Goal: Task Accomplishment & Management: Use online tool/utility

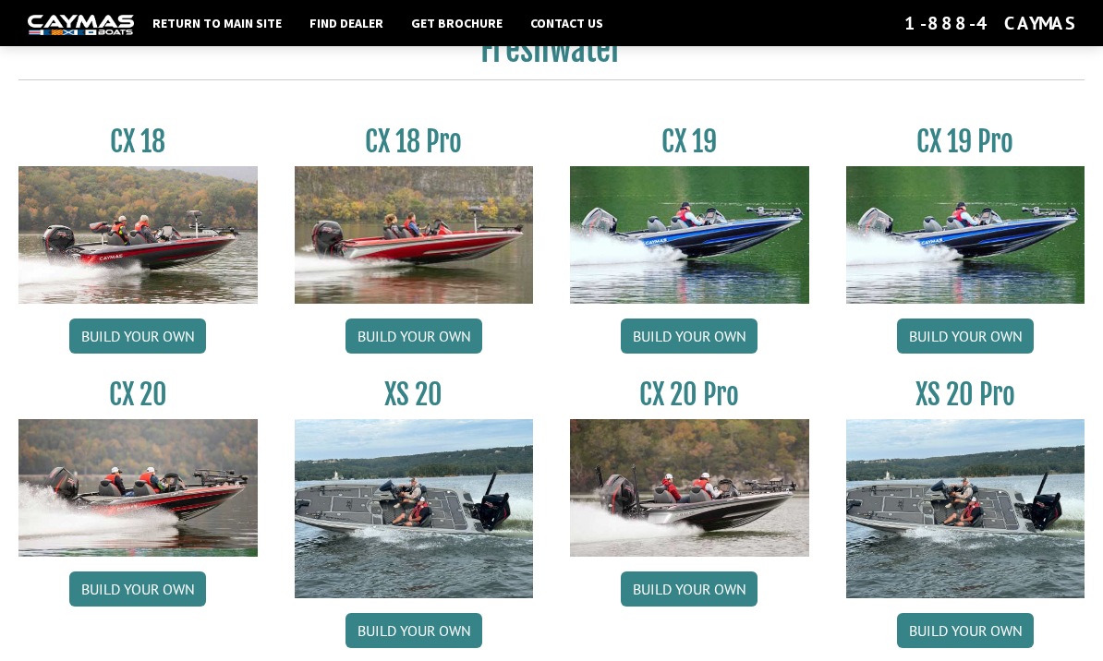
scroll to position [1467, 0]
click at [172, 341] on link "Build your own" at bounding box center [137, 337] width 137 height 35
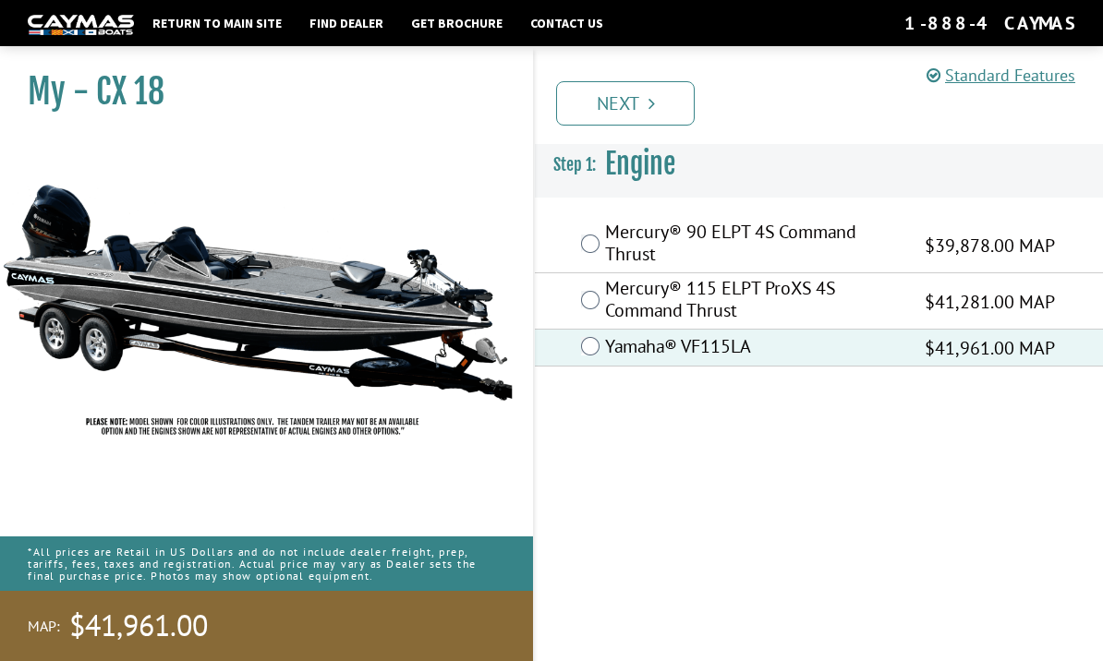
click at [631, 94] on link "Next" at bounding box center [625, 103] width 139 height 44
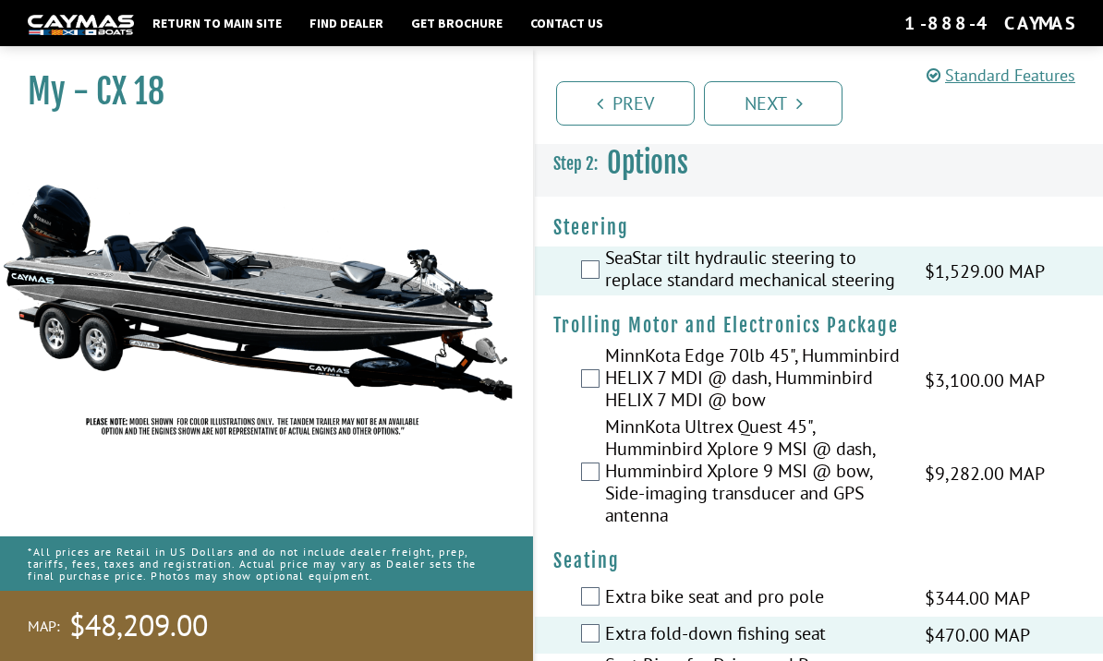
click at [768, 109] on link "Next" at bounding box center [773, 103] width 139 height 44
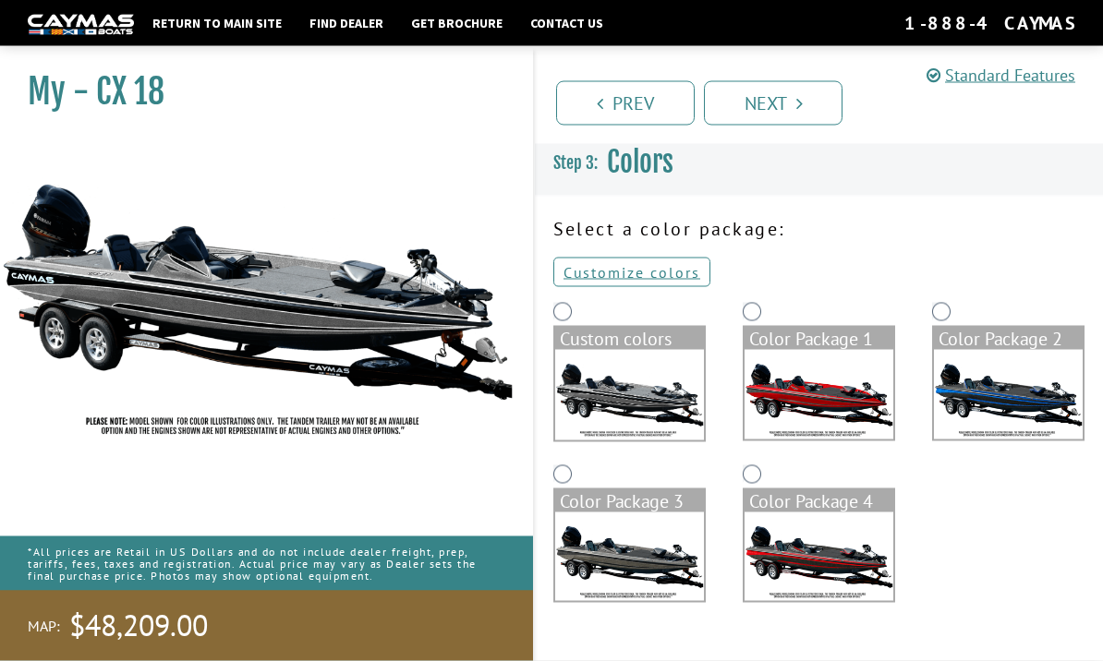
scroll to position [64, 0]
click at [655, 513] on img at bounding box center [629, 558] width 149 height 90
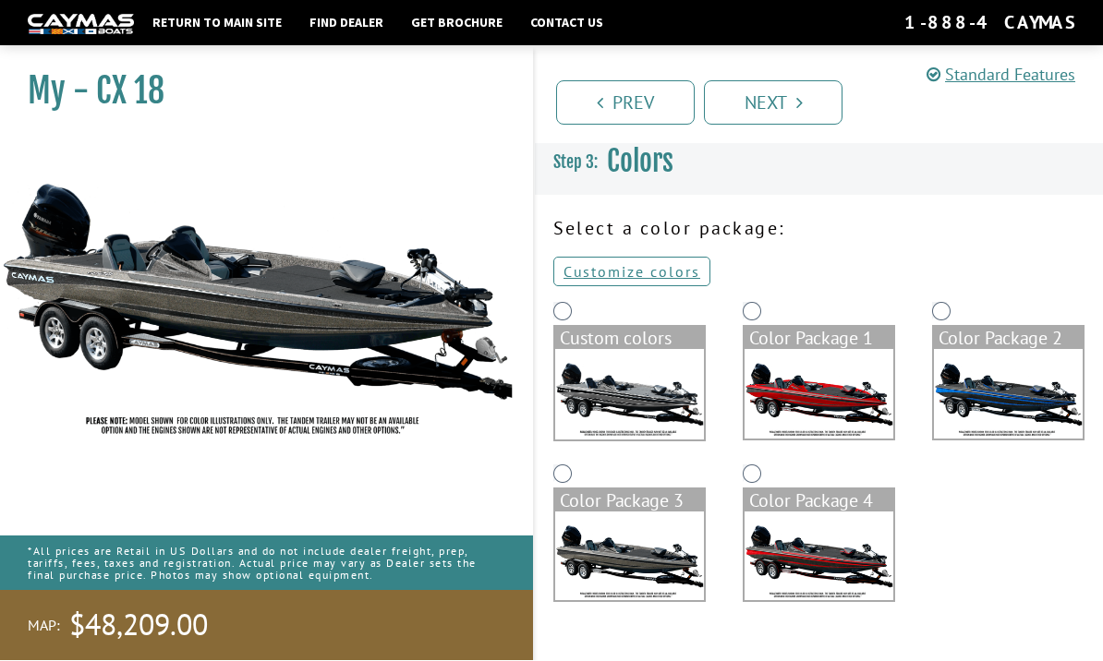
click at [646, 513] on img at bounding box center [629, 558] width 149 height 90
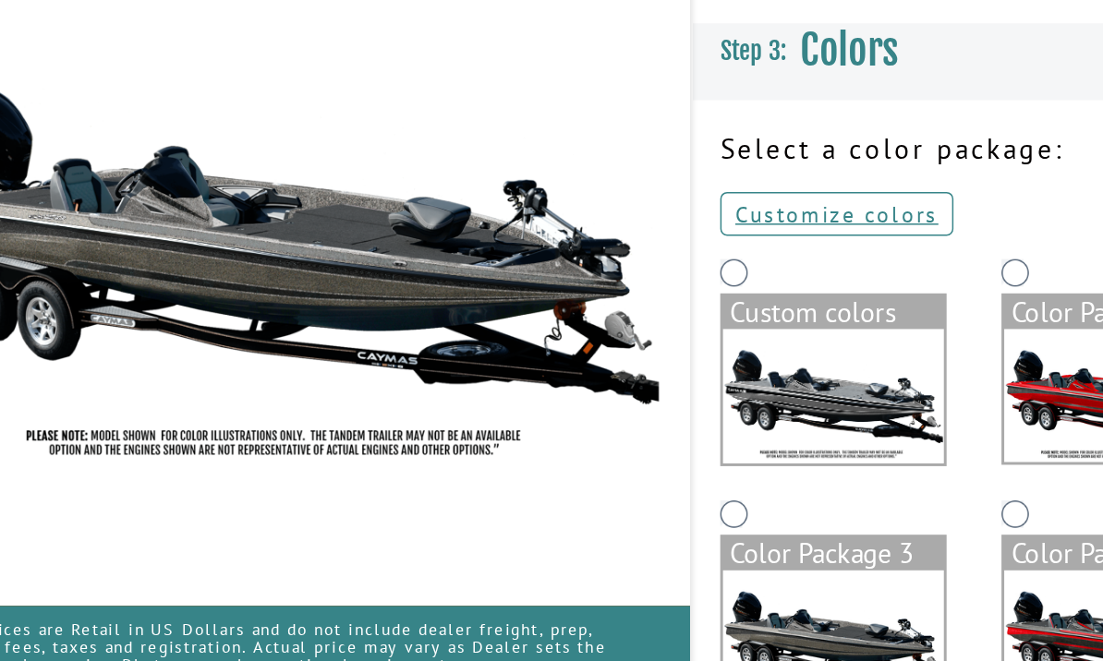
click at [585, 350] on img at bounding box center [629, 395] width 149 height 90
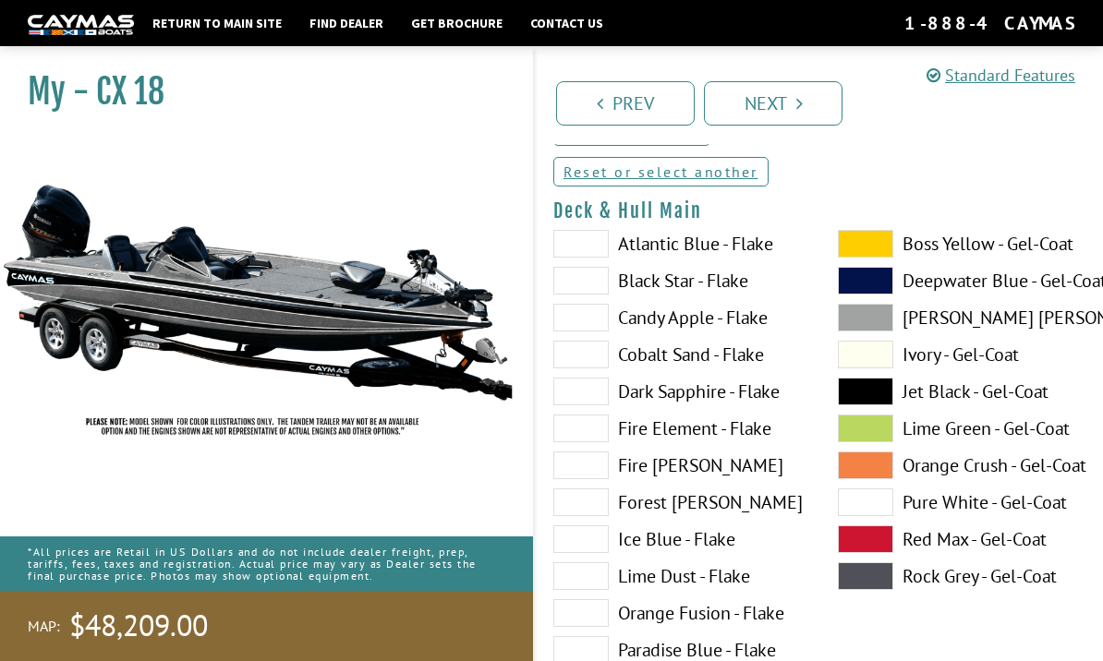
scroll to position [0, 0]
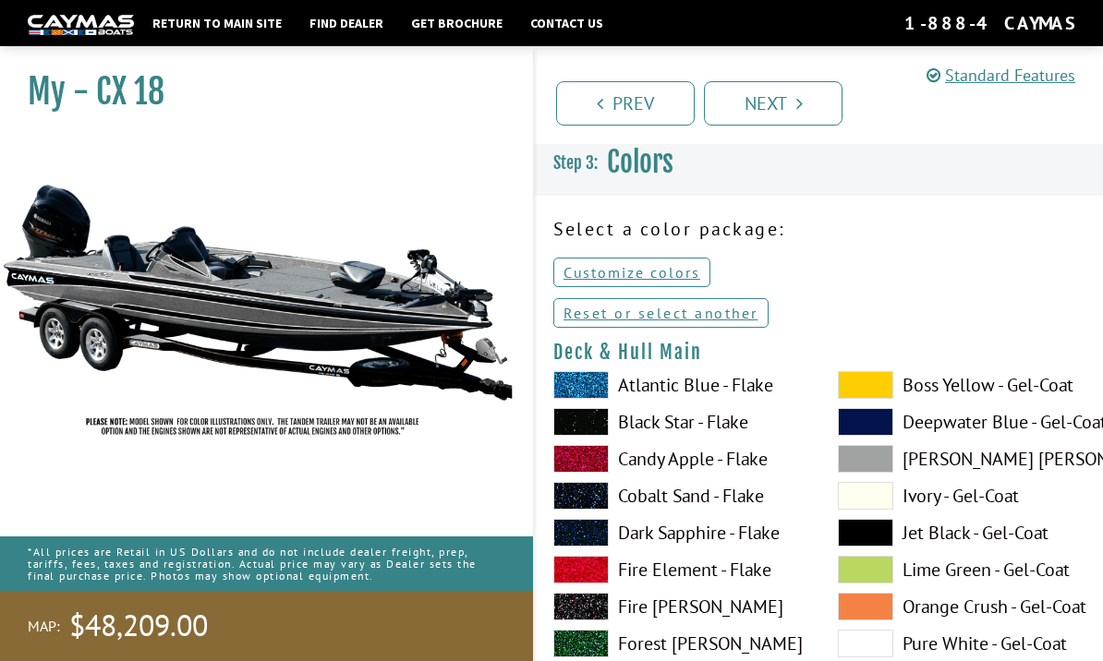
click at [729, 319] on link "Reset or select another" at bounding box center [660, 313] width 215 height 30
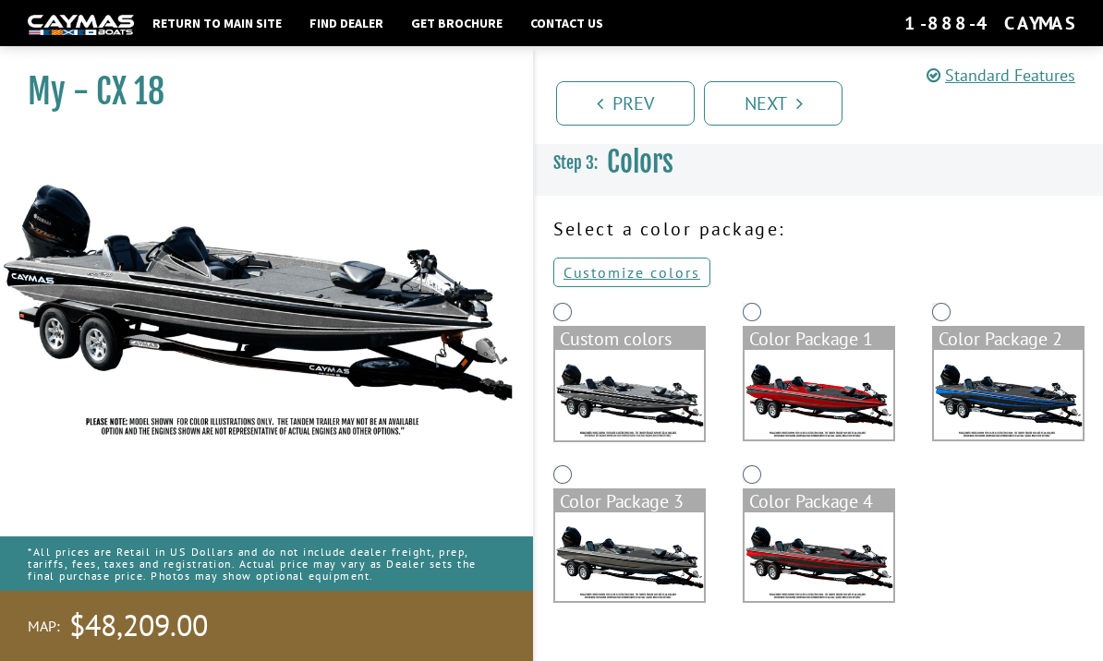
click at [836, 562] on img at bounding box center [818, 558] width 149 height 90
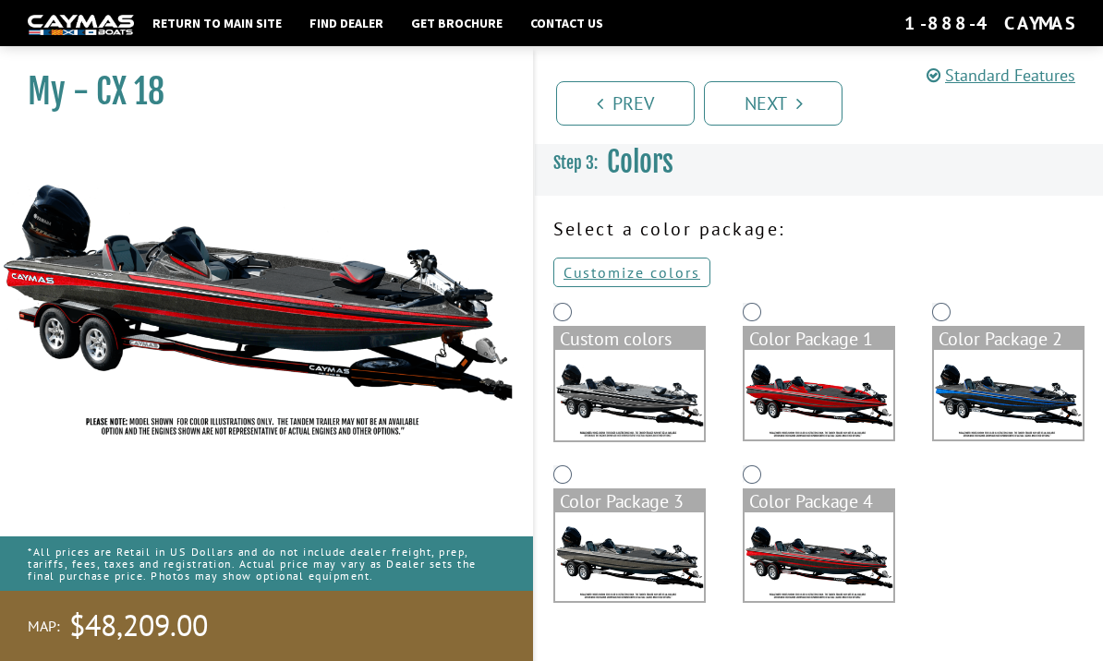
click at [1008, 406] on img at bounding box center [1008, 395] width 149 height 90
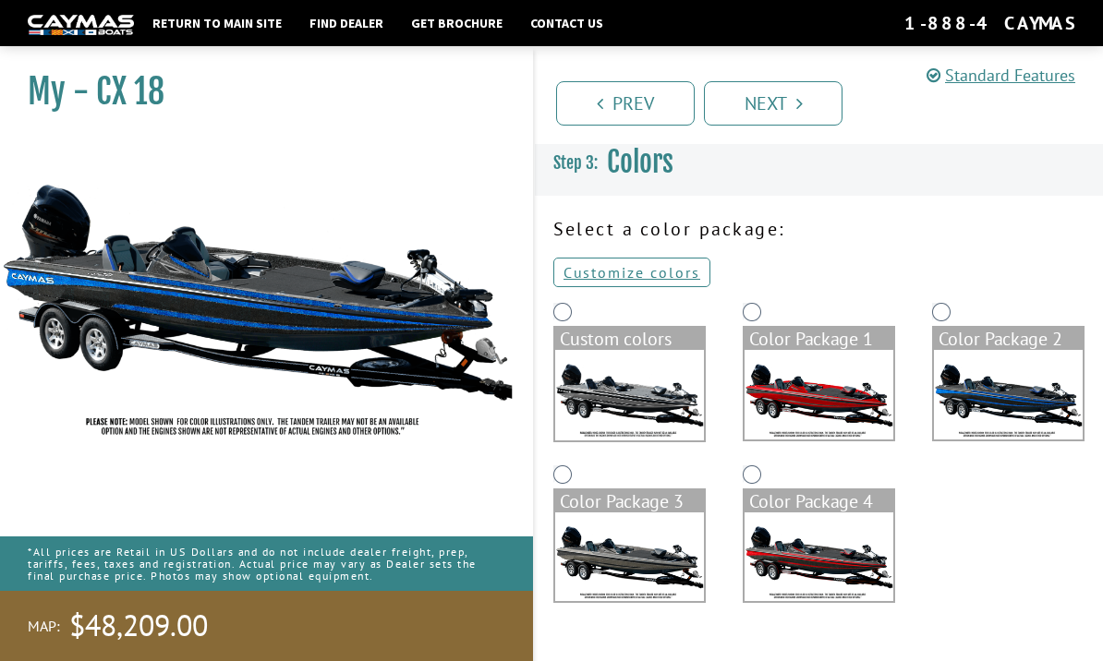
click at [838, 563] on img at bounding box center [818, 558] width 149 height 90
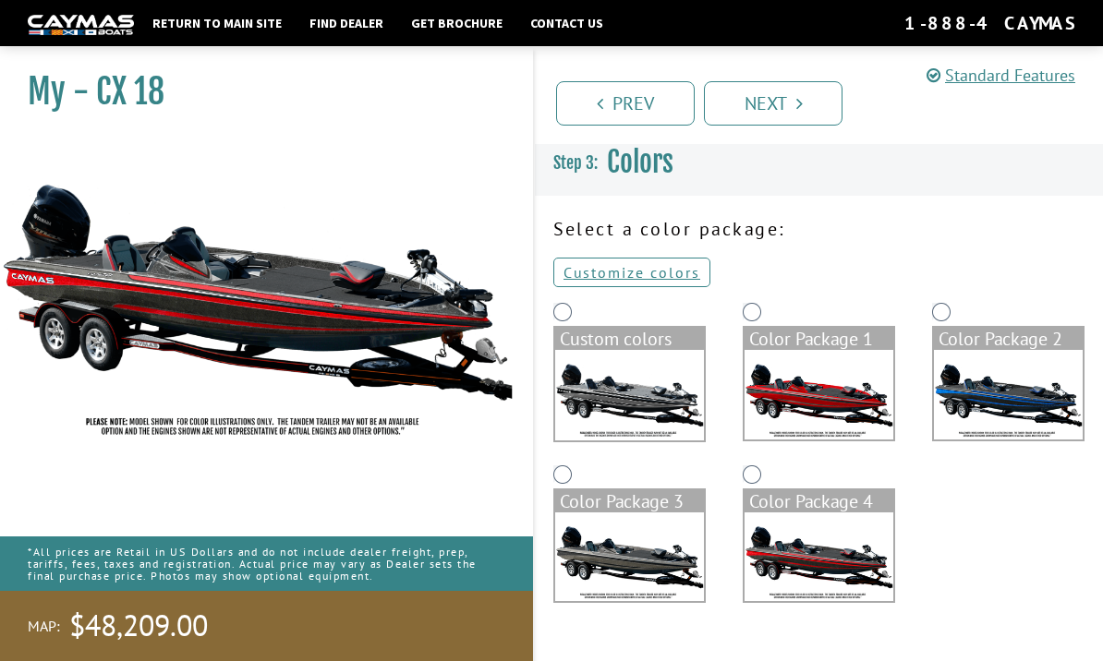
click at [656, 561] on img at bounding box center [629, 558] width 149 height 90
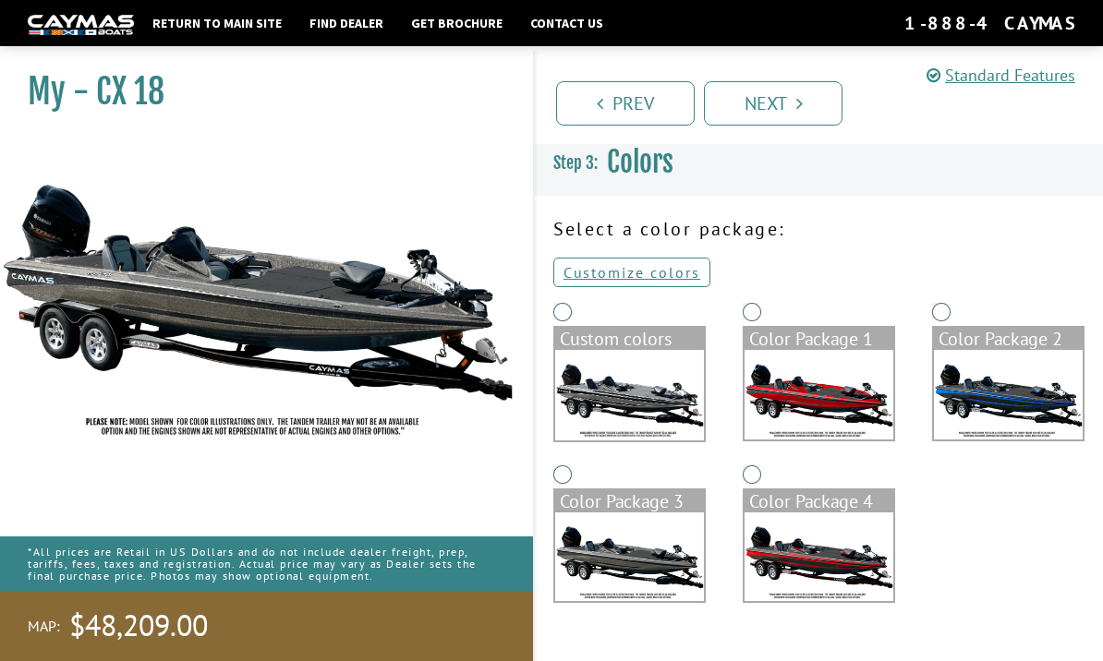
click at [811, 409] on img at bounding box center [818, 395] width 149 height 90
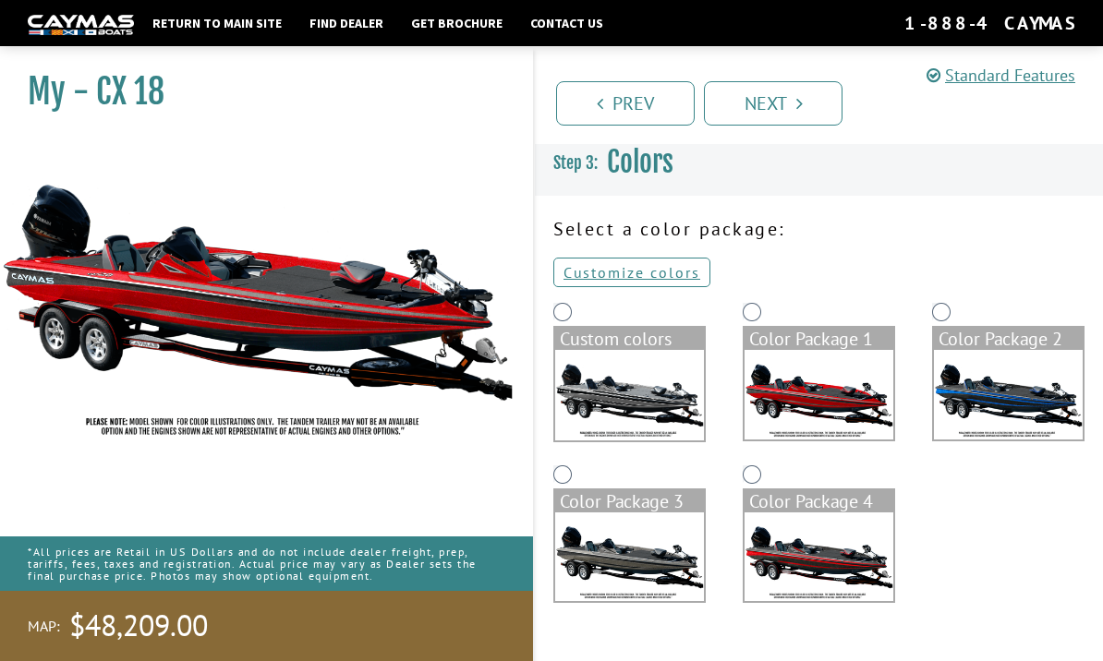
click at [644, 398] on img at bounding box center [629, 395] width 149 height 90
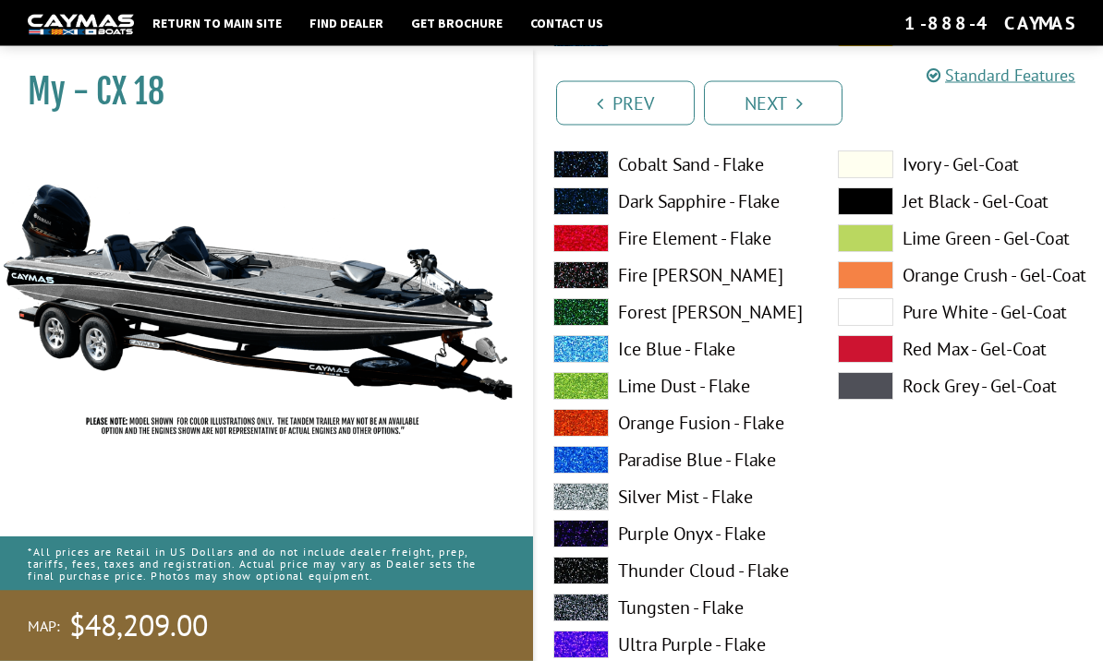
scroll to position [332, 0]
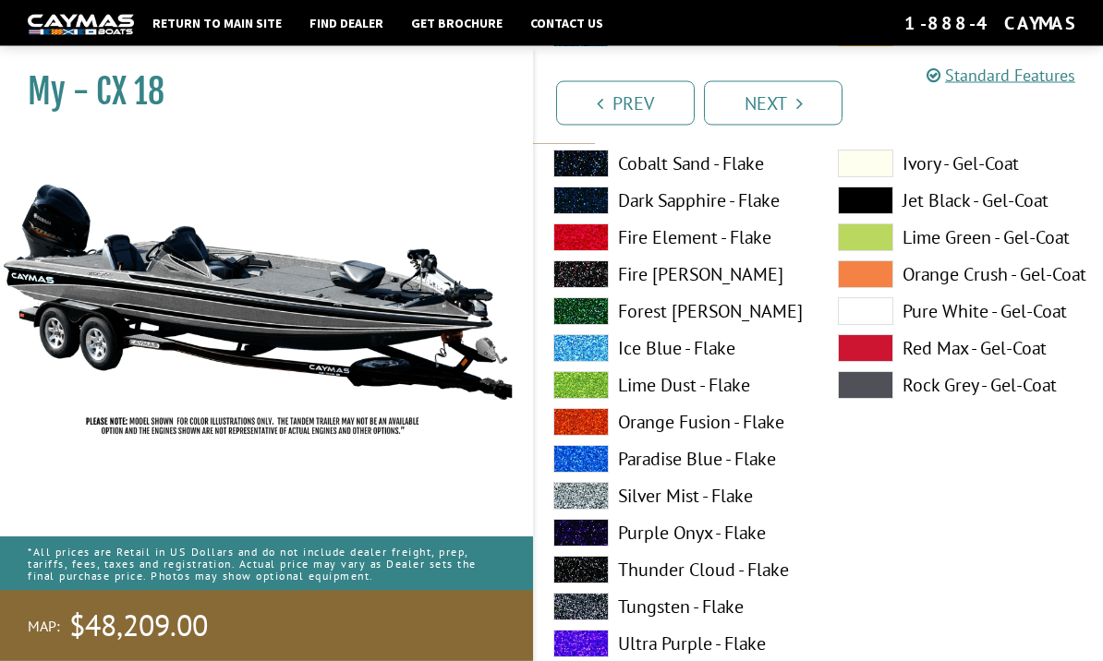
click at [691, 505] on label "Silver Mist - Flake" at bounding box center [676, 497] width 247 height 28
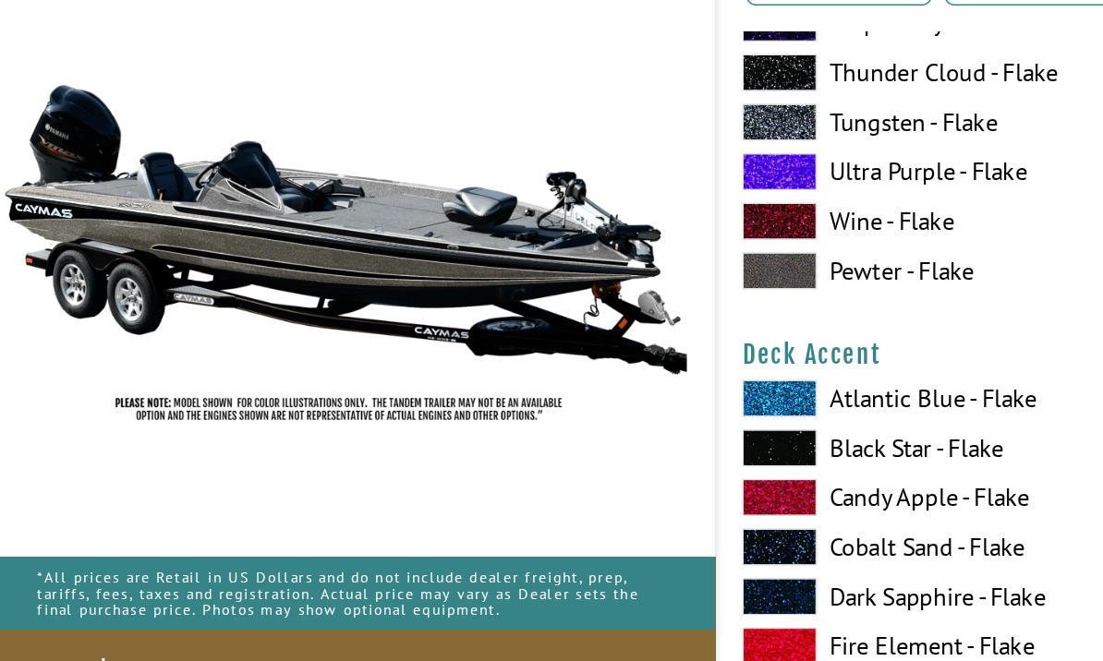
scroll to position [728, 0]
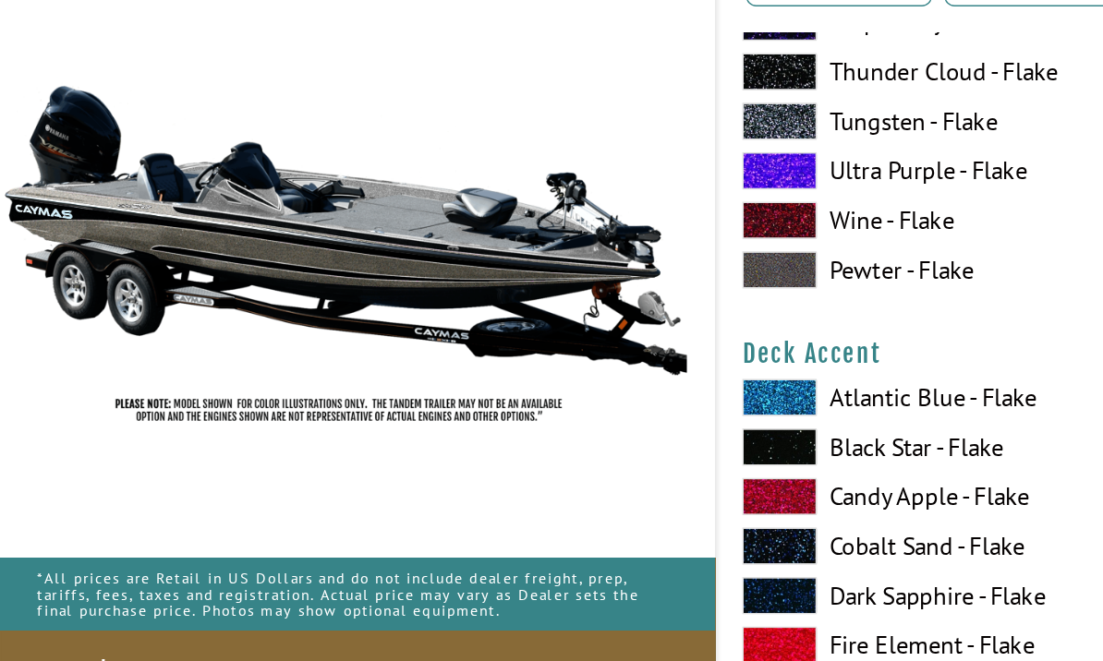
click at [702, 404] on label "Atlantic Blue - Flake" at bounding box center [676, 418] width 247 height 28
click at [742, 404] on label "Atlantic Blue - Flake" at bounding box center [676, 418] width 247 height 28
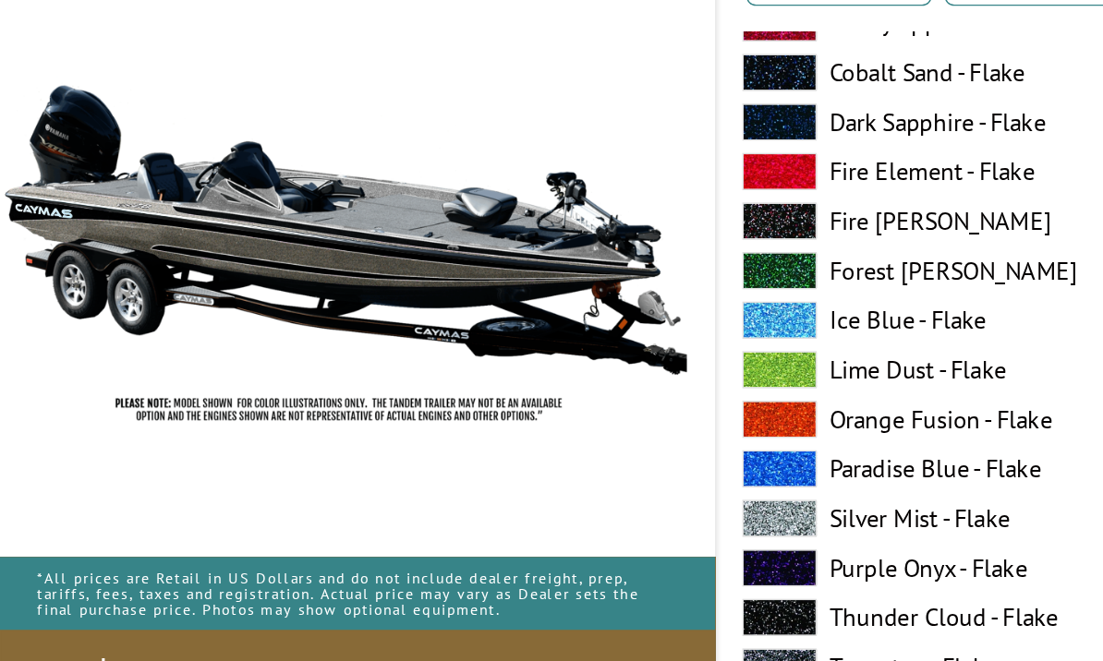
click at [730, 383] on label "Lime Dust - Flake" at bounding box center [676, 397] width 247 height 28
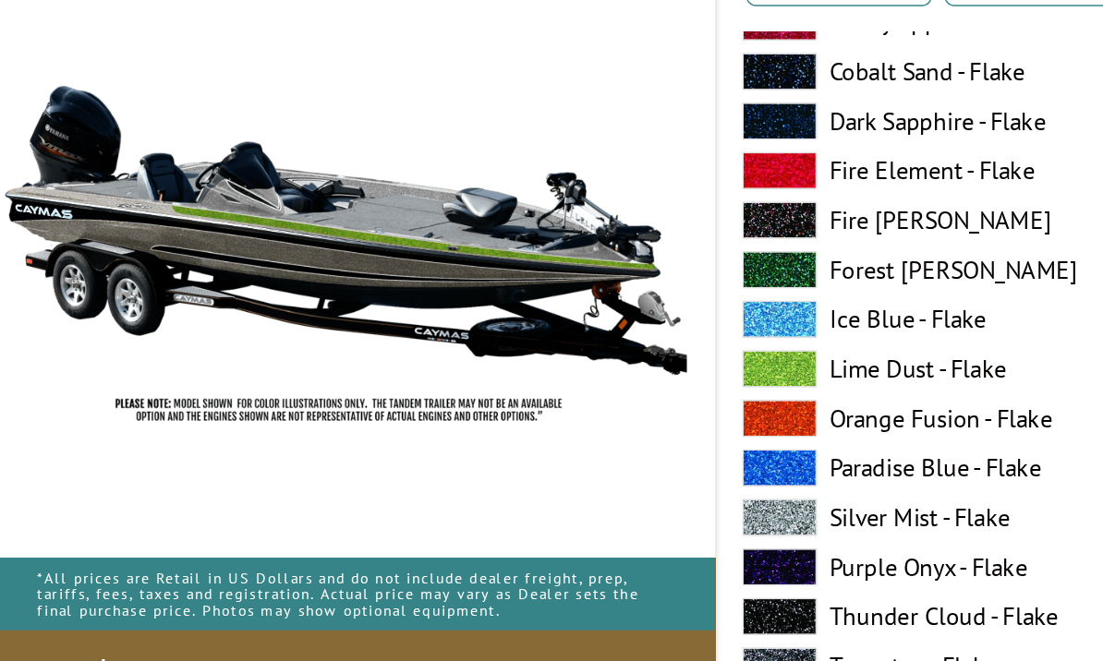
click at [745, 382] on label "Lime Dust - Flake" at bounding box center [676, 396] width 247 height 28
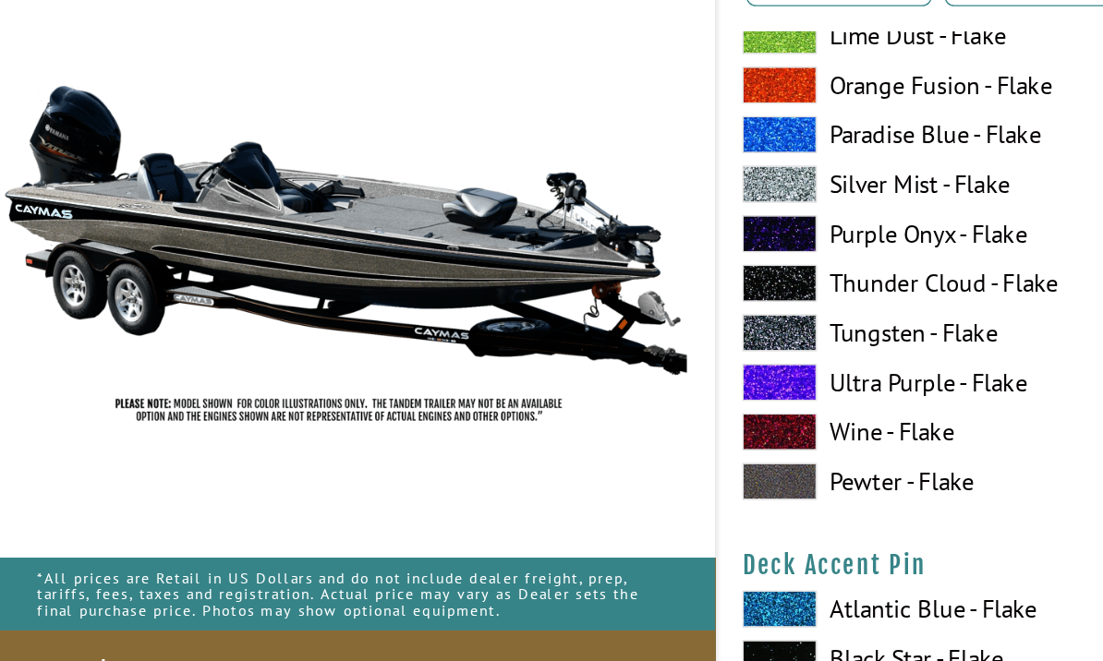
scroll to position [1350, 0]
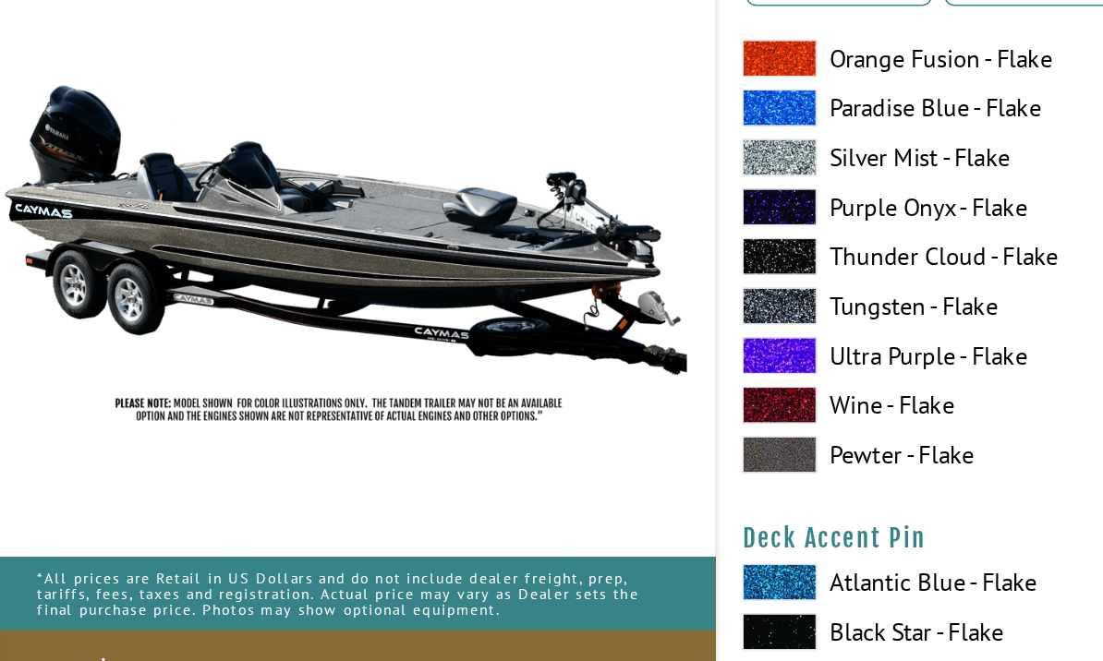
click at [720, 446] on label "Pewter - Flake" at bounding box center [676, 460] width 247 height 28
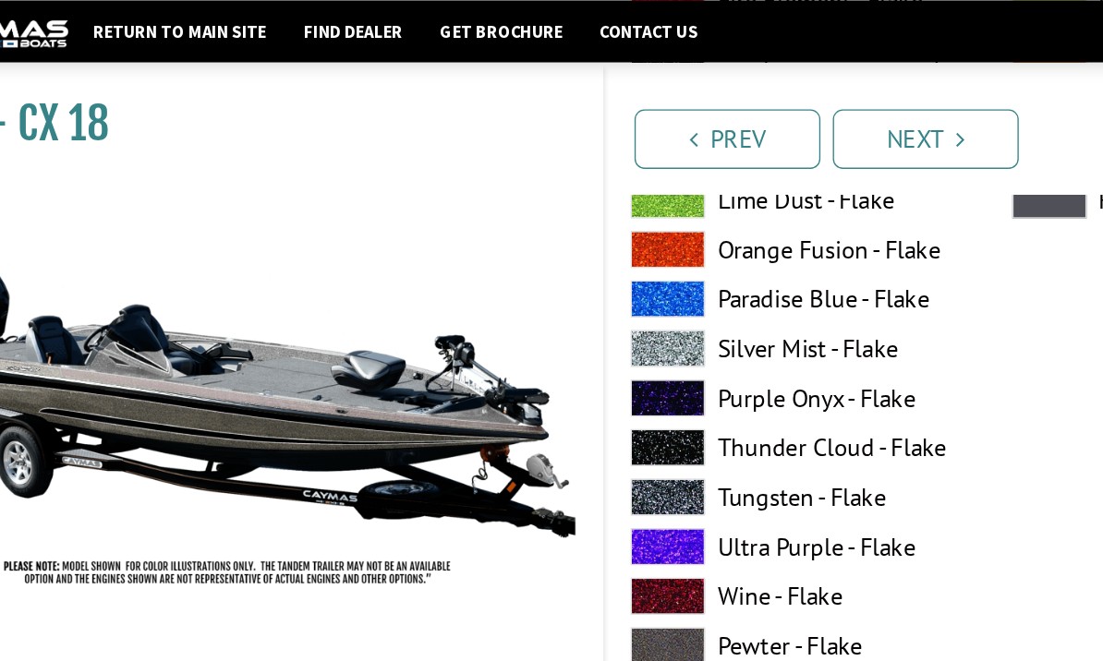
scroll to position [1316, 0]
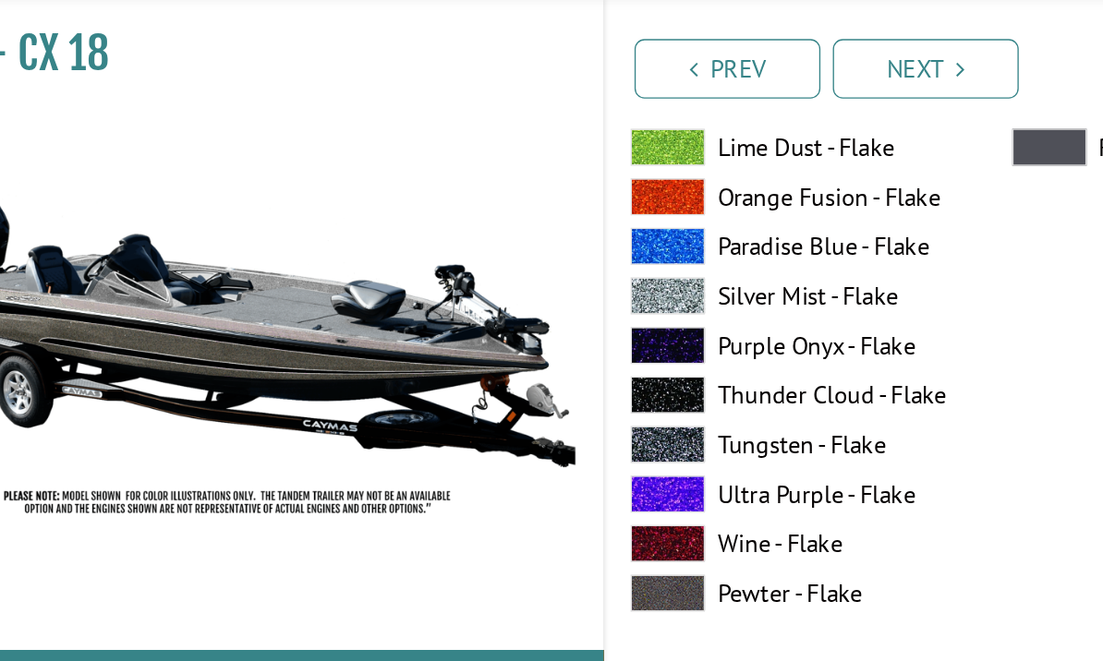
click at [637, 369] on label "Tungsten - Flake" at bounding box center [676, 383] width 247 height 28
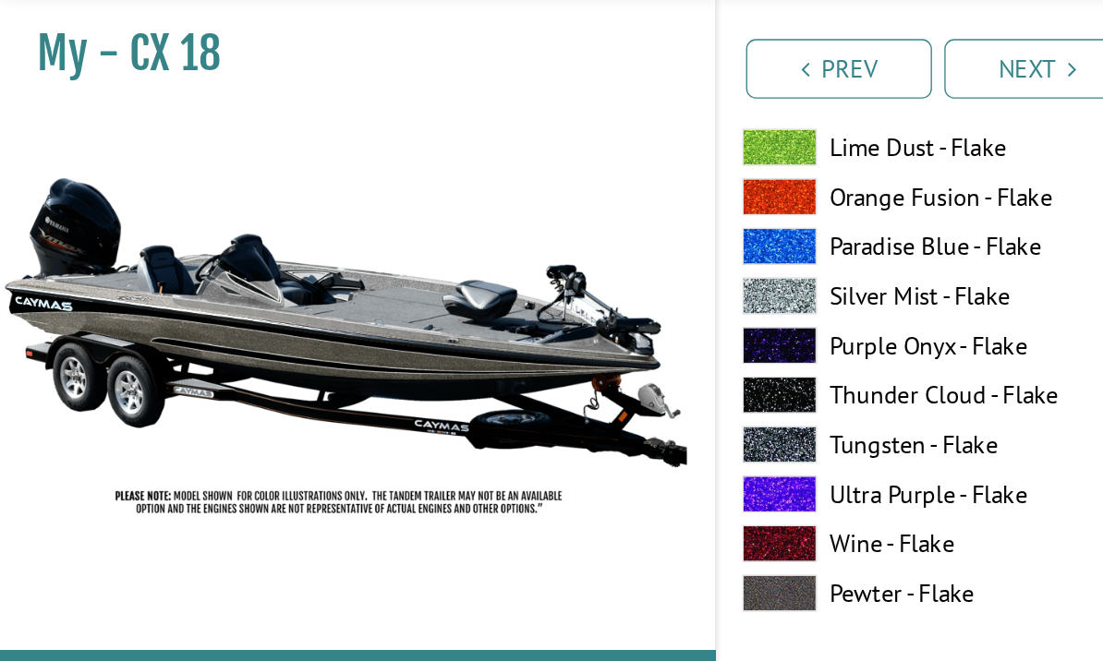
click at [303, 280] on img at bounding box center [257, 292] width 514 height 312
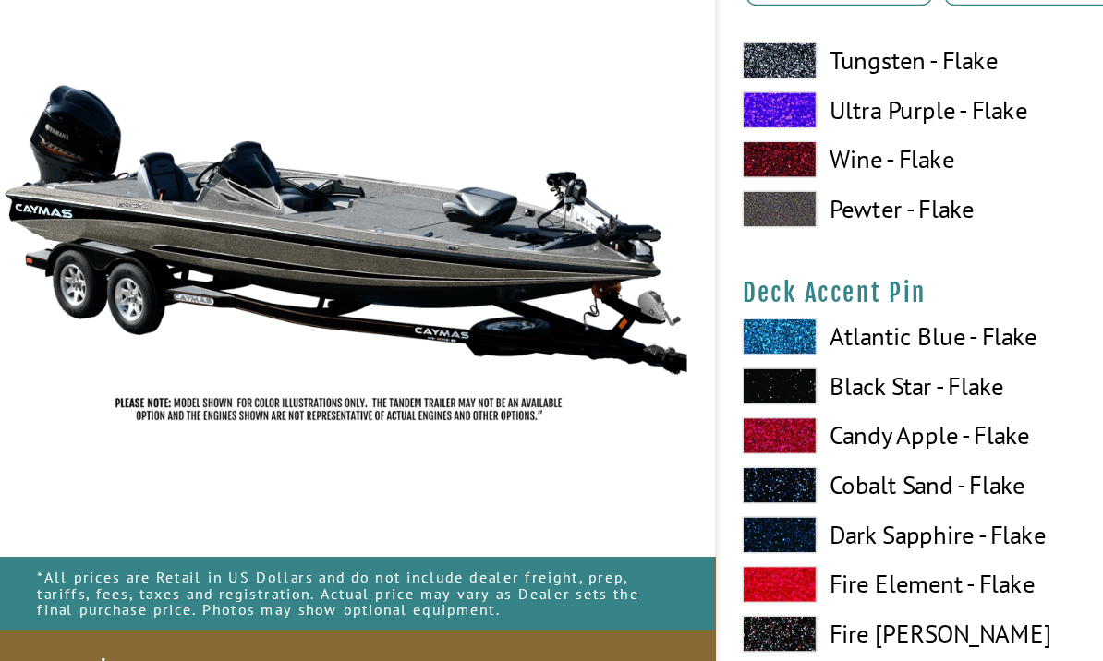
scroll to position [1535, 0]
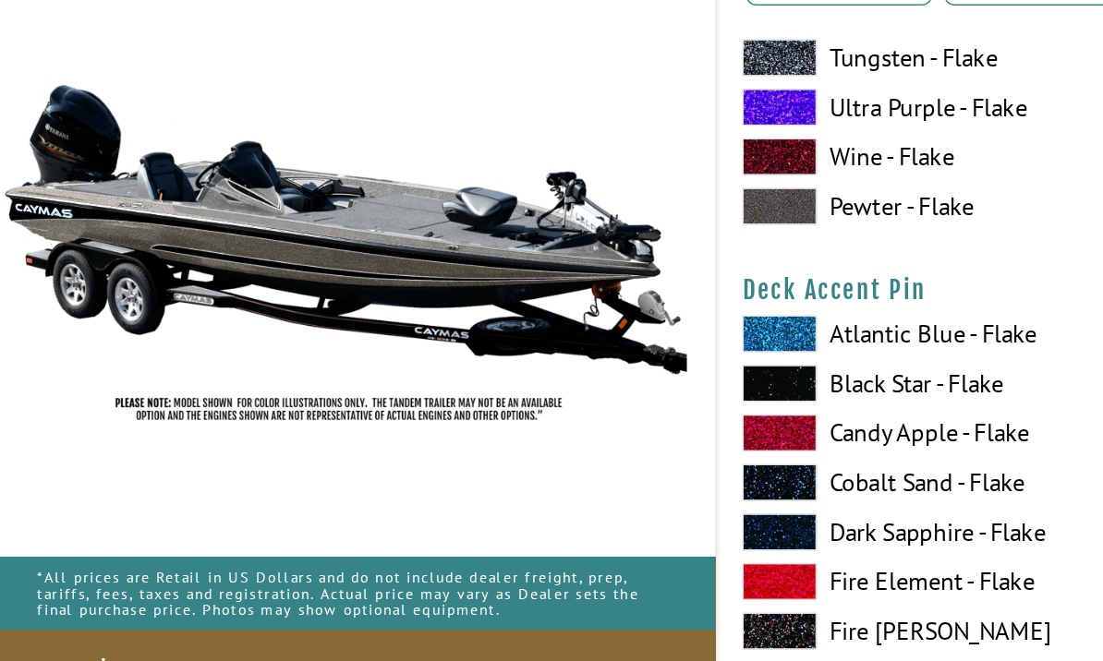
click at [726, 356] on label "Atlantic Blue - Flake" at bounding box center [676, 370] width 247 height 28
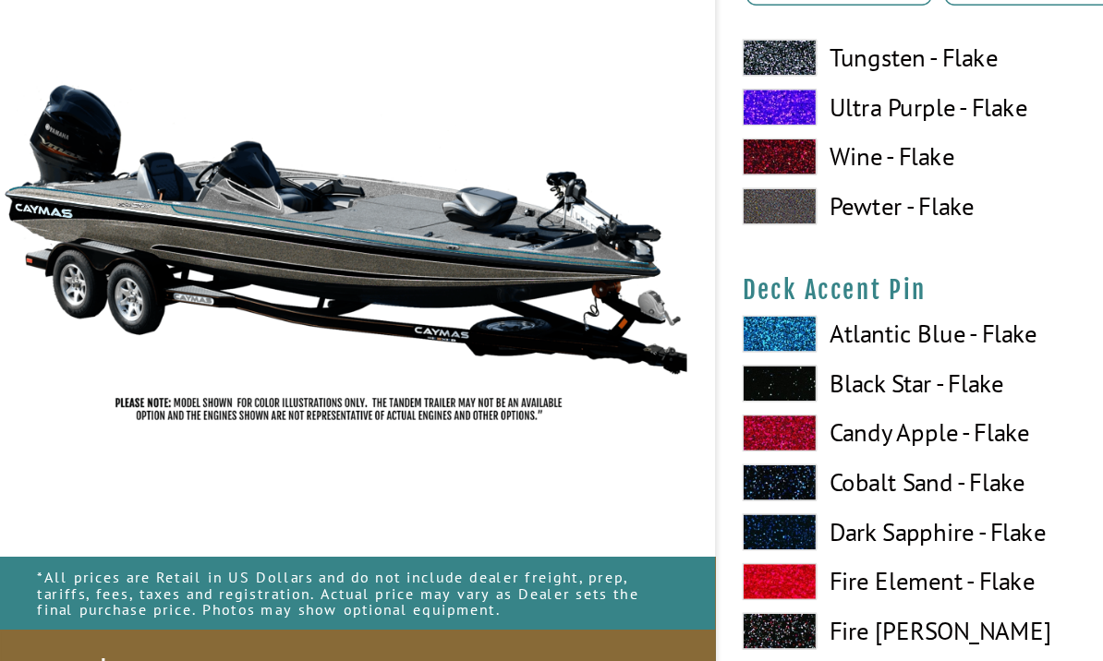
scroll to position [1536, 0]
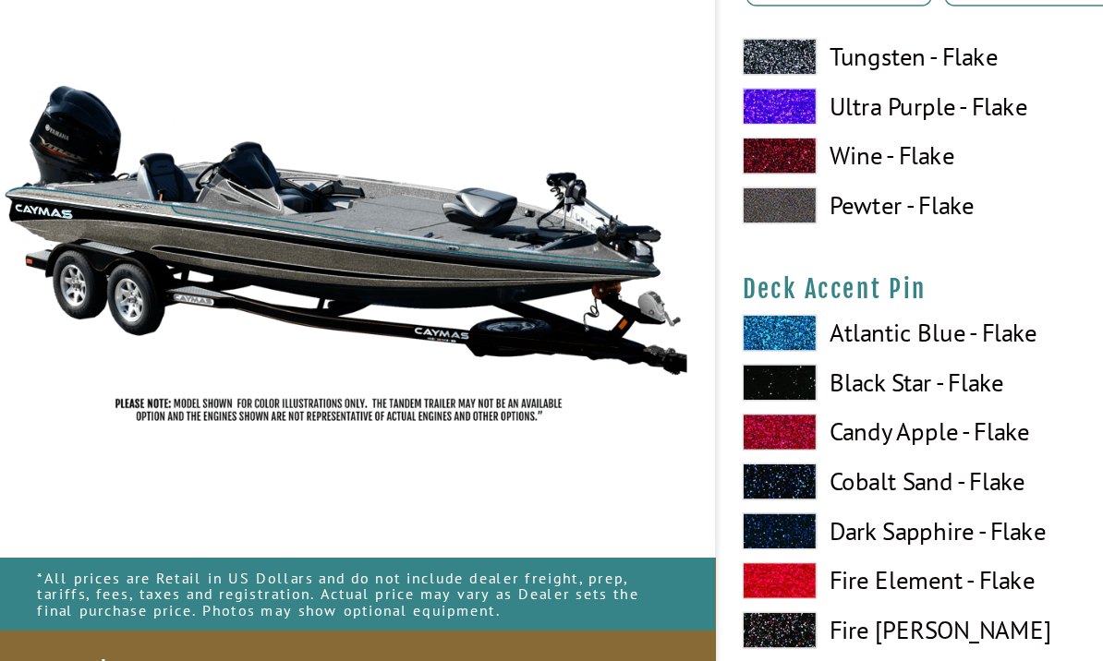
click at [718, 356] on label "Atlantic Blue - Flake" at bounding box center [676, 370] width 247 height 28
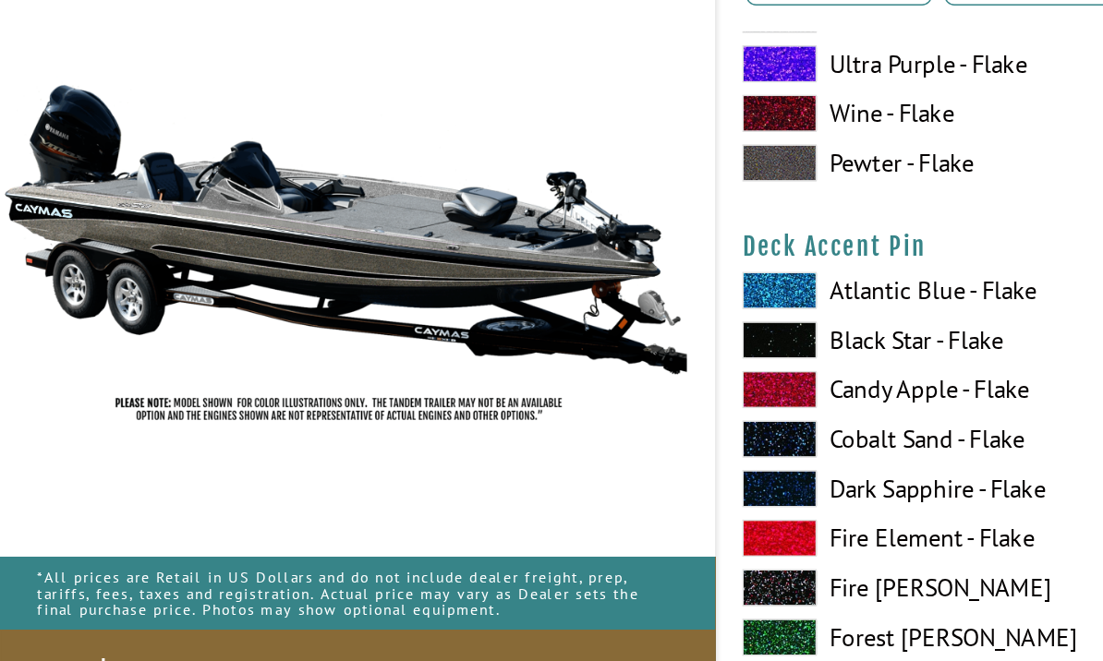
scroll to position [1568, 0]
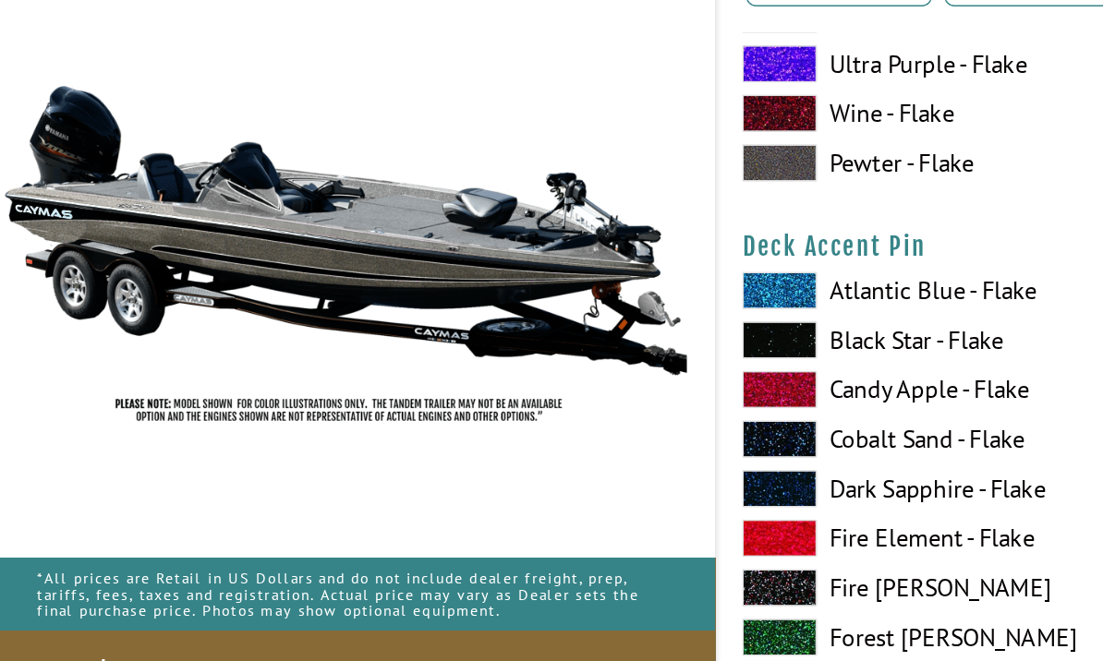
click at [697, 545] on label "Fire [PERSON_NAME]" at bounding box center [676, 559] width 247 height 28
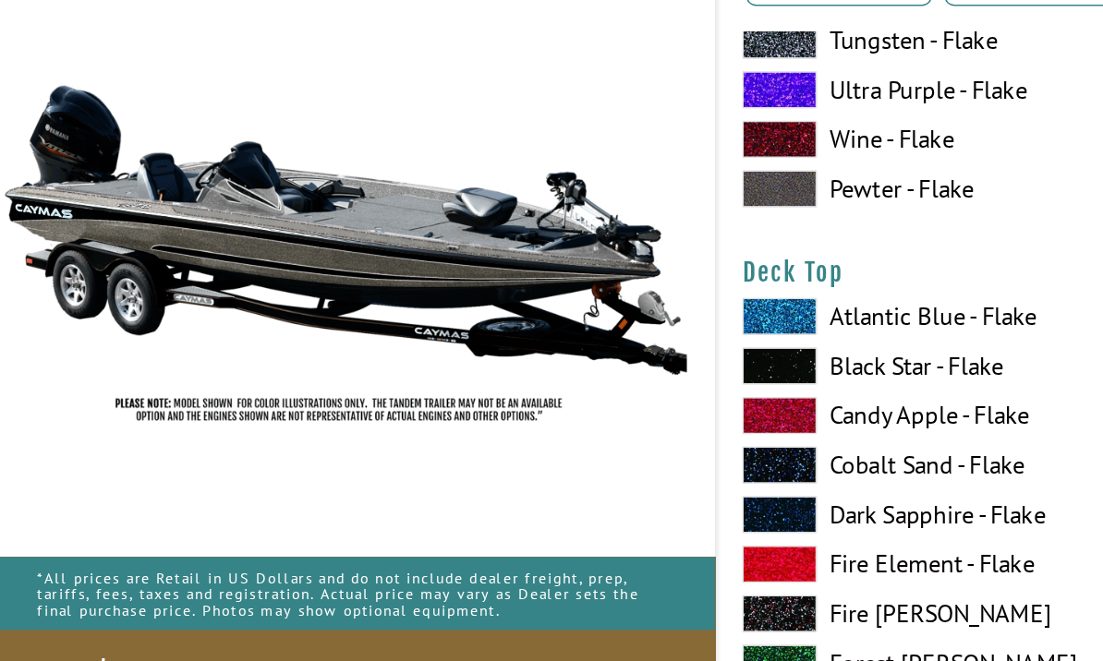
click at [709, 344] on label "Atlantic Blue - Flake" at bounding box center [676, 358] width 247 height 28
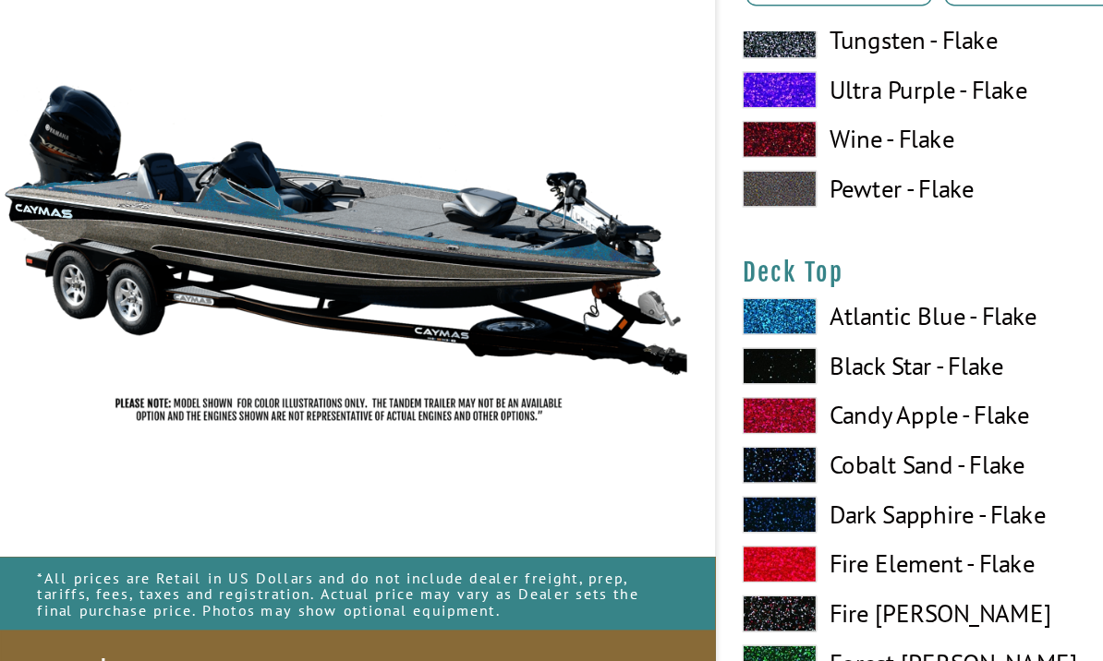
scroll to position [2309, 0]
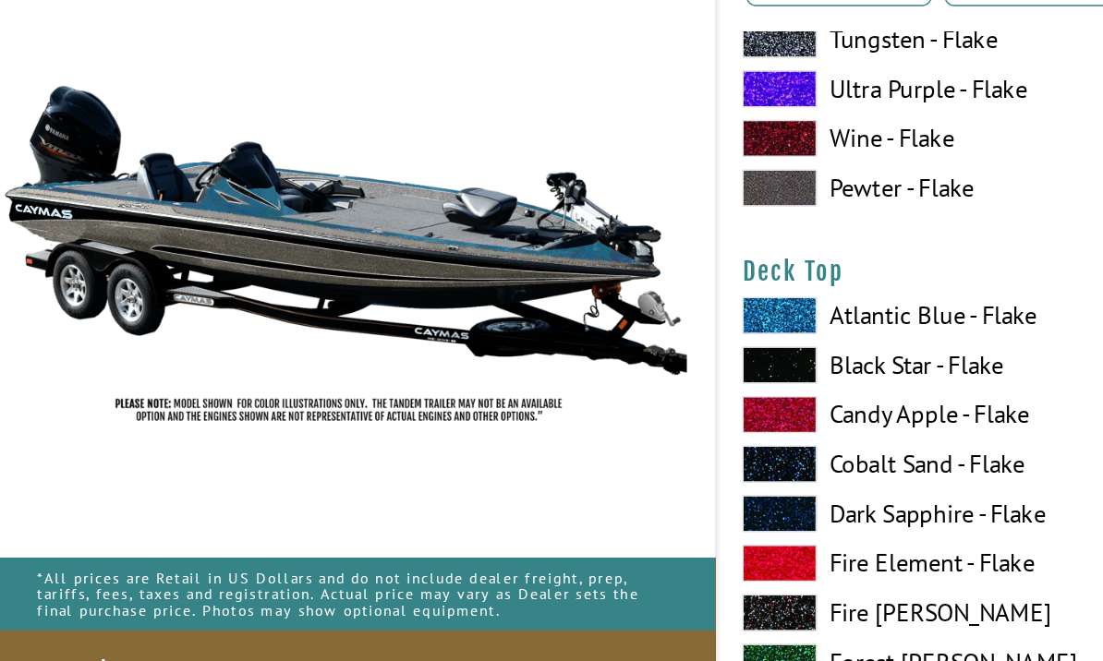
click at [717, 343] on label "Atlantic Blue - Flake" at bounding box center [676, 357] width 247 height 28
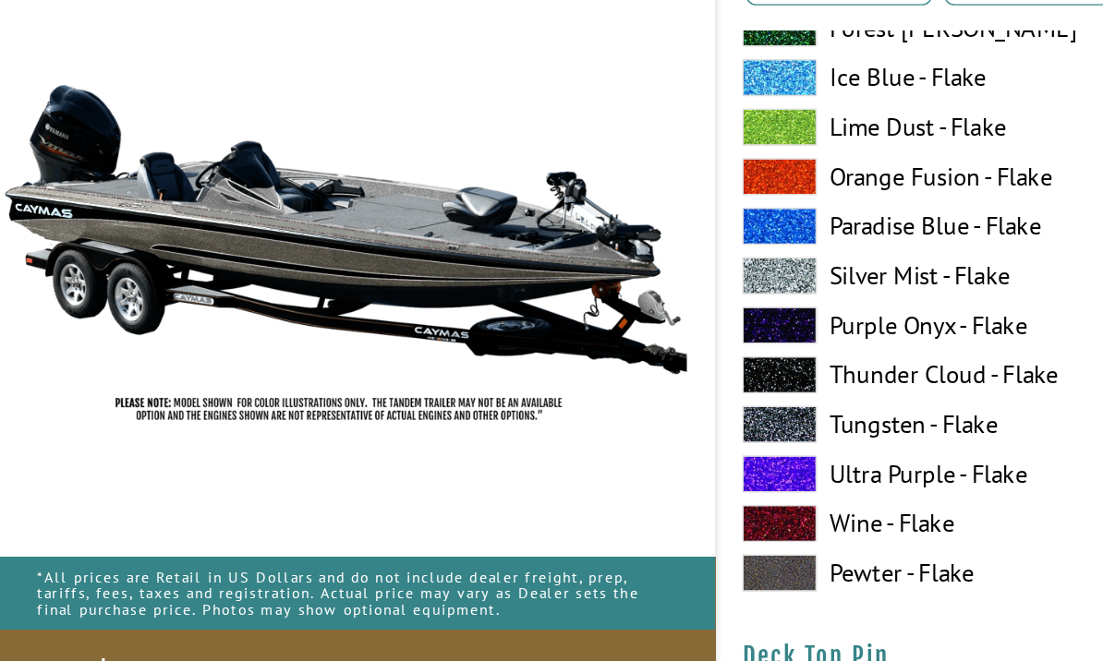
scroll to position [2794, 0]
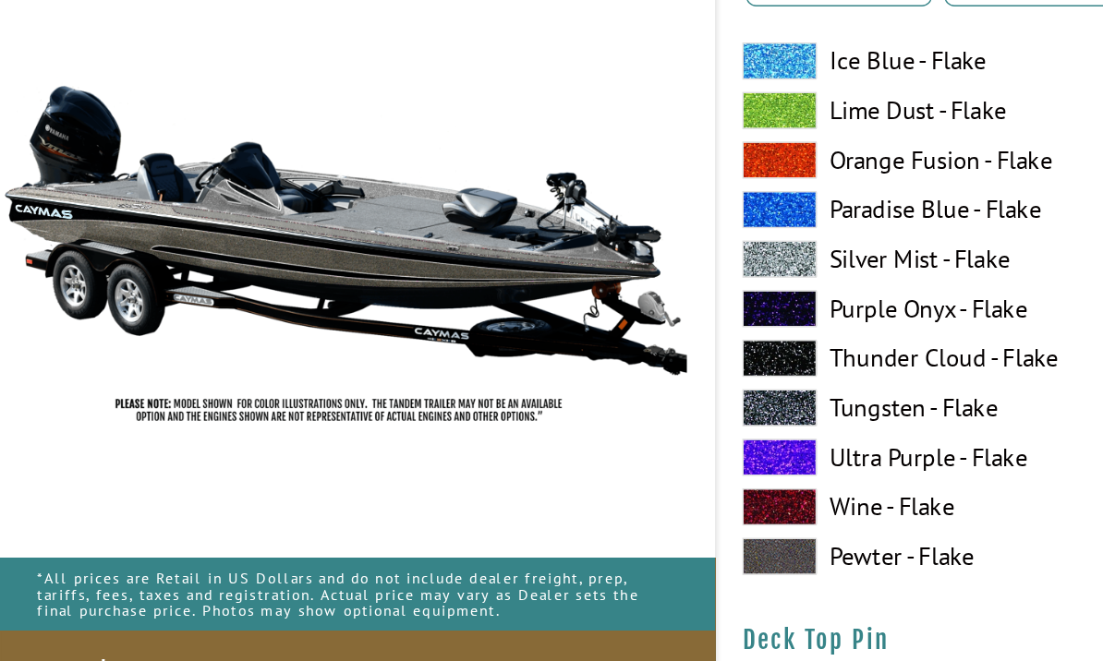
click at [694, 448] on label "Ultra Purple - Flake" at bounding box center [676, 462] width 247 height 28
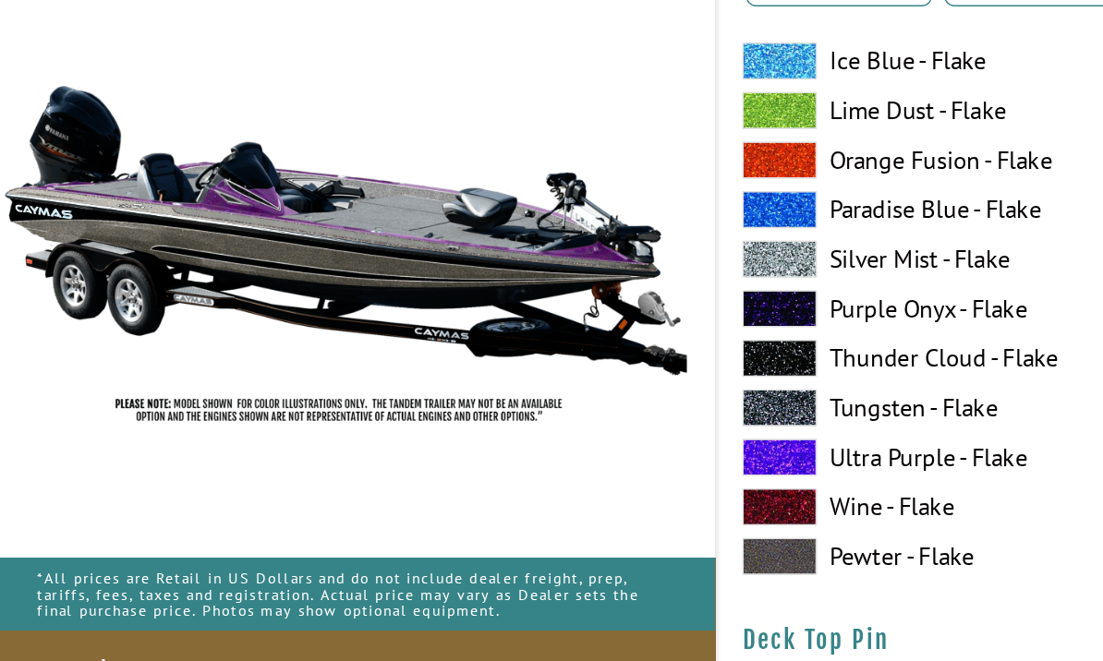
click at [723, 337] on label "Purple Onyx - Flake" at bounding box center [676, 351] width 247 height 28
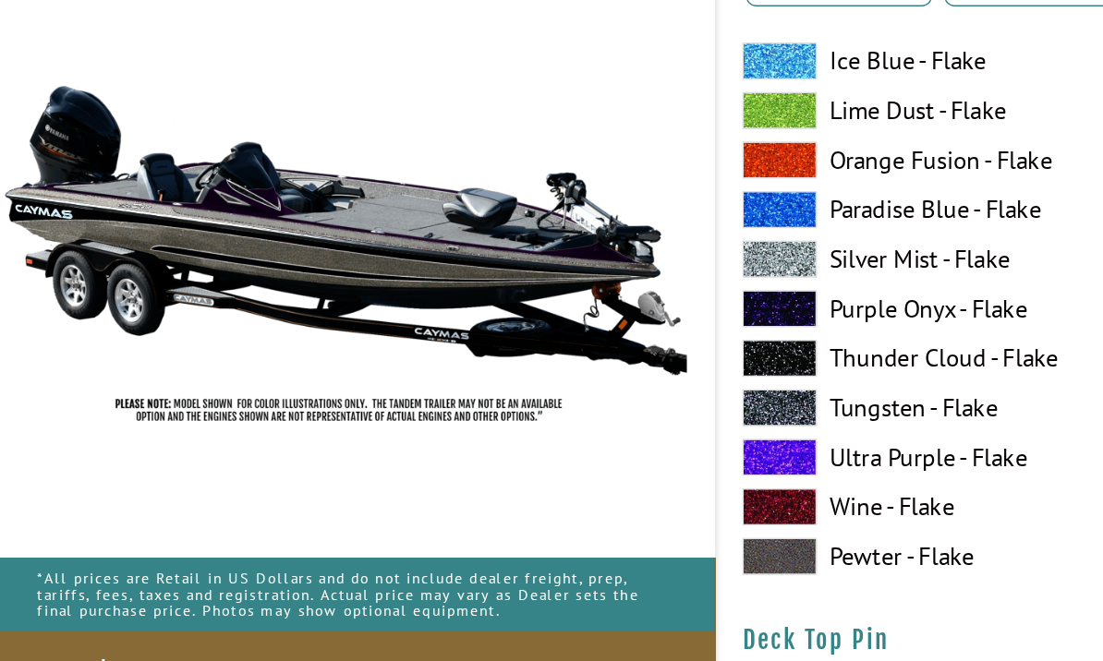
click at [727, 374] on label "Thunder Cloud - Flake" at bounding box center [676, 388] width 247 height 28
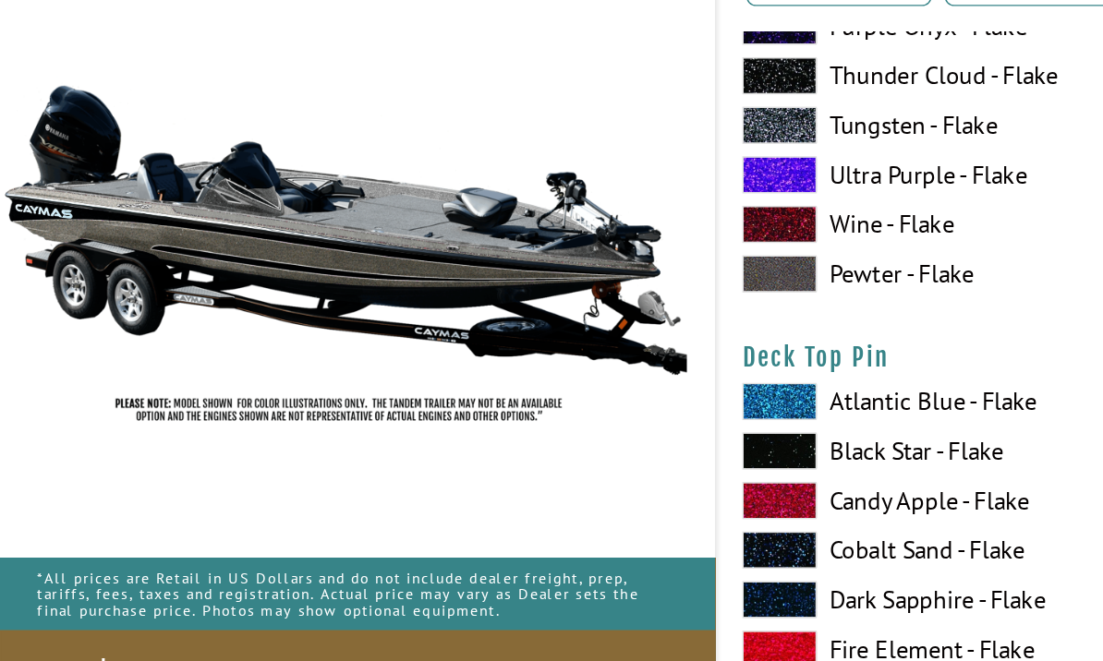
click at [705, 406] on label "Atlantic Blue - Flake" at bounding box center [676, 420] width 247 height 28
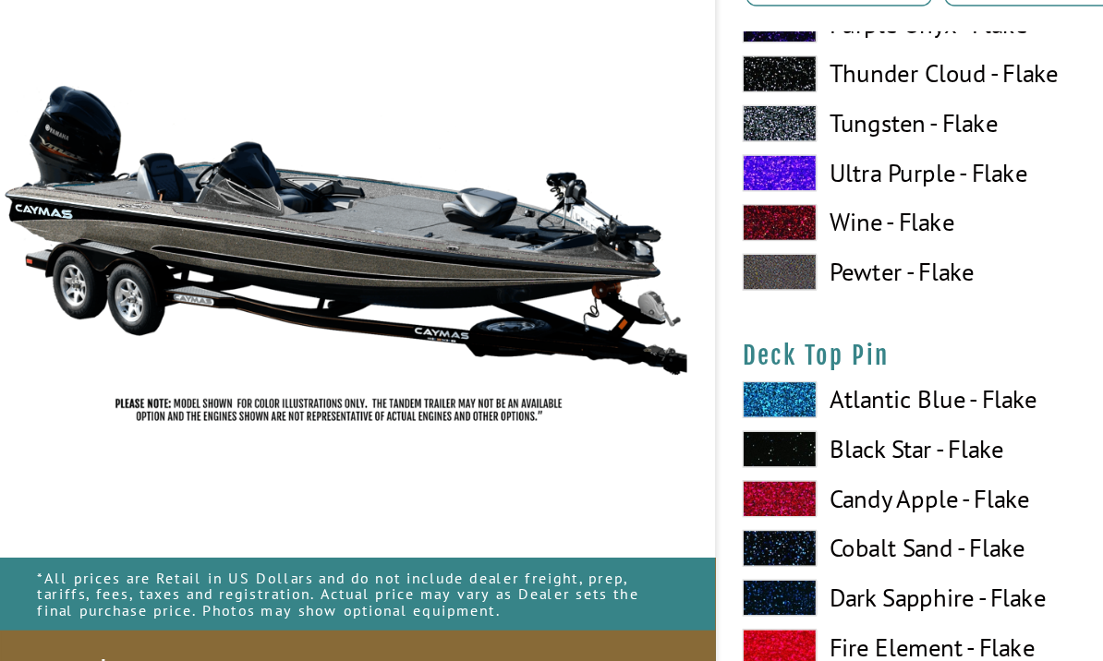
click at [703, 405] on label "Atlantic Blue - Flake" at bounding box center [676, 419] width 247 height 28
click at [707, 405] on label "Atlantic Blue - Flake" at bounding box center [676, 419] width 247 height 28
click at [708, 405] on label "Atlantic Blue - Flake" at bounding box center [676, 419] width 247 height 28
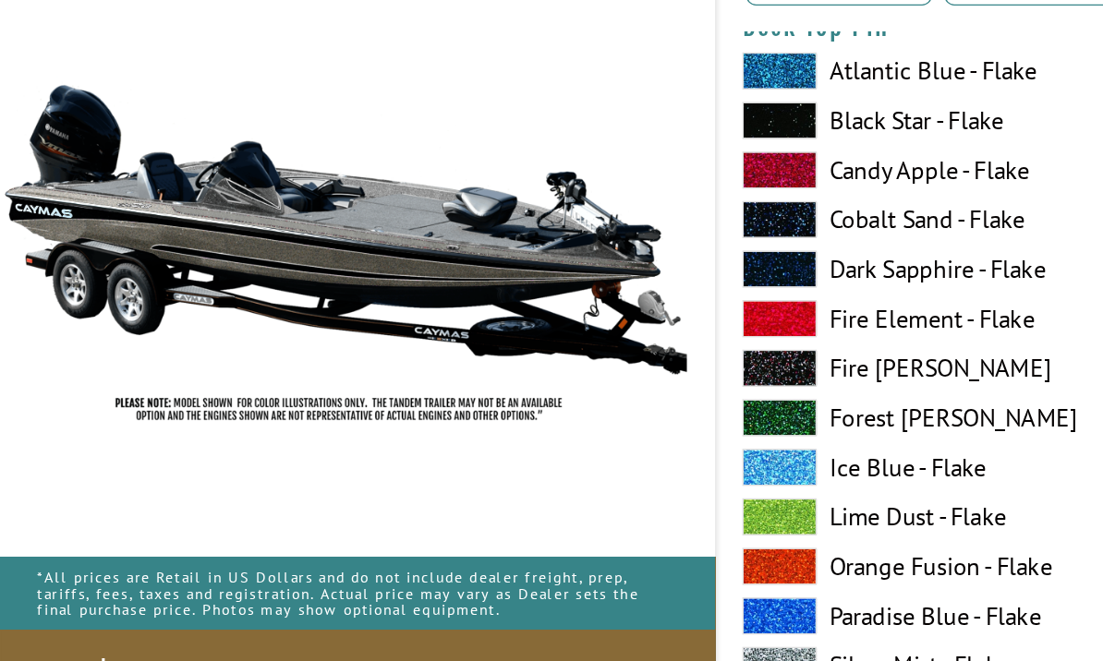
scroll to position [3251, 0]
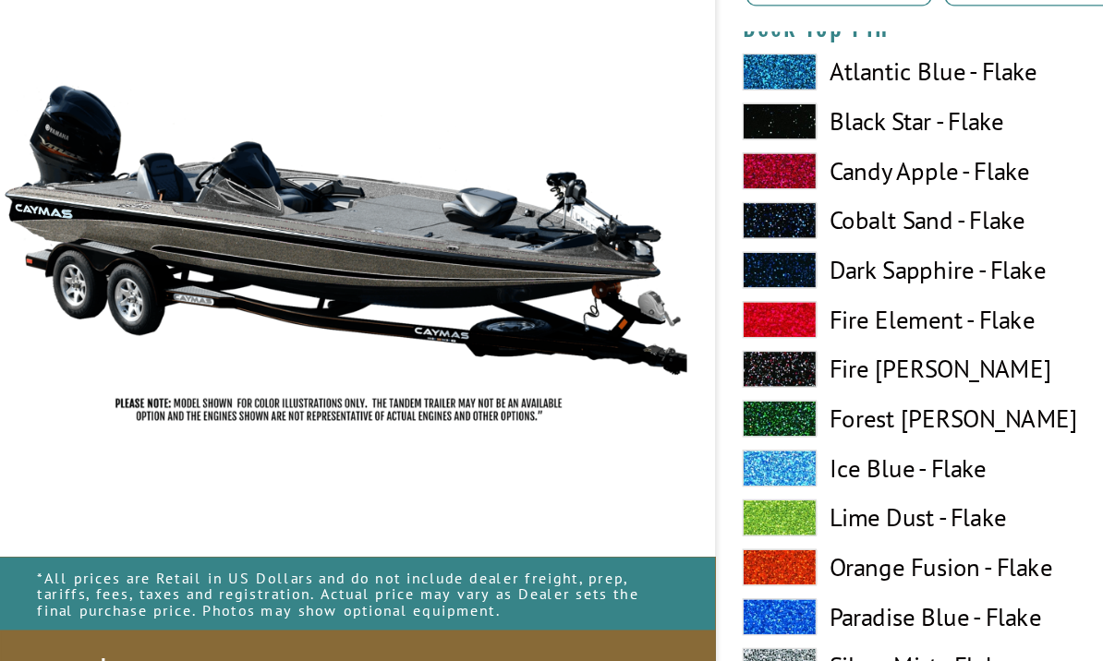
click at [694, 382] on label "Fire [PERSON_NAME]" at bounding box center [676, 396] width 247 height 28
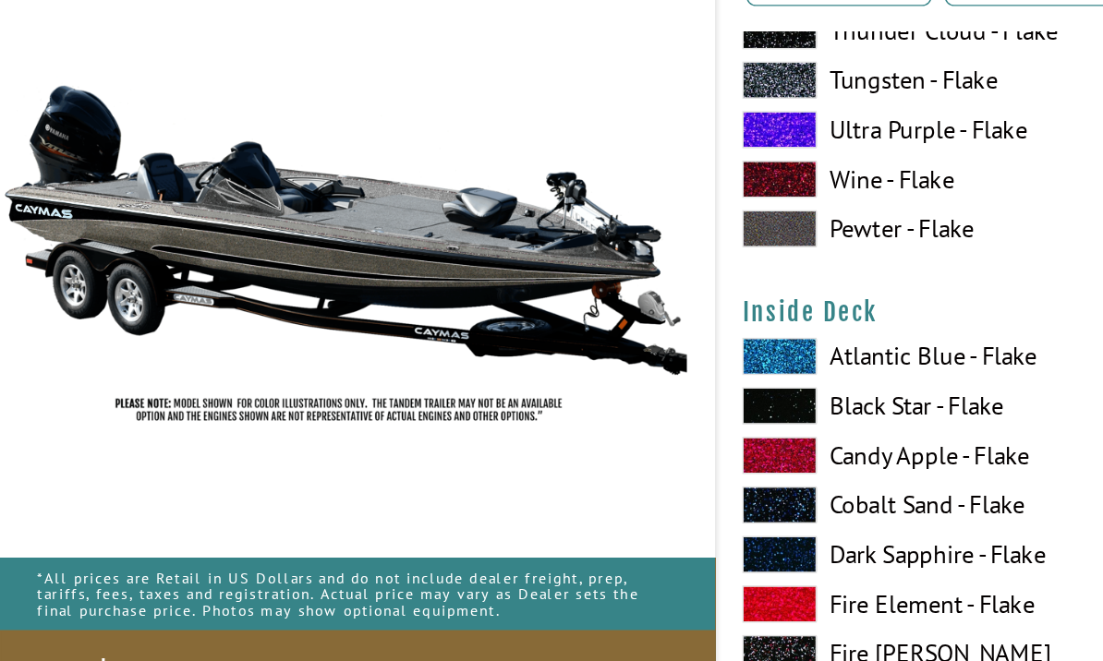
click at [712, 373] on label "Atlantic Blue - Flake" at bounding box center [676, 387] width 247 height 28
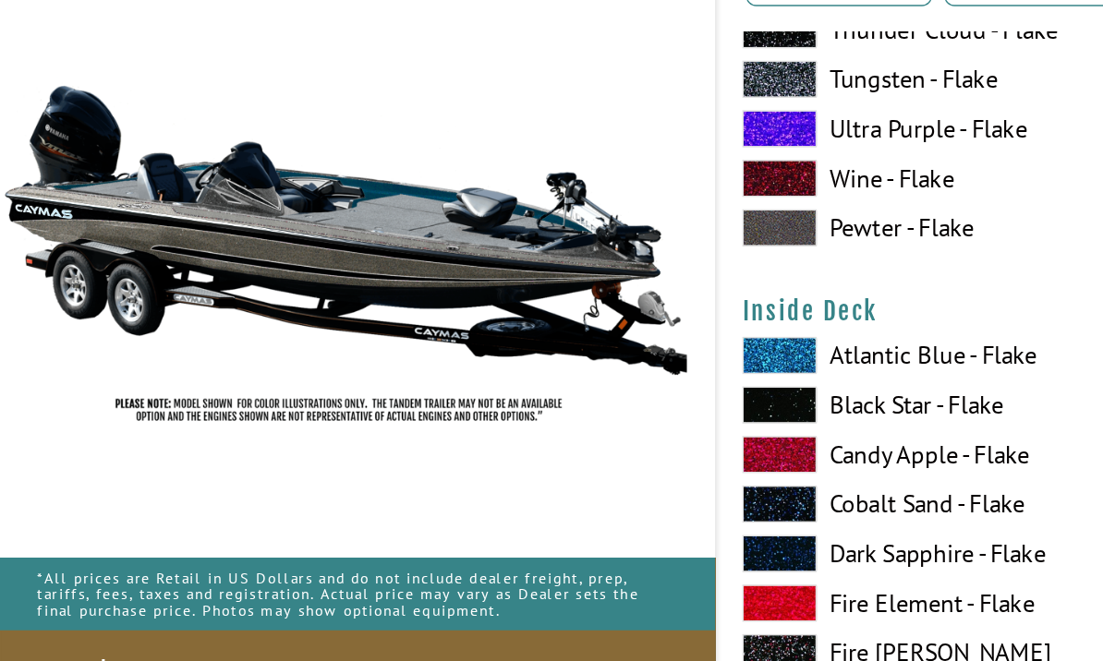
click at [713, 372] on label "Atlantic Blue - Flake" at bounding box center [676, 386] width 247 height 28
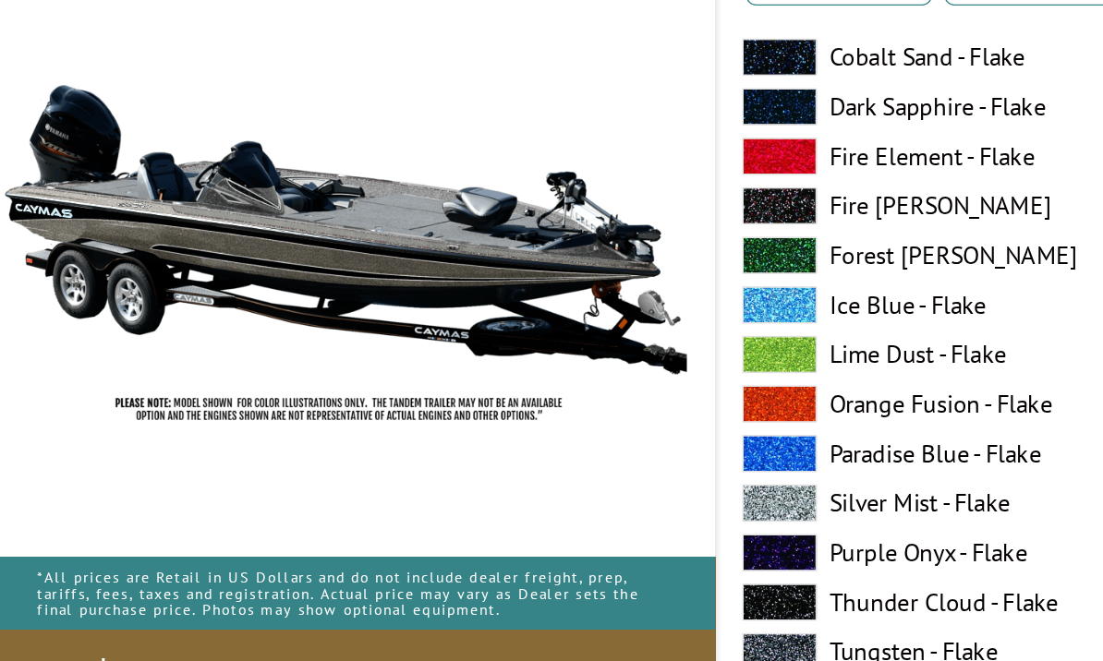
click at [703, 483] on label "Silver Mist - Flake" at bounding box center [676, 497] width 247 height 28
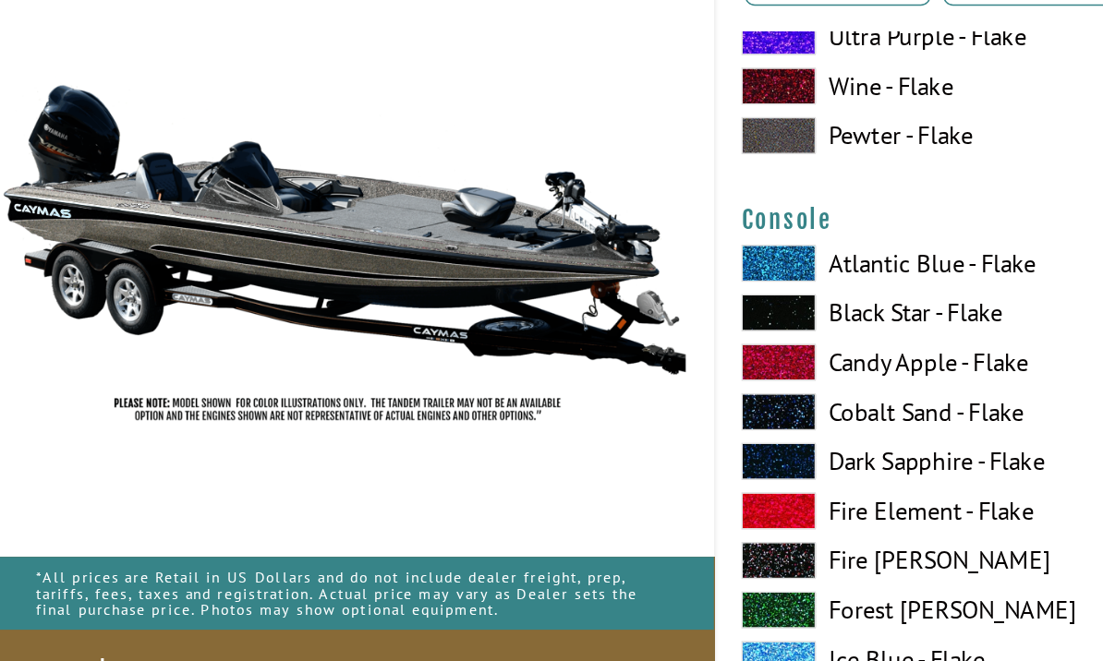
scroll to position [4630, 0]
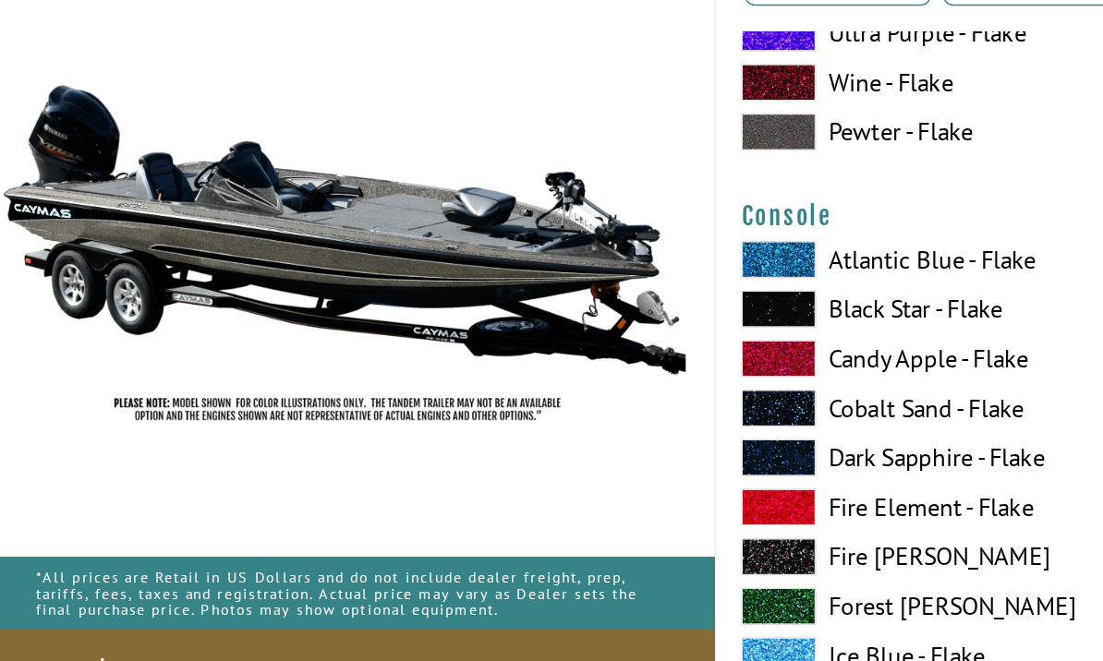
click at [704, 338] on label "Black Star - Flake" at bounding box center [676, 352] width 247 height 28
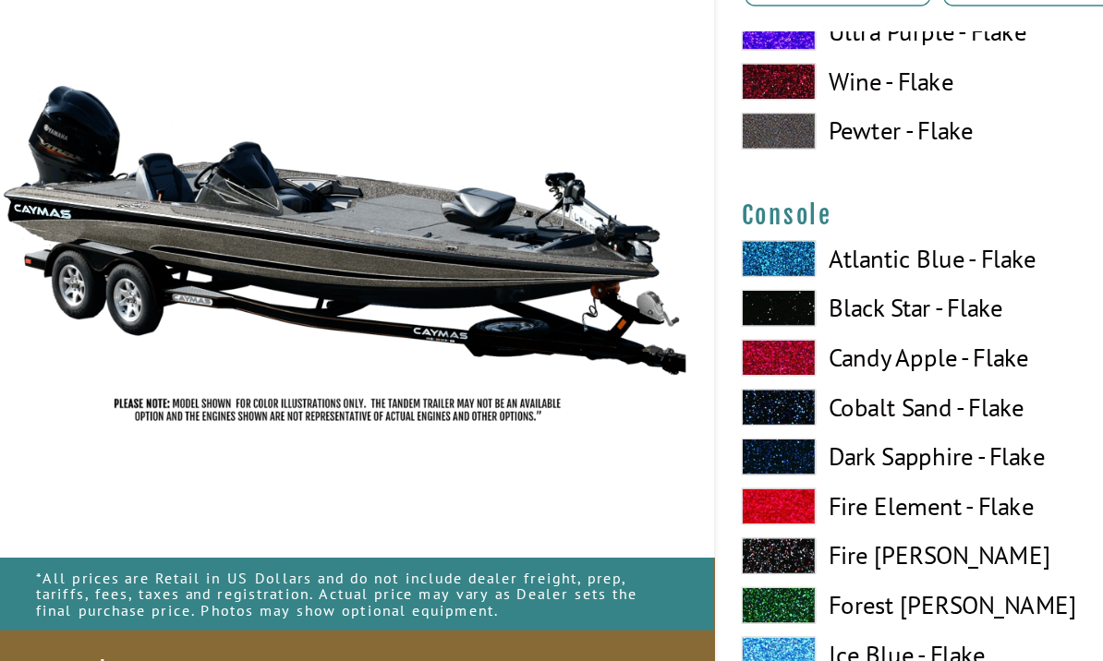
click at [703, 300] on label "Atlantic Blue - Flake" at bounding box center [676, 314] width 247 height 28
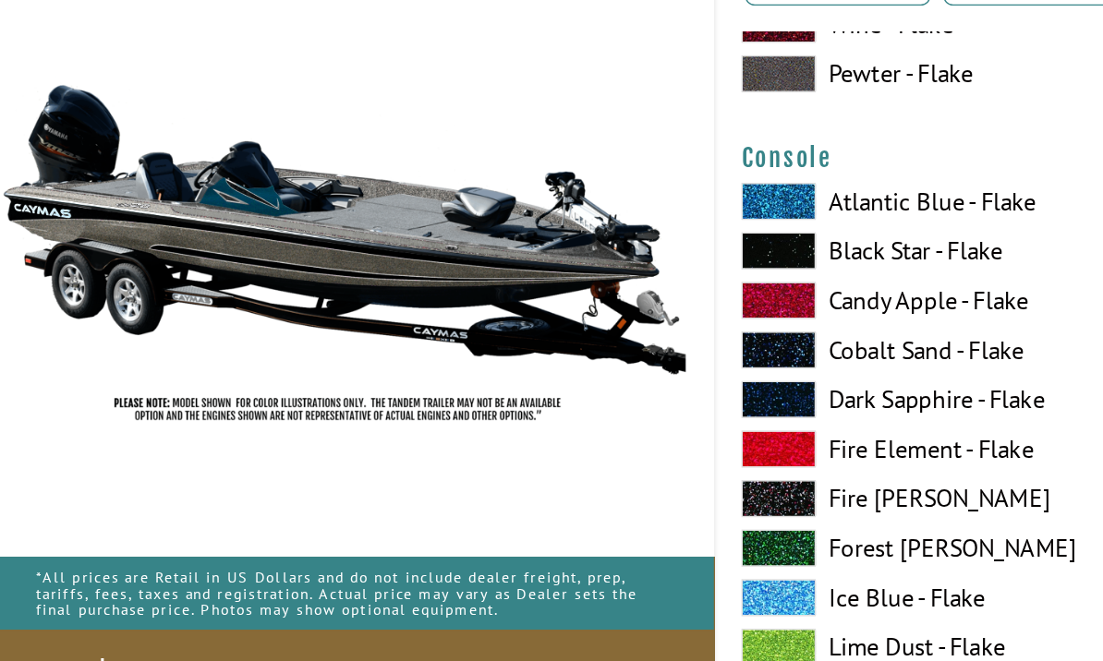
scroll to position [4674, 0]
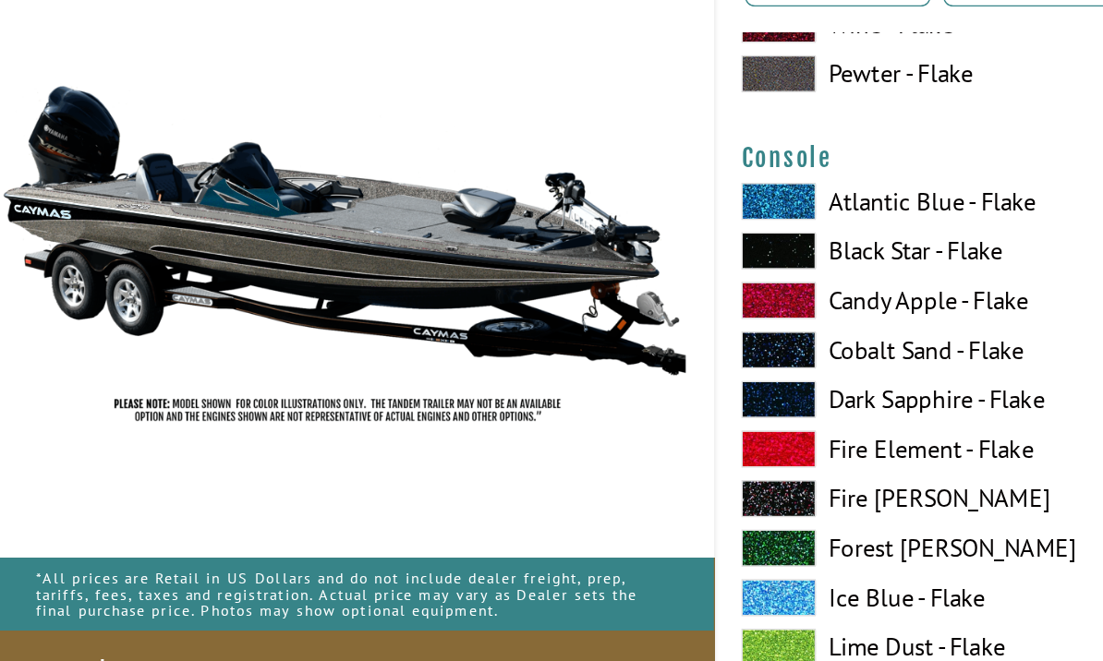
click at [694, 441] on label "Fire Element - Flake" at bounding box center [676, 455] width 247 height 28
click at [702, 368] on label "Cobalt Sand - Flake" at bounding box center [676, 382] width 247 height 28
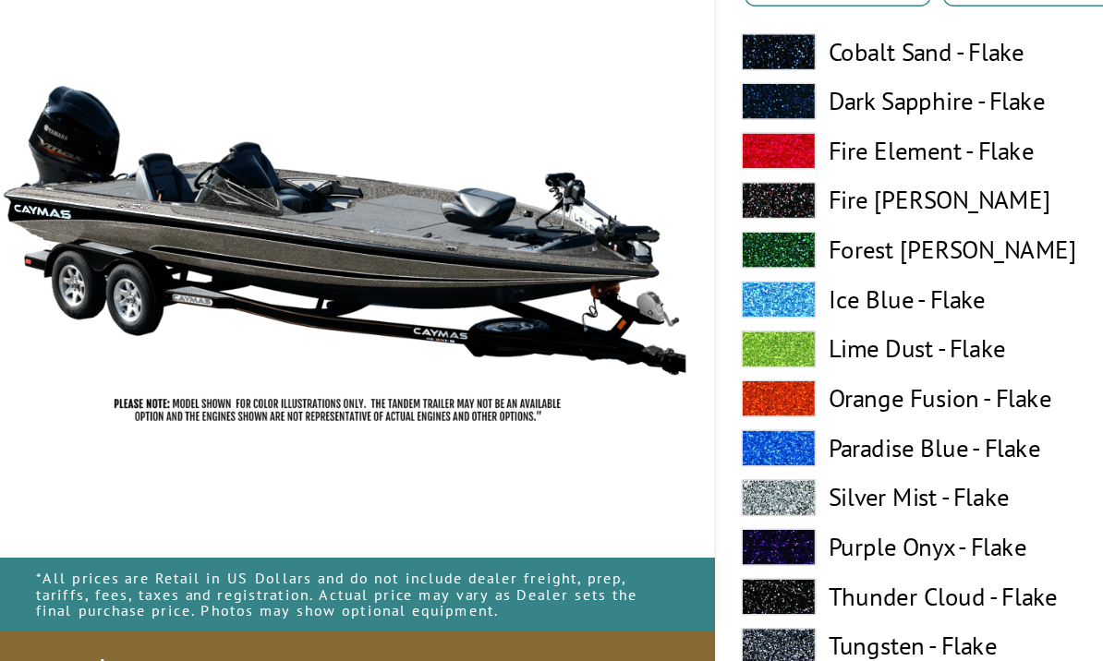
scroll to position [4954, 0]
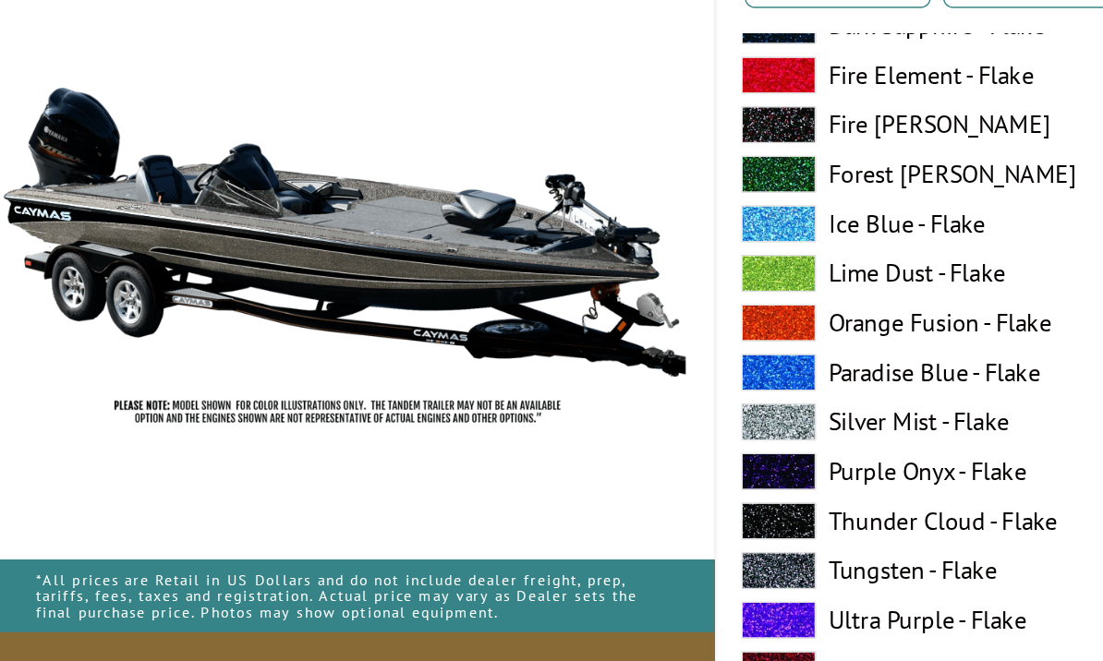
click at [709, 494] on label "Thunder Cloud - Flake" at bounding box center [676, 508] width 247 height 28
click at [725, 531] on label "Tungsten - Flake" at bounding box center [676, 545] width 247 height 28
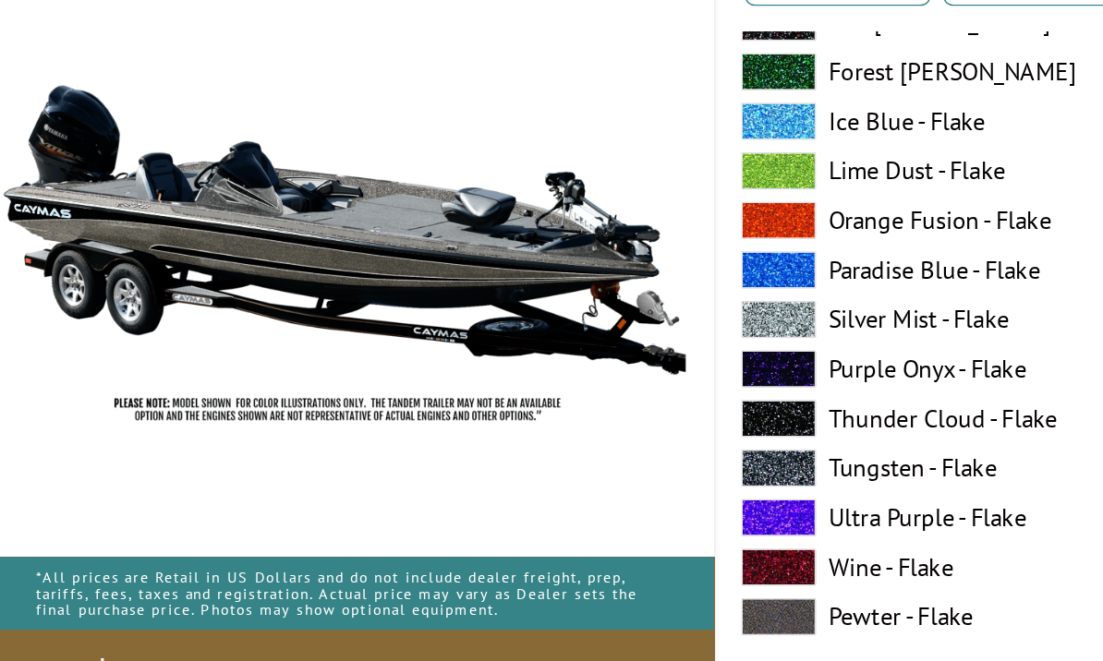
scroll to position [5032, 0]
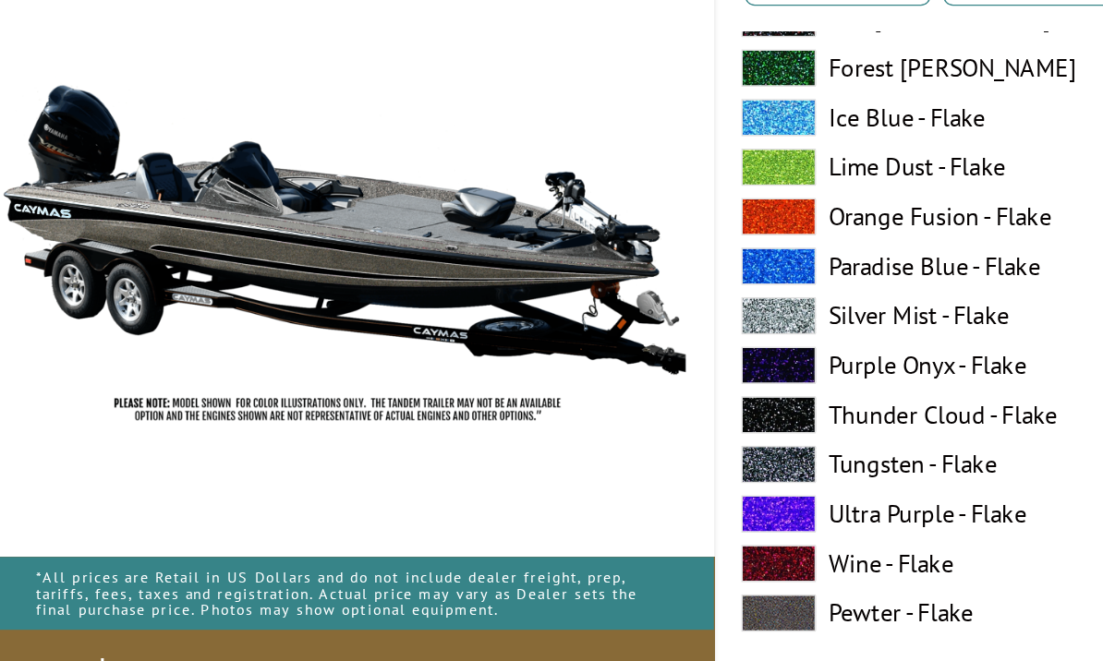
click at [693, 564] on label "Pewter - Flake" at bounding box center [676, 578] width 247 height 28
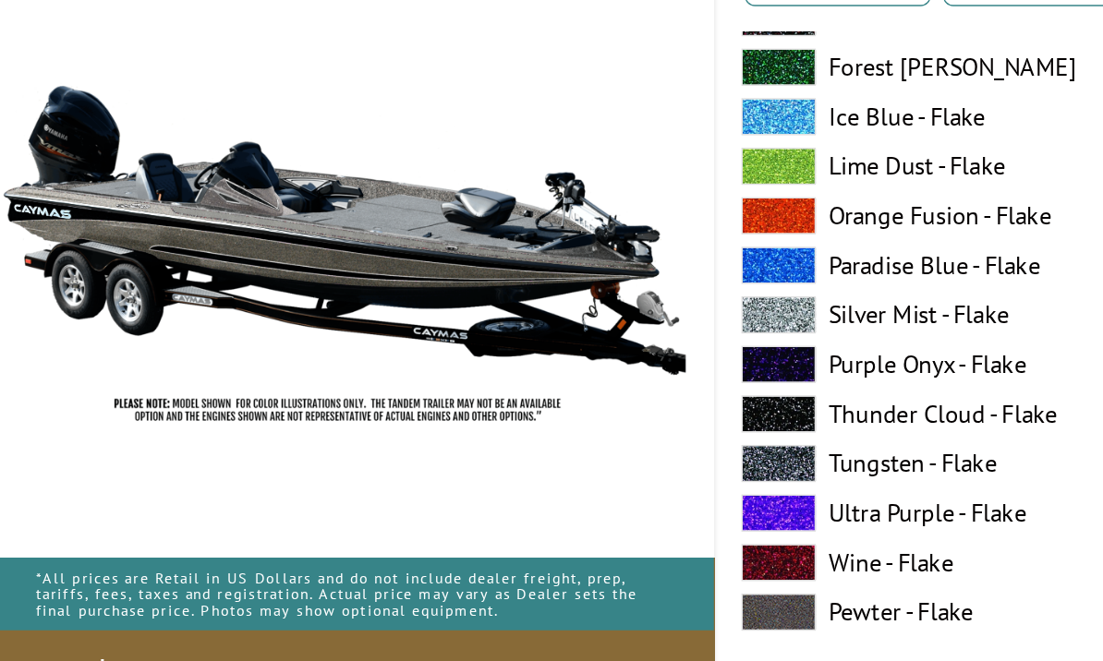
click at [708, 526] on label "Wine - Flake" at bounding box center [676, 540] width 247 height 28
click at [711, 452] on label "Tungsten - Flake" at bounding box center [676, 466] width 247 height 28
click at [702, 342] on label "Silver Mist - Flake" at bounding box center [676, 356] width 247 height 28
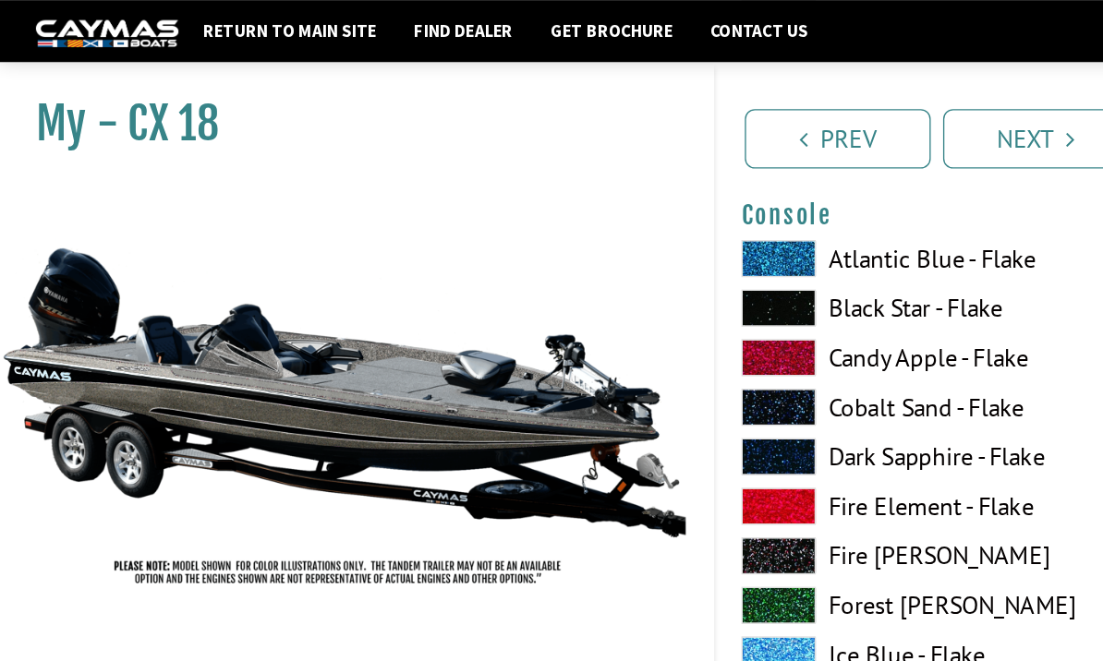
scroll to position [4751, 0]
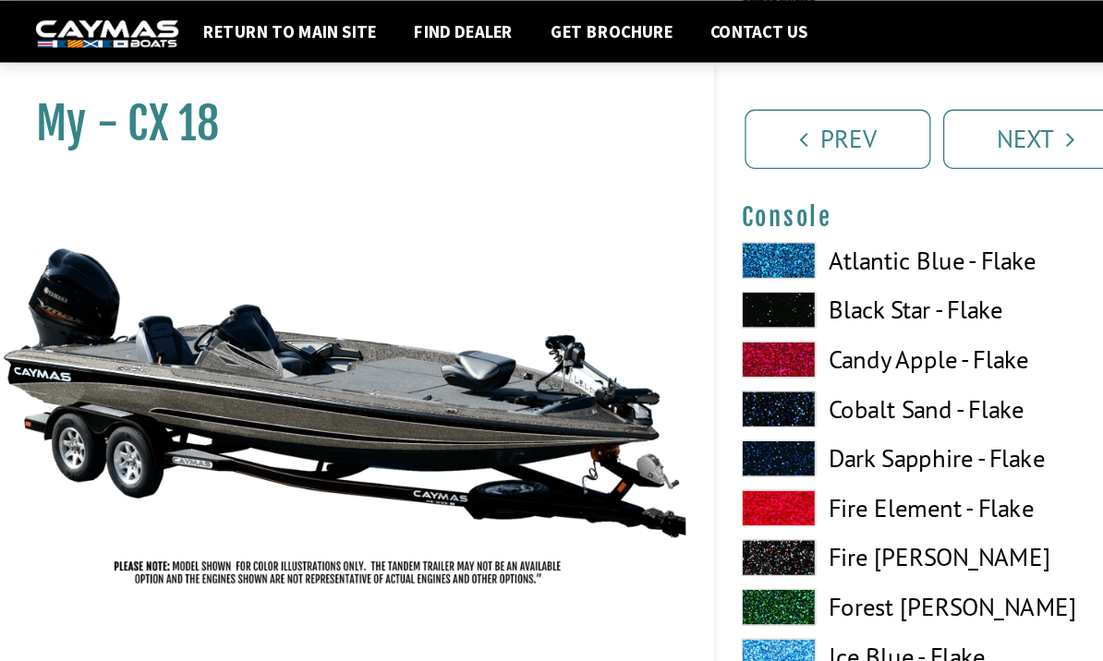
click at [706, 245] on label "Black Star - Flake" at bounding box center [676, 231] width 247 height 28
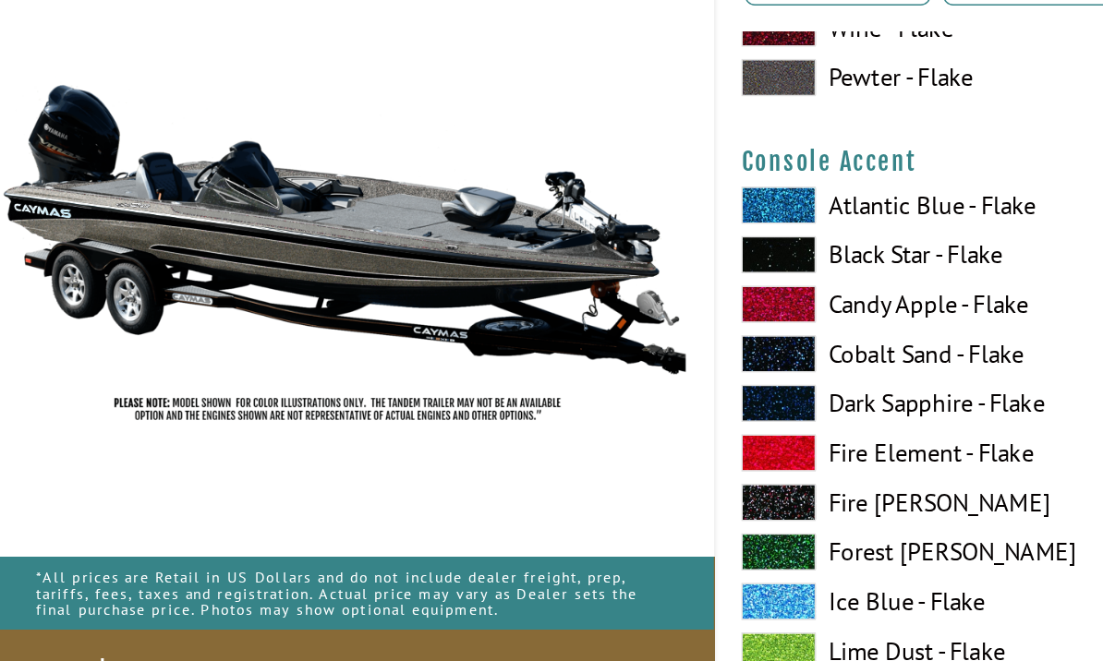
scroll to position [5432, 0]
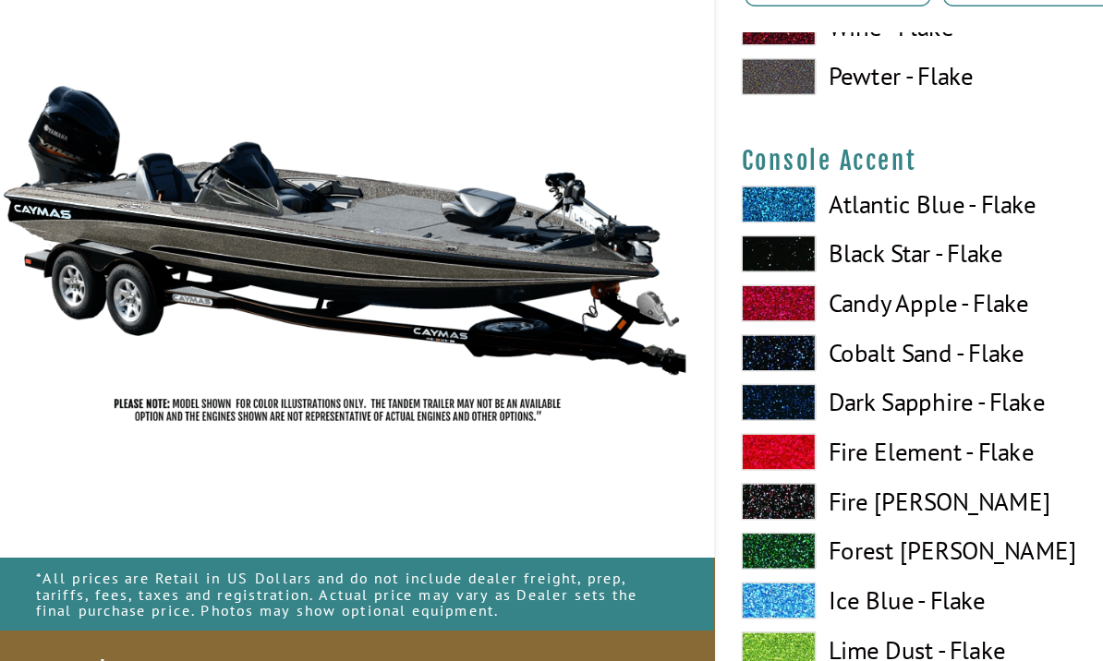
click at [699, 259] on label "Atlantic Blue - Flake" at bounding box center [676, 273] width 247 height 28
click at [690, 259] on label "Atlantic Blue - Flake" at bounding box center [676, 273] width 247 height 28
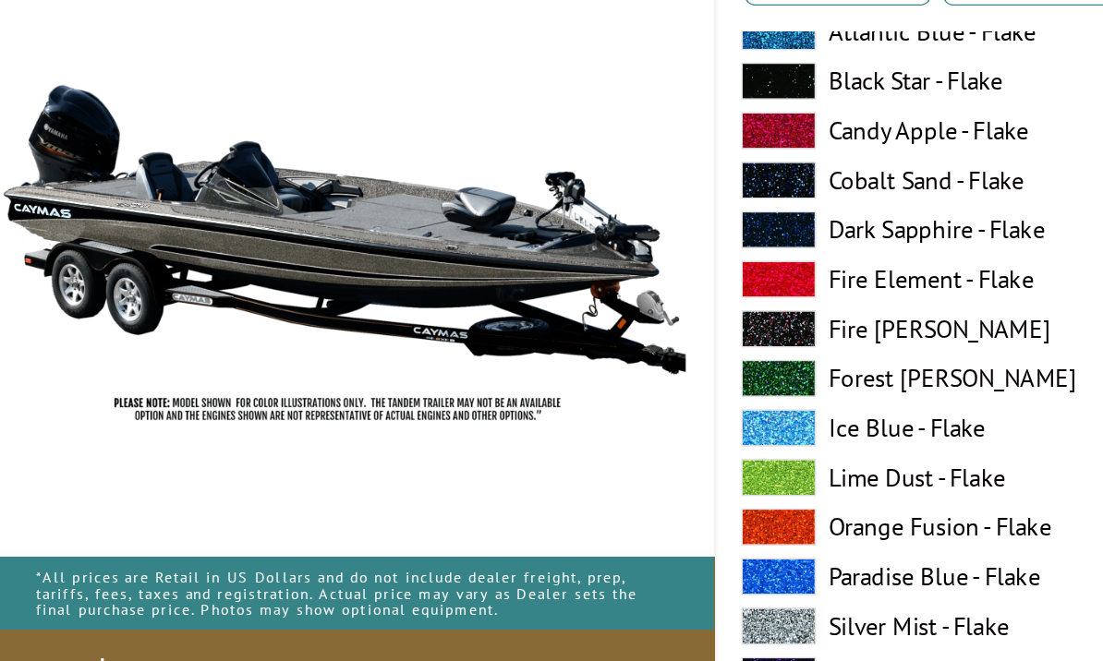
scroll to position [5565, 0]
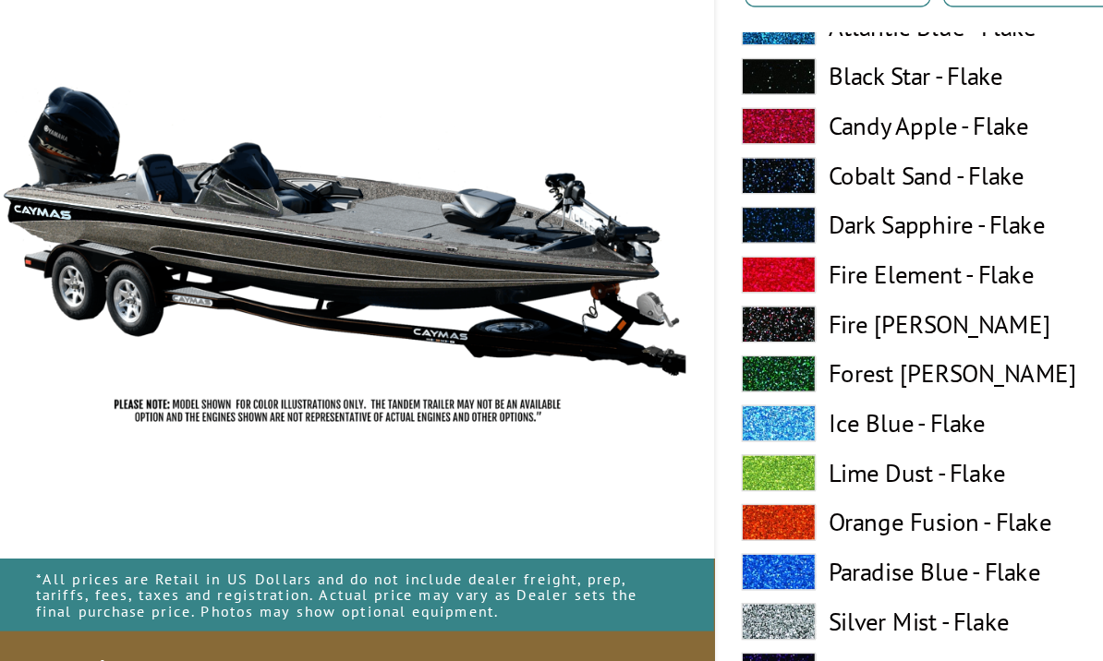
click at [702, 570] on label "Silver Mist - Flake" at bounding box center [676, 584] width 247 height 28
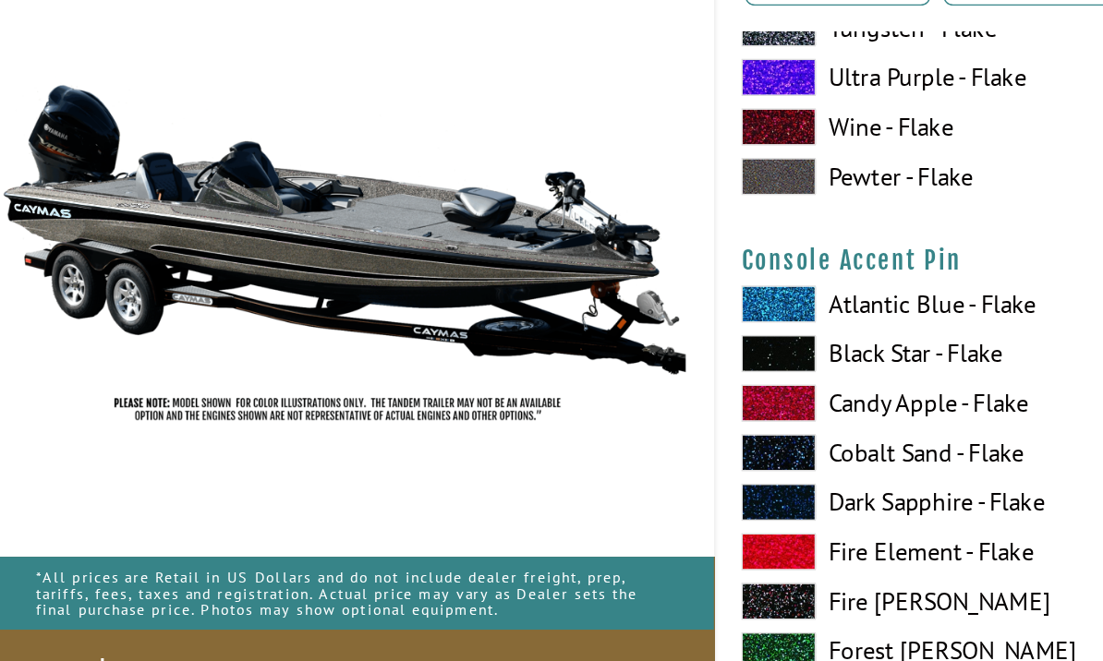
click at [709, 334] on label "Atlantic Blue - Flake" at bounding box center [676, 348] width 247 height 28
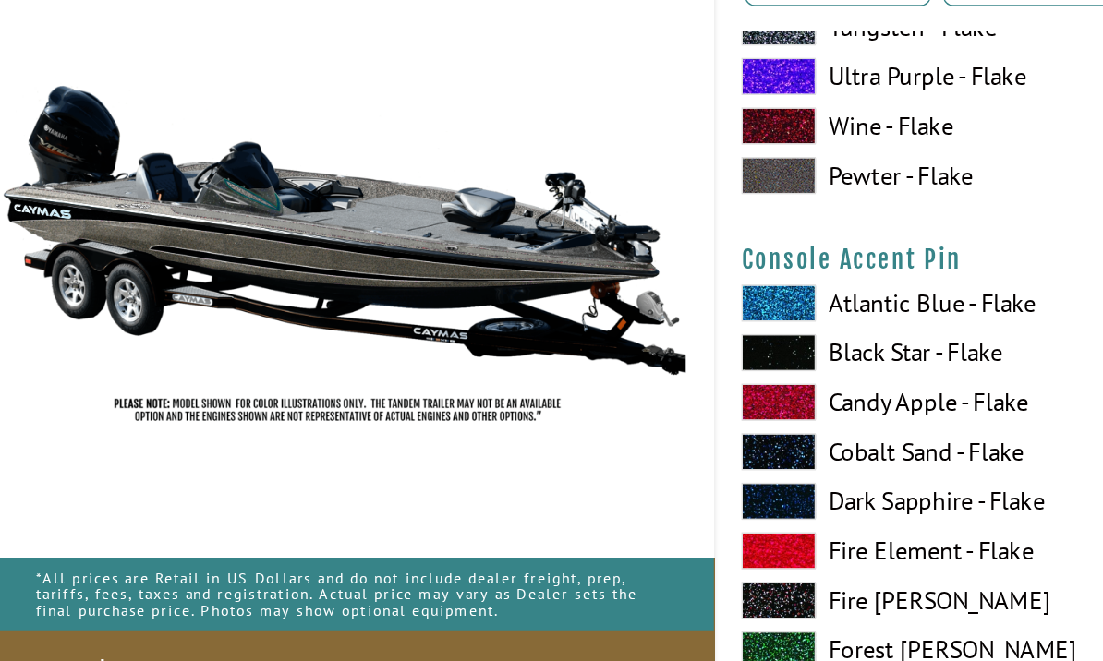
click at [706, 333] on label "Atlantic Blue - Flake" at bounding box center [676, 347] width 247 height 28
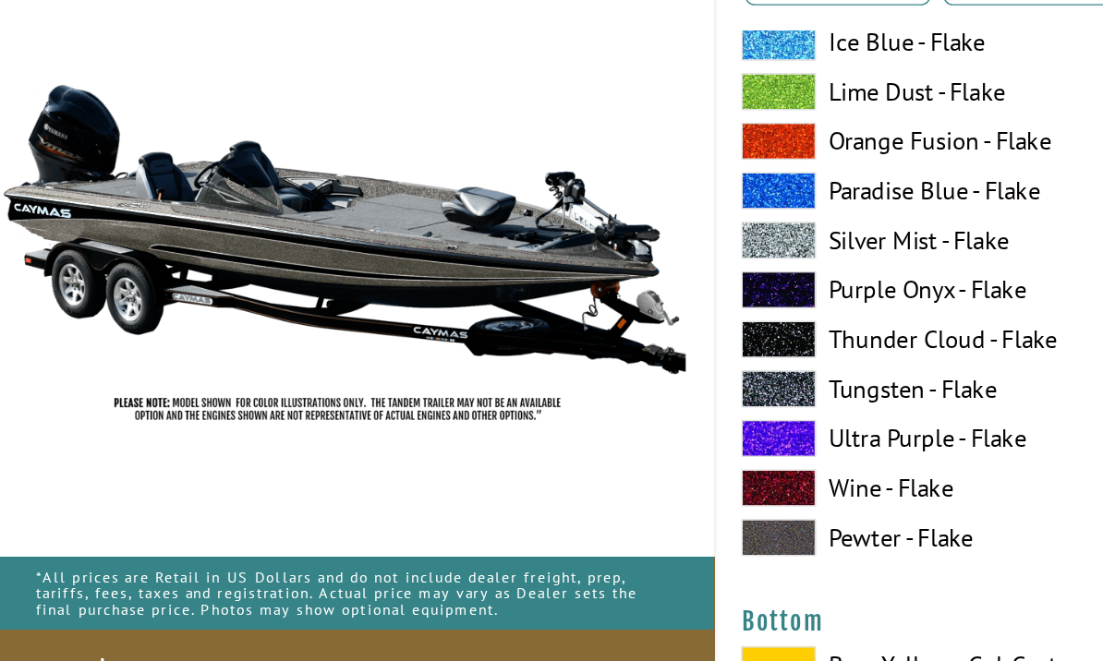
scroll to position [6609, 0]
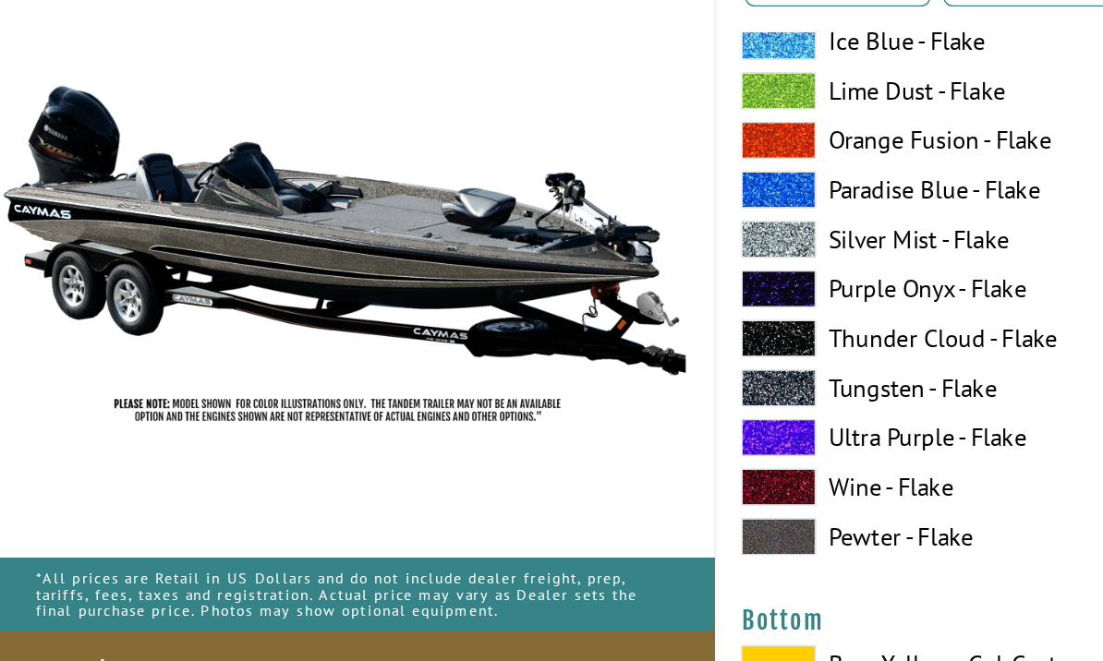
click at [701, 359] on label "Thunder Cloud - Flake" at bounding box center [676, 373] width 247 height 28
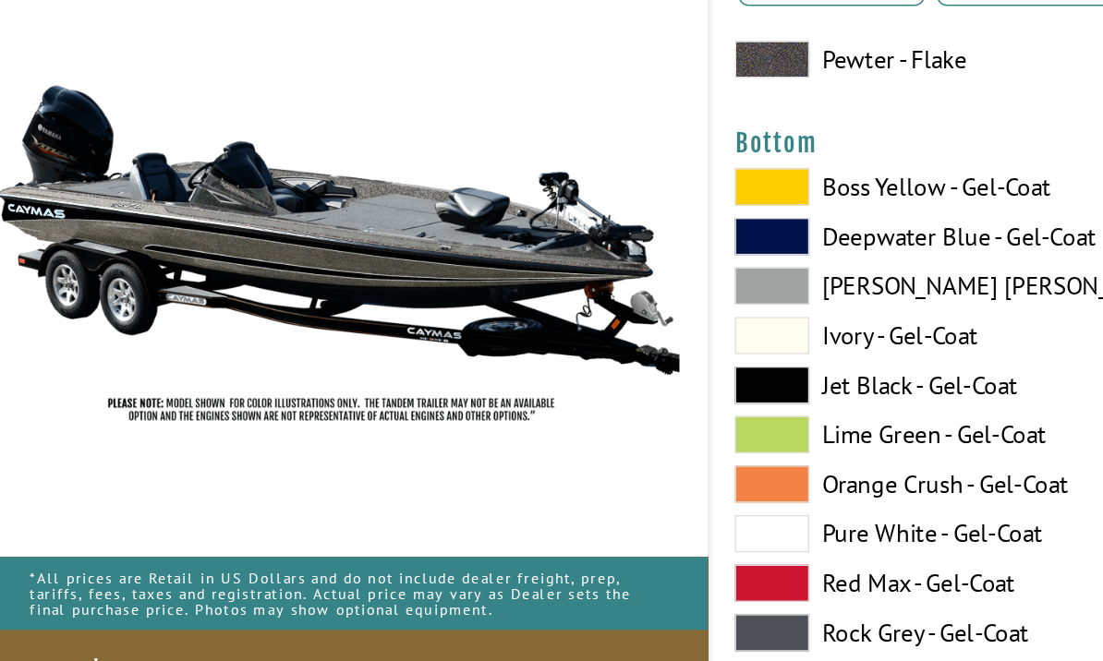
click at [691, 247] on label "Boss Yellow - Gel-Coat" at bounding box center [676, 261] width 247 height 28
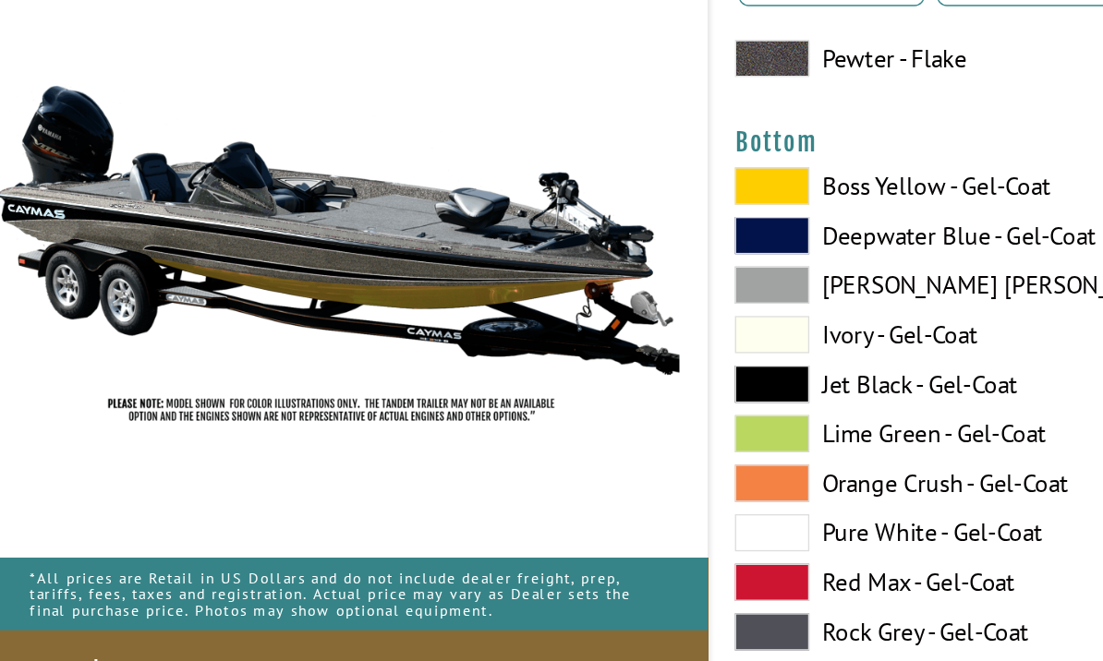
click at [698, 246] on label "Boss Yellow - Gel-Coat" at bounding box center [676, 260] width 247 height 28
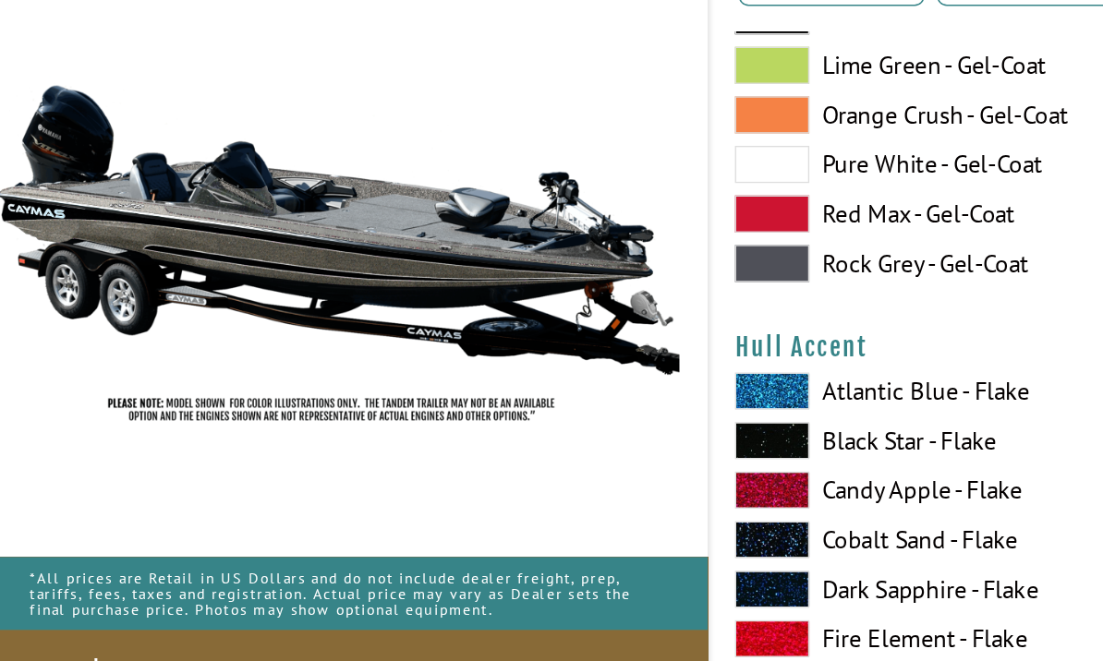
scroll to position [7243, 0]
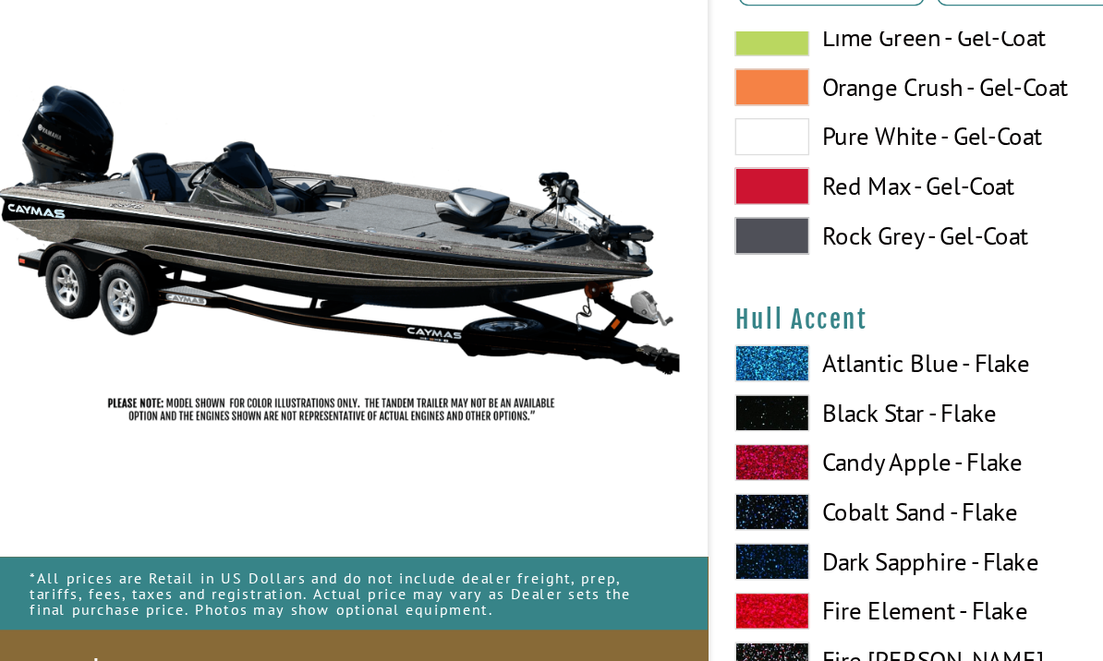
click at [726, 379] on label "Atlantic Blue - Flake" at bounding box center [676, 393] width 247 height 28
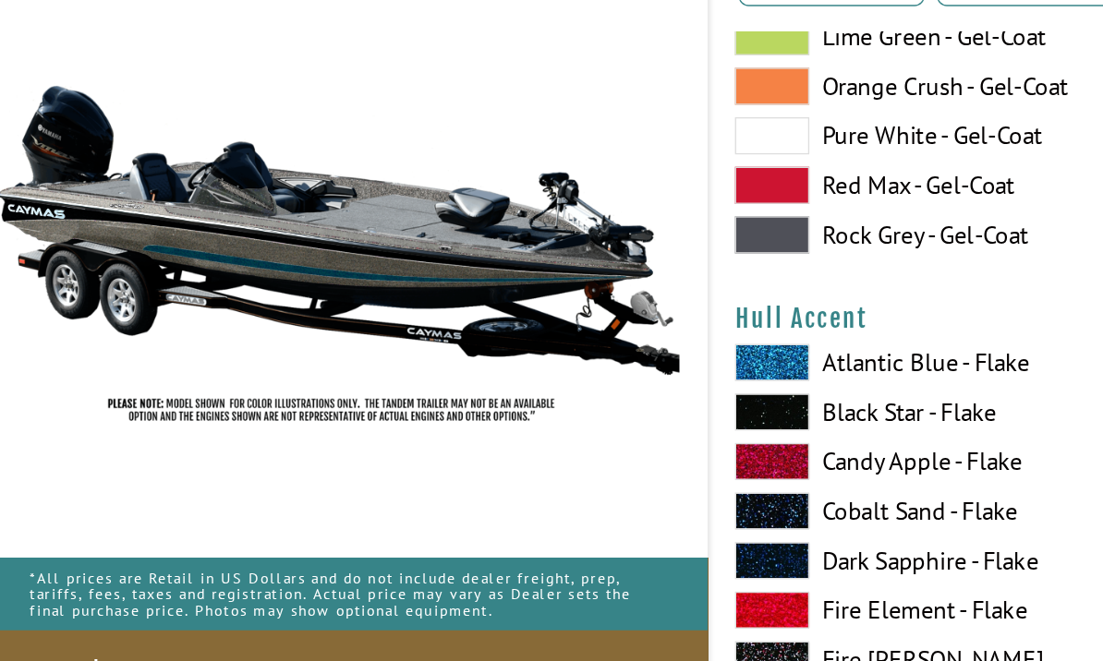
click at [723, 378] on label "Atlantic Blue - Flake" at bounding box center [676, 392] width 247 height 28
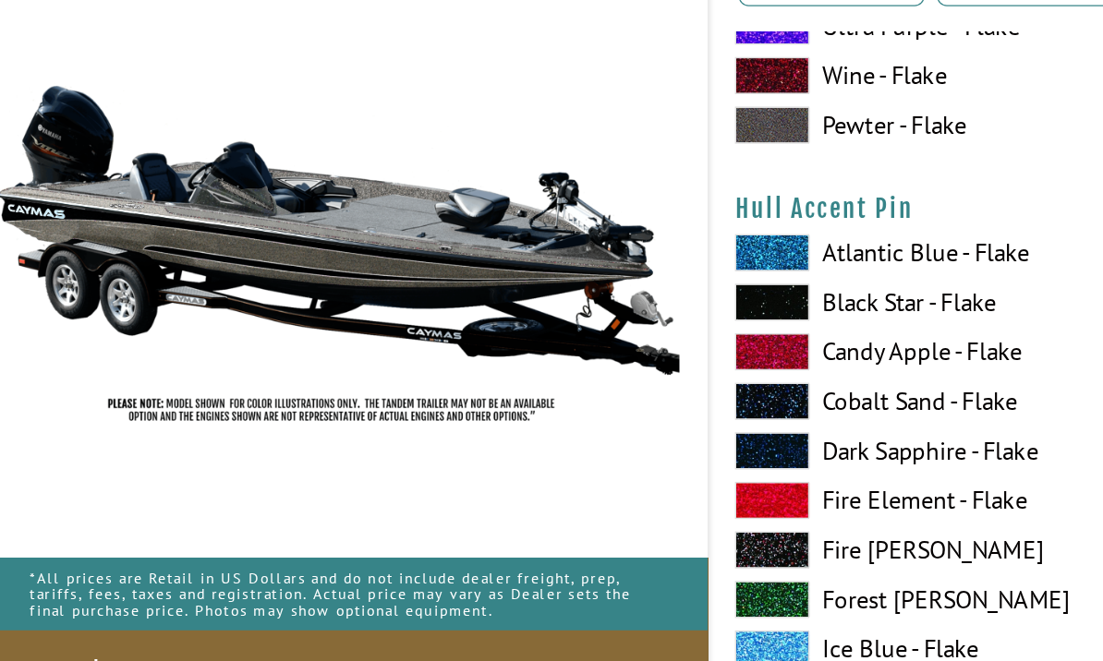
scroll to position [8134, 0]
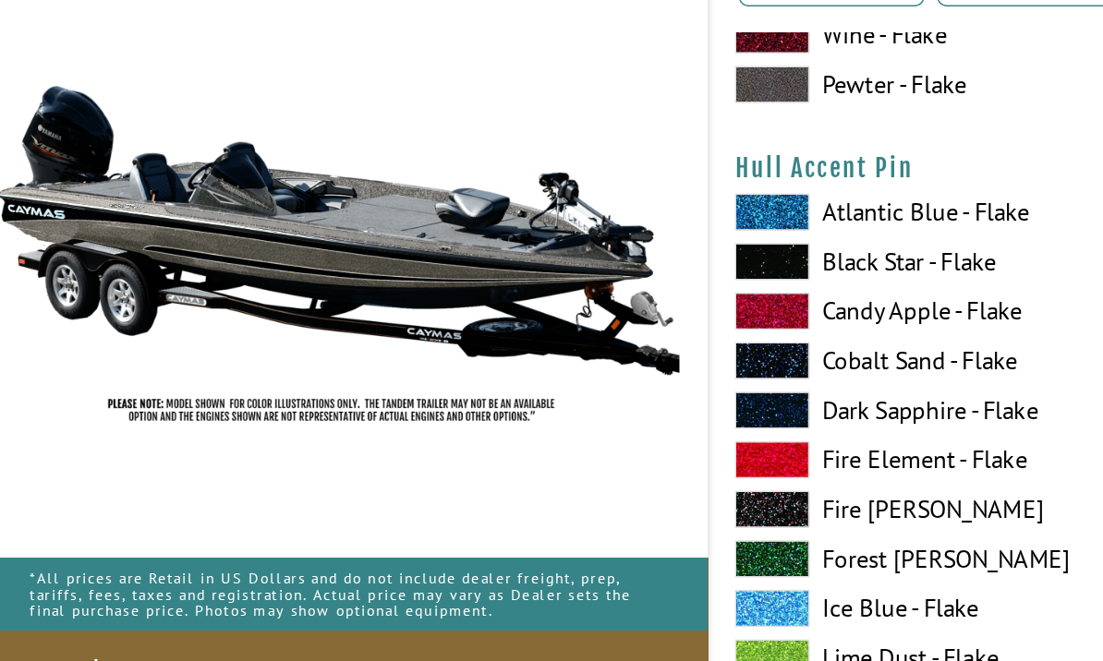
click at [700, 265] on label "Atlantic Blue - Flake" at bounding box center [676, 279] width 247 height 28
click at [705, 265] on label "Atlantic Blue - Flake" at bounding box center [676, 279] width 247 height 28
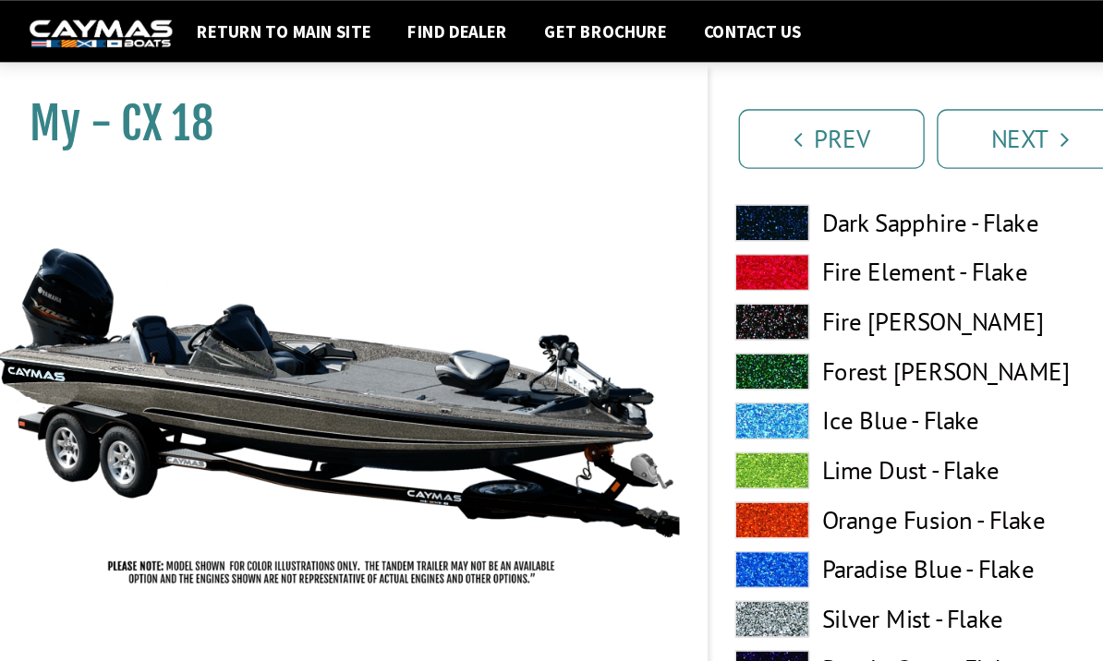
scroll to position [8391, 0]
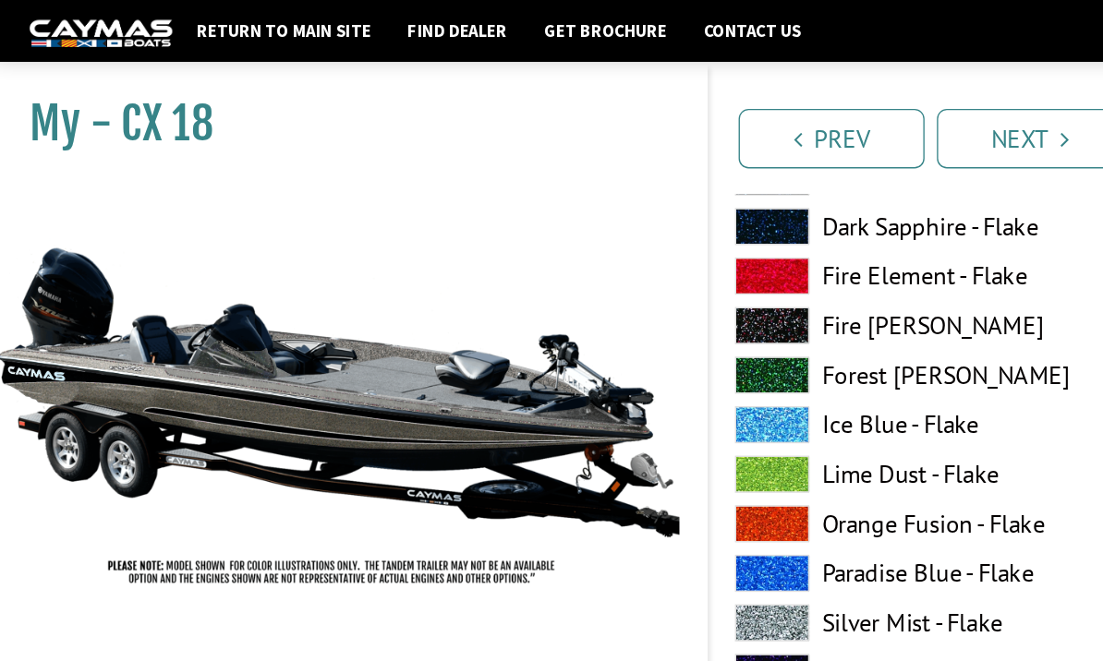
click at [689, 257] on label "Fire [PERSON_NAME]" at bounding box center [676, 243] width 247 height 28
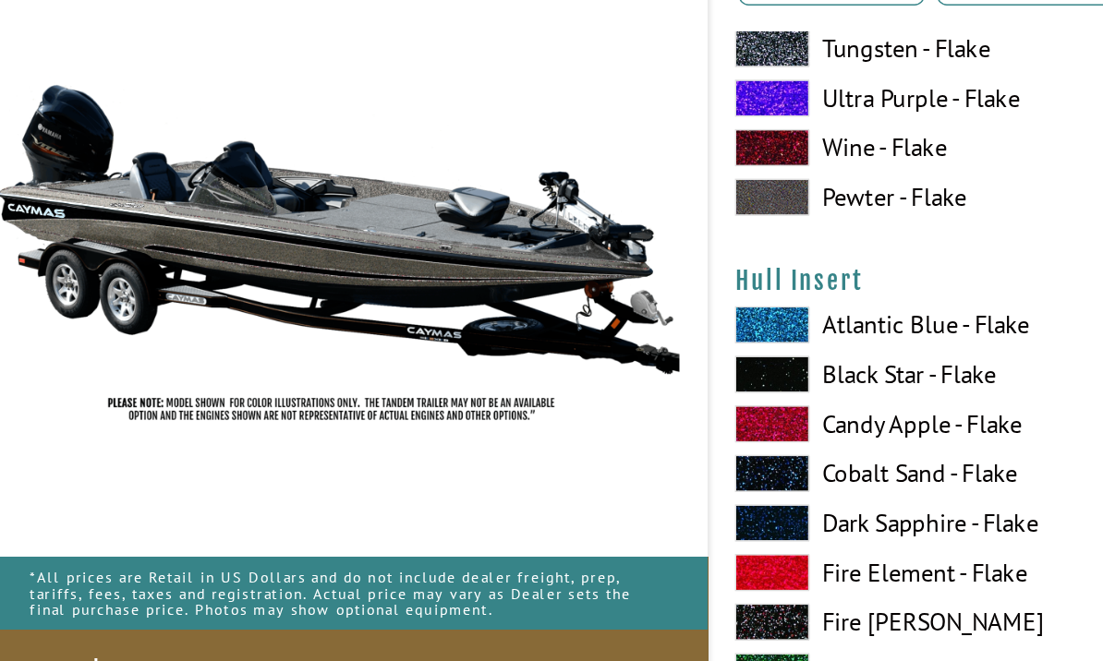
scroll to position [8850, 0]
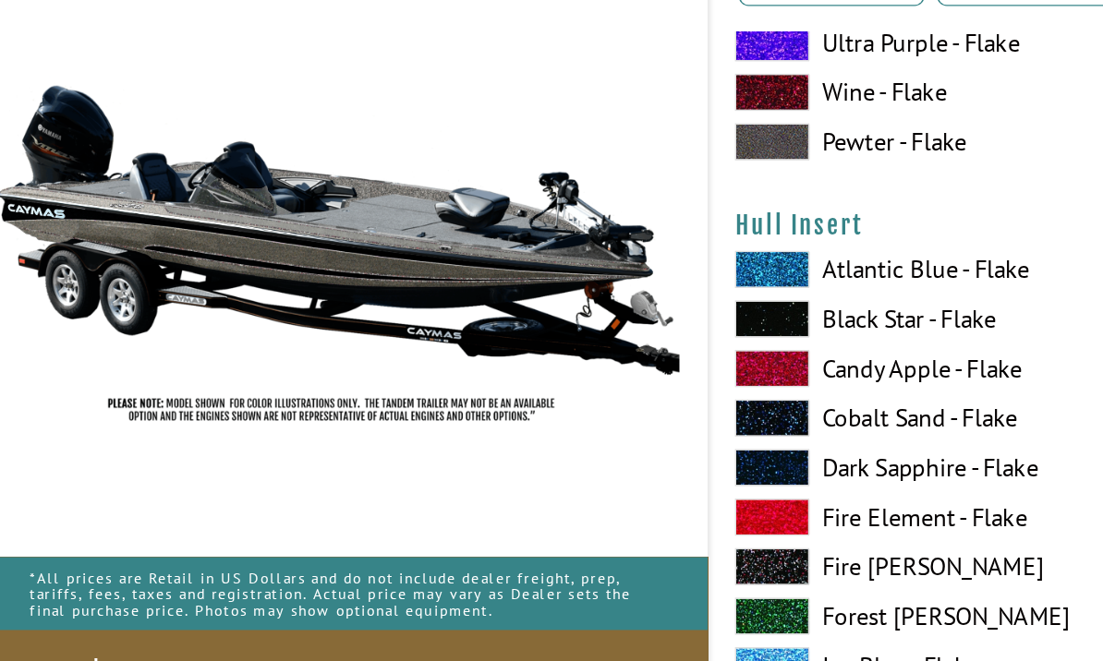
click at [705, 308] on label "Atlantic Blue - Flake" at bounding box center [676, 322] width 247 height 28
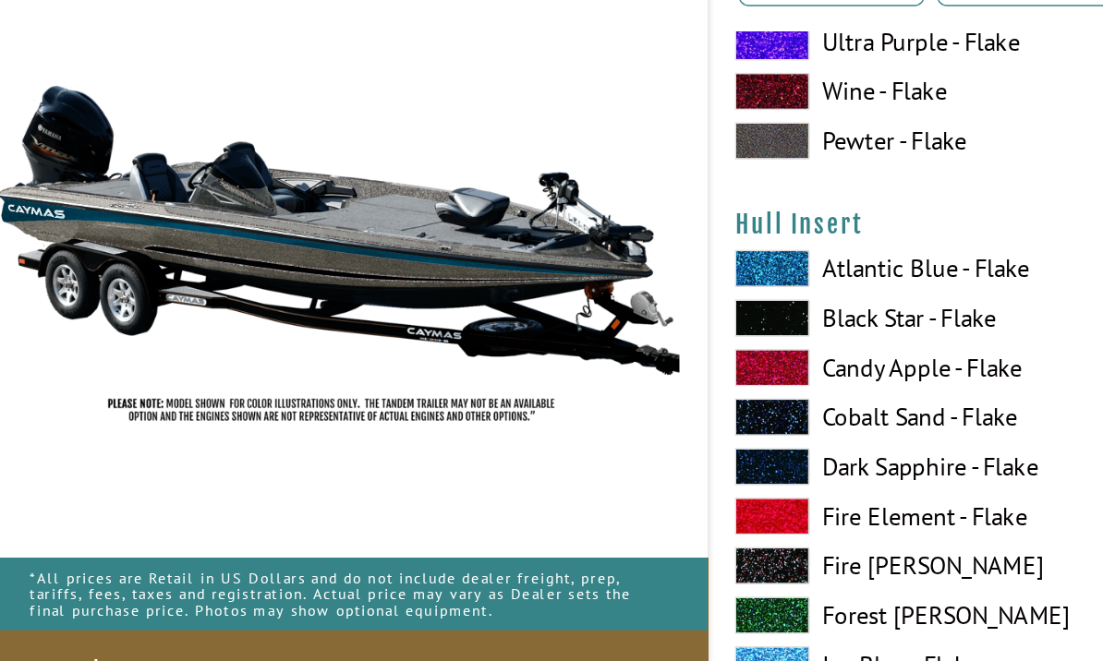
click at [703, 308] on label "Atlantic Blue - Flake" at bounding box center [676, 322] width 247 height 28
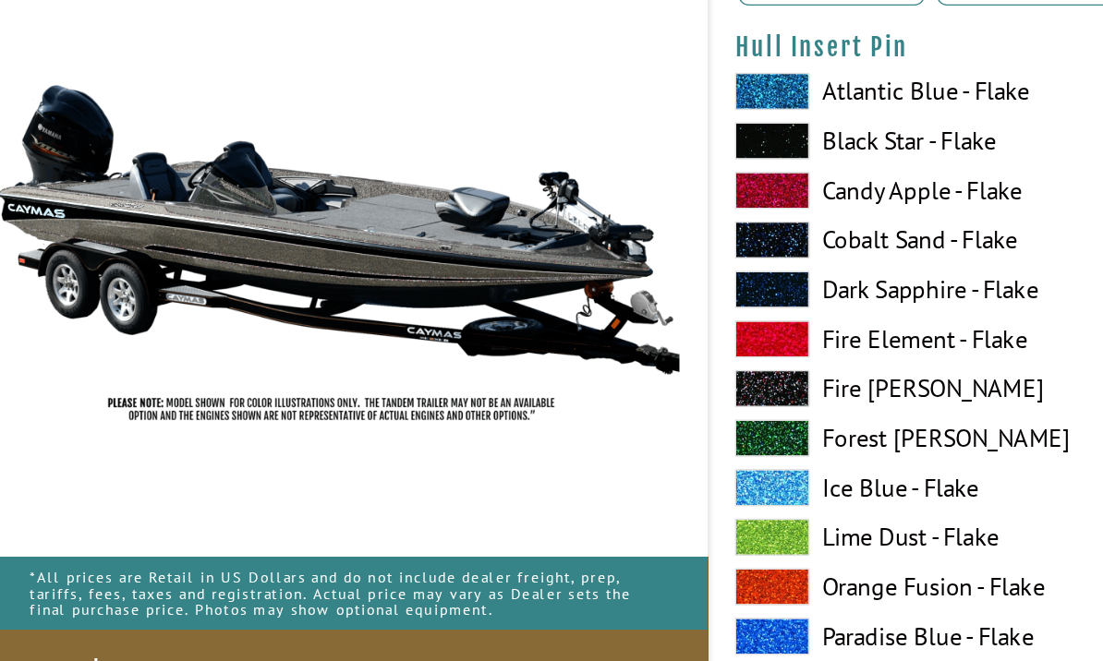
scroll to position [9745, 0]
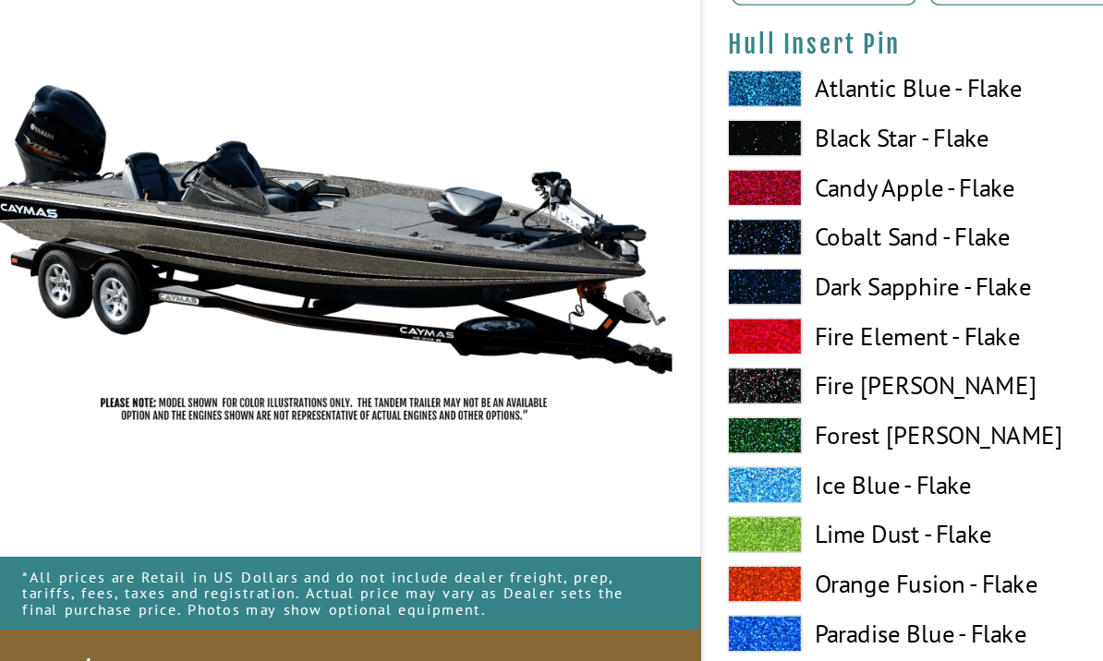
click at [671, 211] on label "Black Star - Flake" at bounding box center [676, 225] width 247 height 28
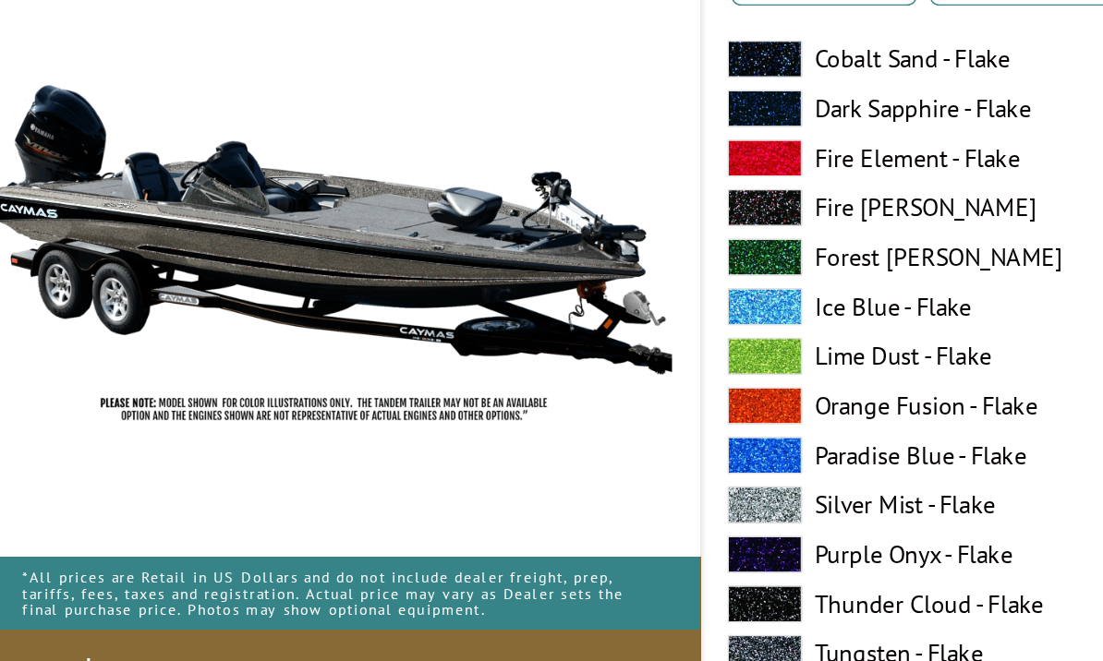
scroll to position [9890, 0]
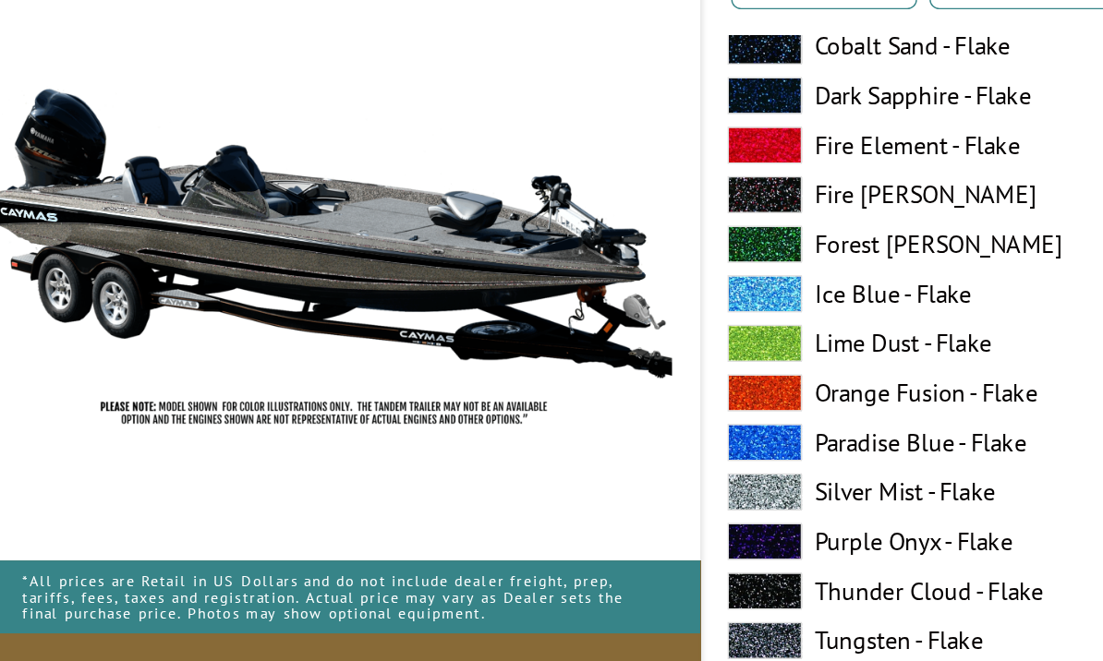
click at [686, 472] on label "Silver Mist - Flake" at bounding box center [676, 486] width 247 height 28
click at [710, 546] on label "Thunder Cloud - Flake" at bounding box center [676, 560] width 247 height 28
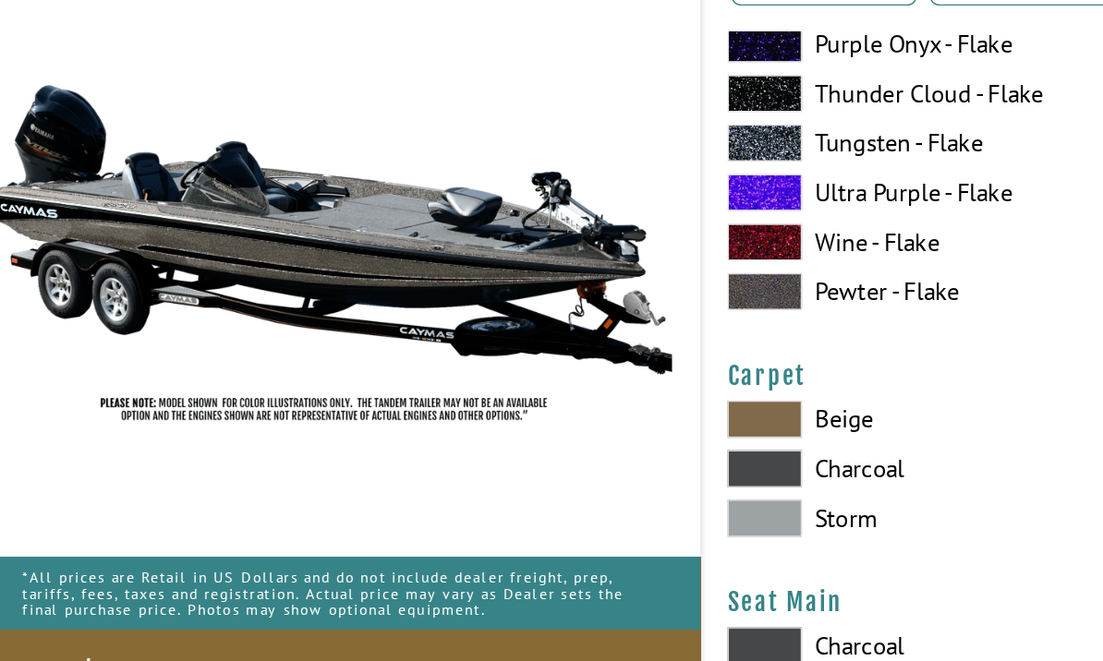
scroll to position [10261, 0]
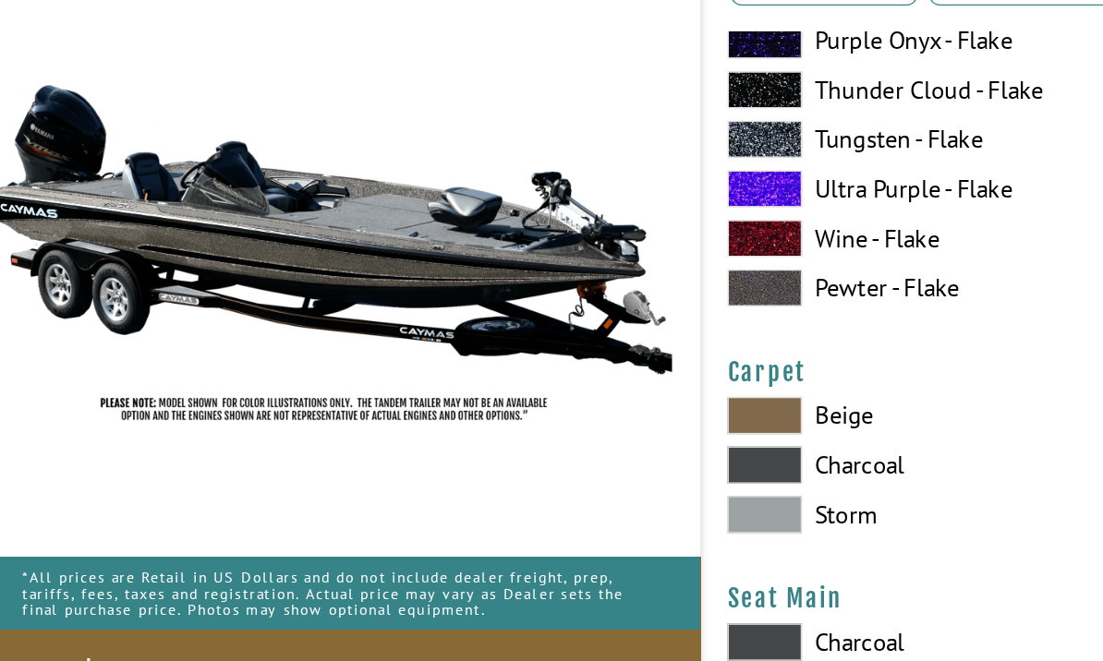
click at [659, 454] on label "Charcoal" at bounding box center [676, 468] width 247 height 28
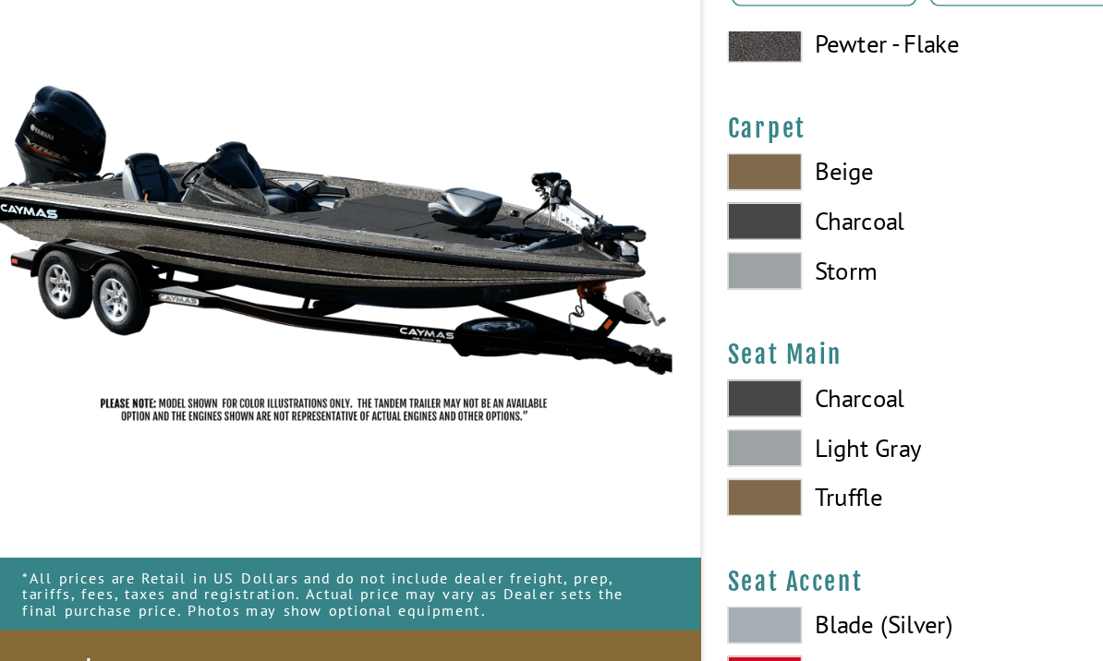
scroll to position [10444, 0]
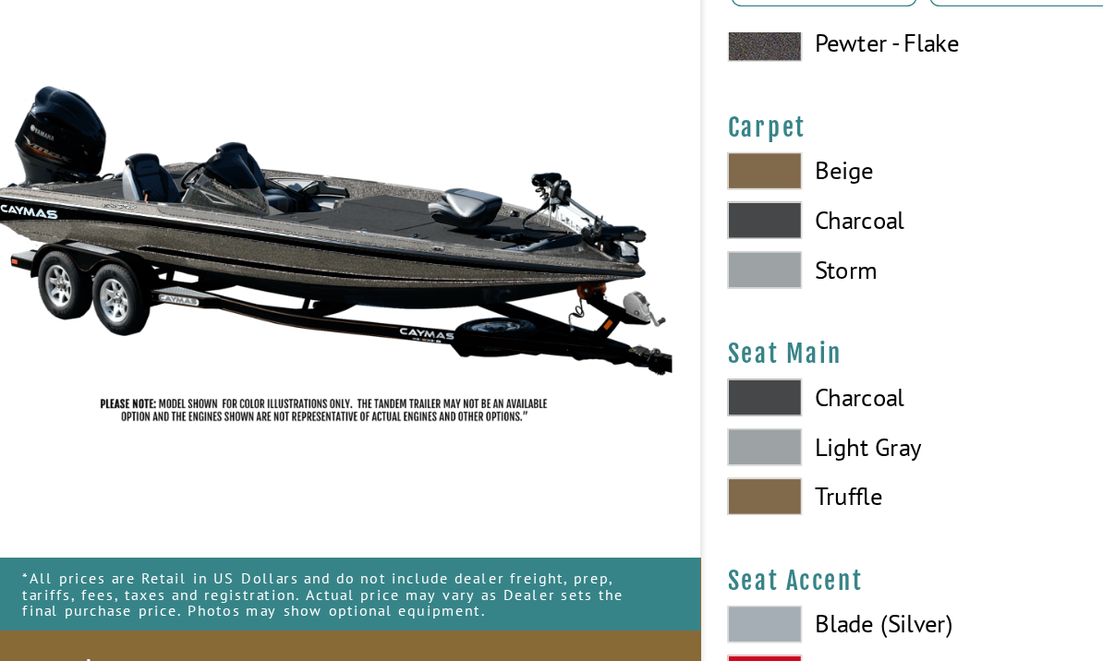
click at [653, 404] on label "Charcoal" at bounding box center [676, 418] width 247 height 28
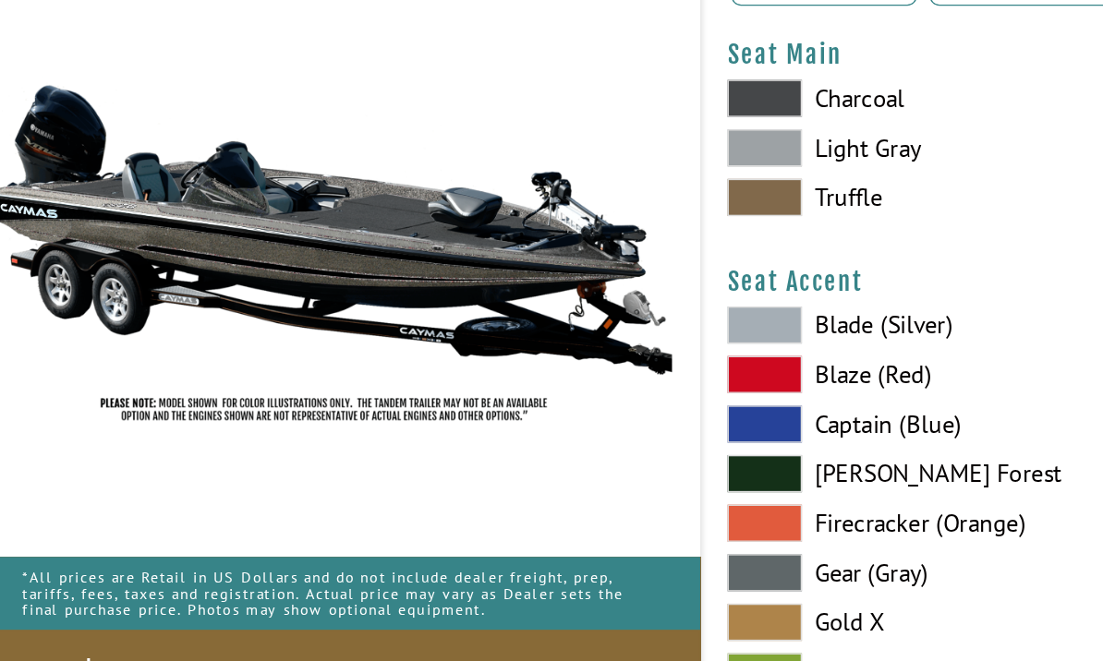
scroll to position [10668, 0]
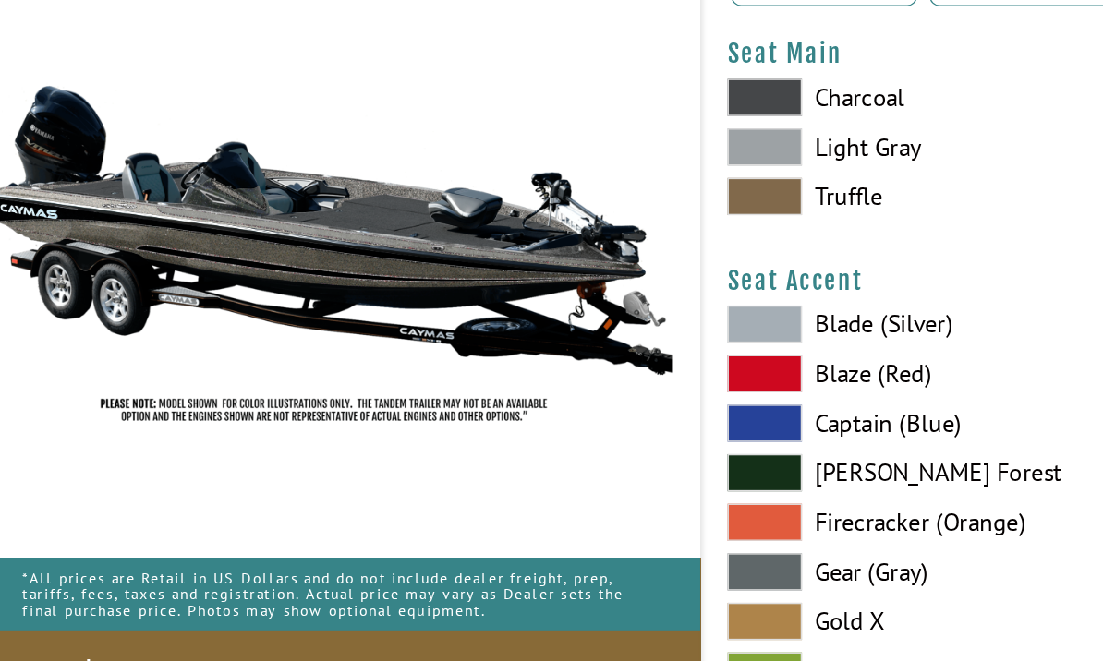
click at [672, 349] on label "Blade (Silver)" at bounding box center [676, 363] width 247 height 28
click at [674, 349] on label "Blade (Silver)" at bounding box center [676, 363] width 247 height 28
click at [673, 349] on label "Blade (Silver)" at bounding box center [676, 363] width 247 height 28
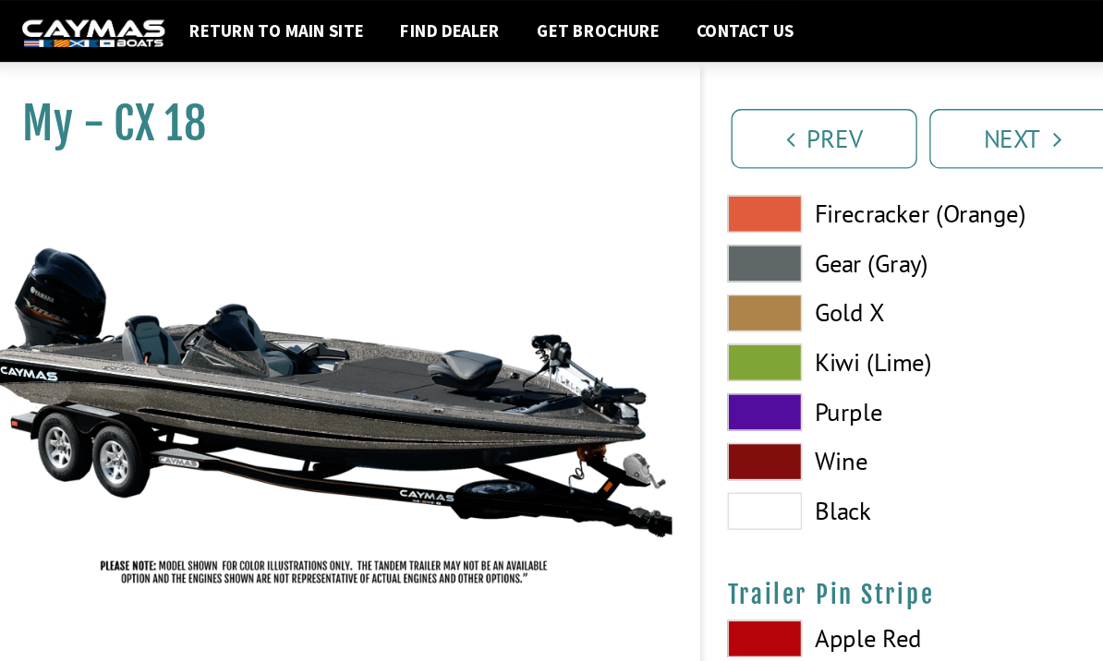
scroll to position [11008, 0]
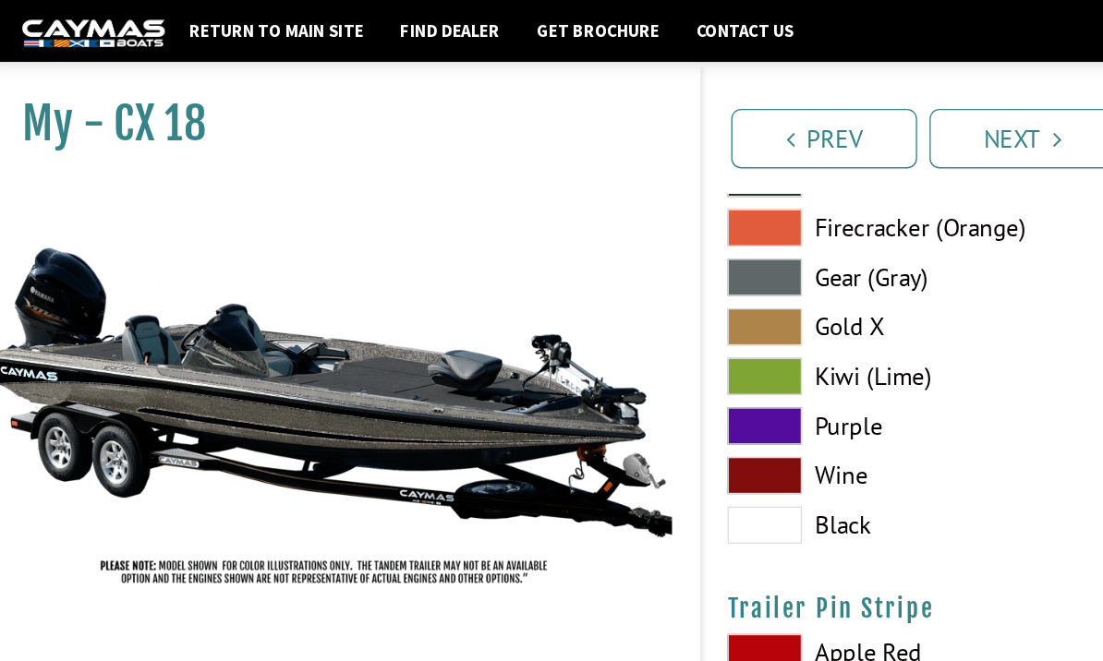
click at [645, 221] on label "Gear (Gray)" at bounding box center [676, 207] width 247 height 28
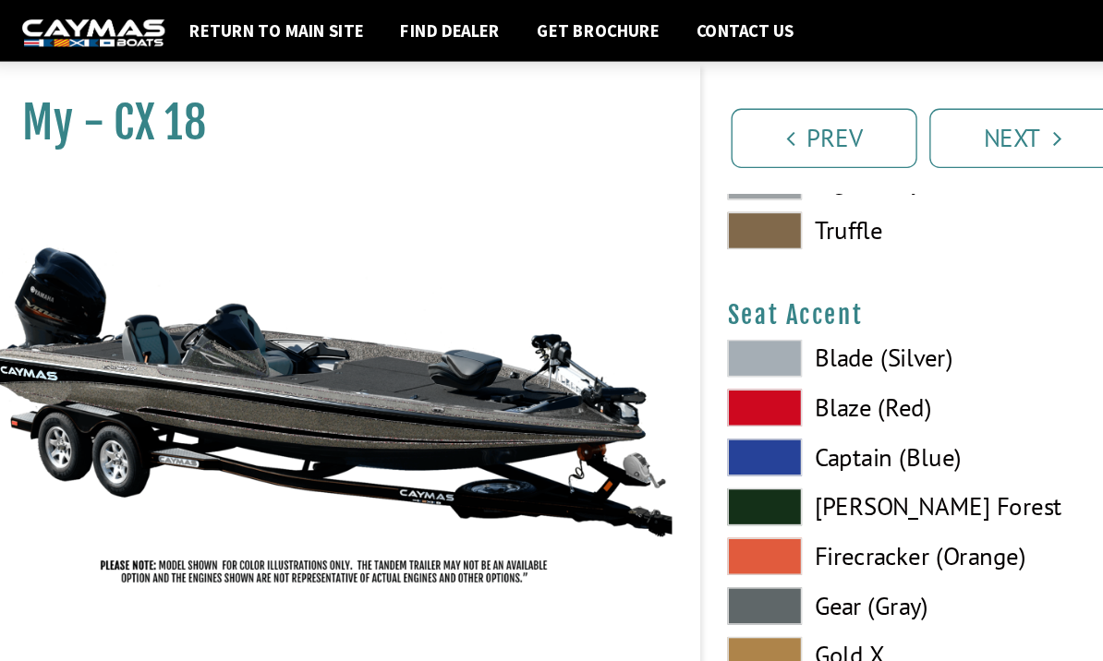
scroll to position [10737, 0]
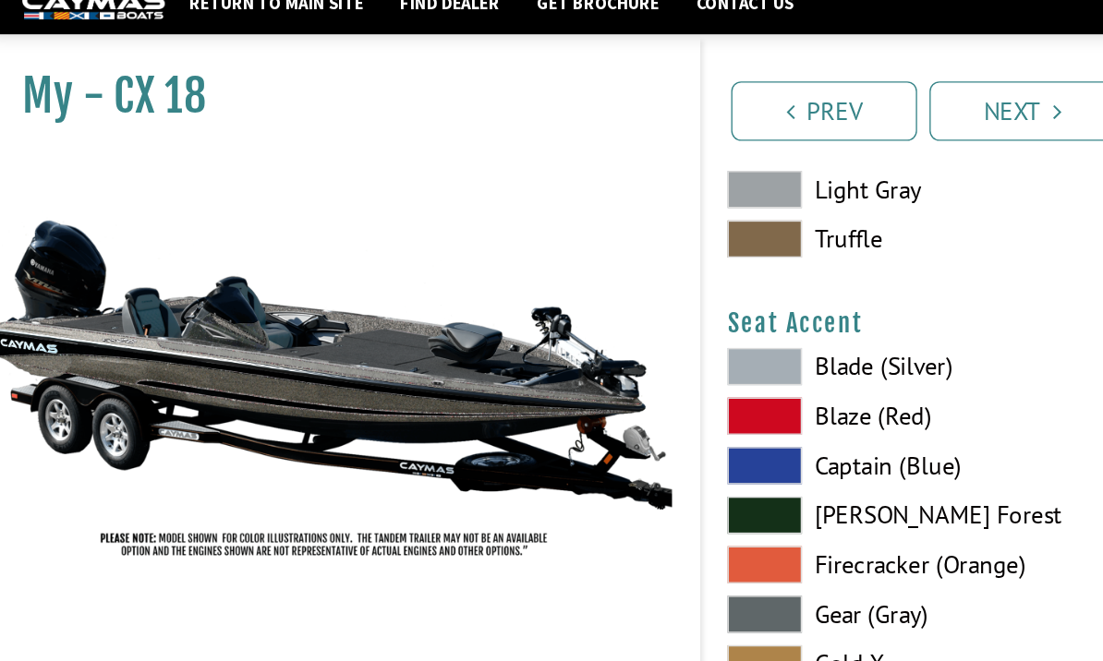
click at [693, 292] on label "Blade (Silver)" at bounding box center [676, 294] width 247 height 28
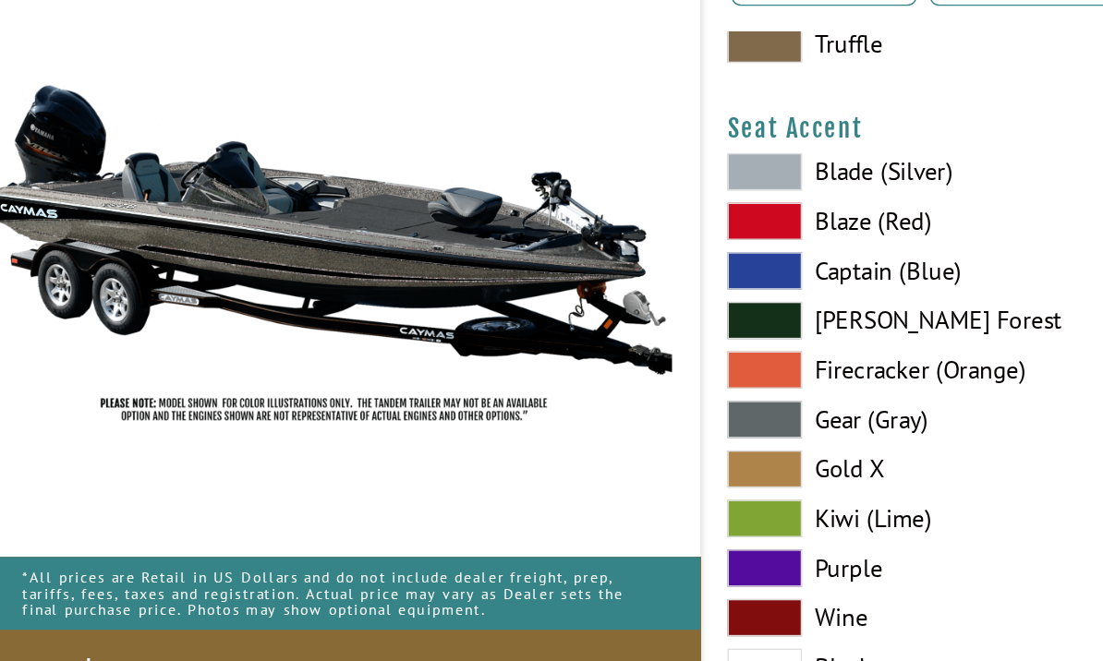
scroll to position [10819, 0]
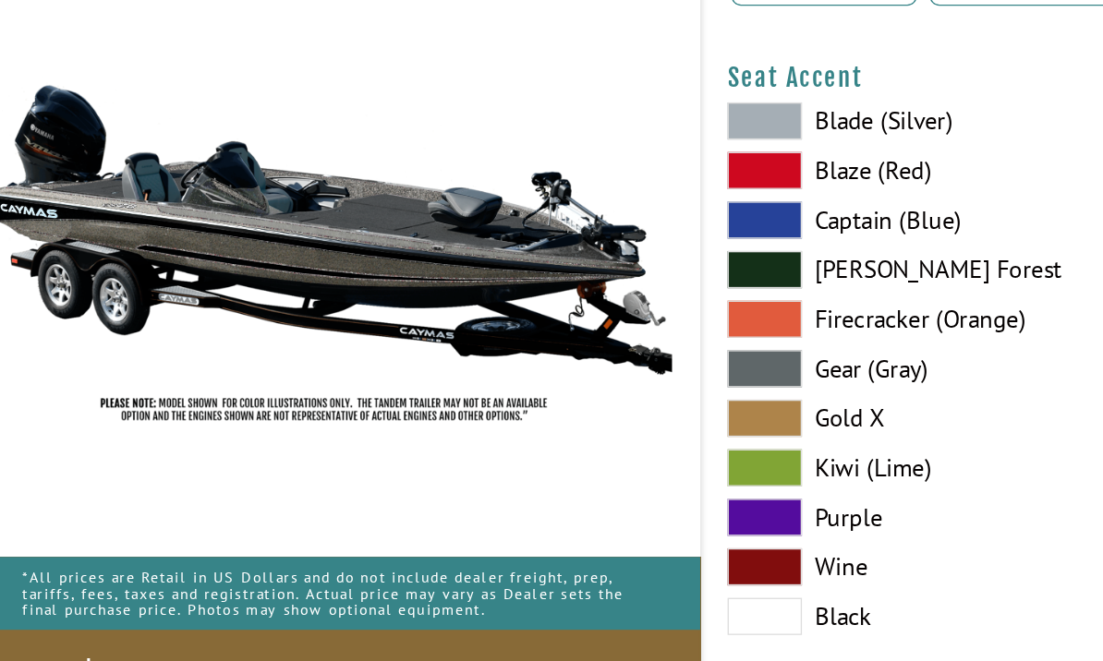
click at [665, 382] on label "Gear (Gray)" at bounding box center [676, 396] width 247 height 28
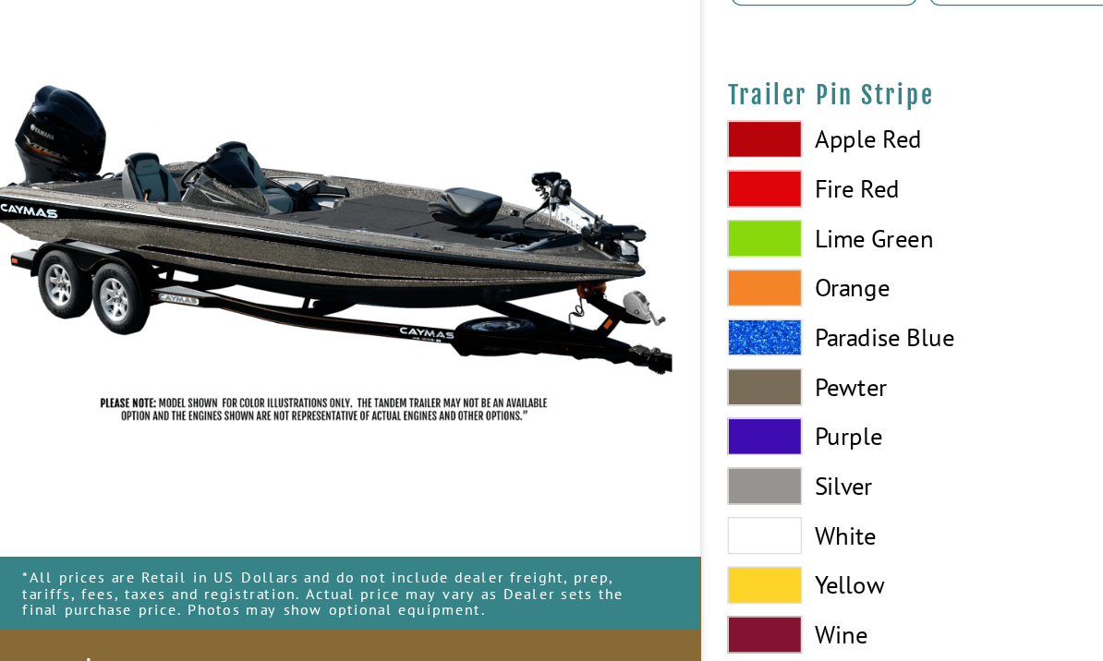
scroll to position [11290, 0]
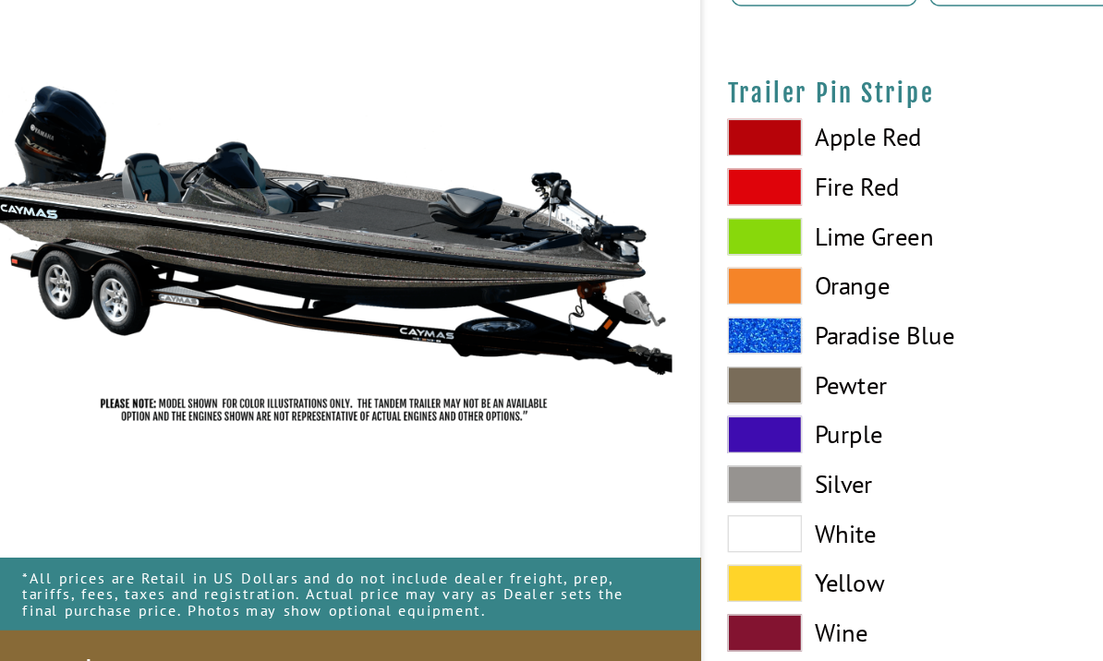
click at [649, 505] on label "White" at bounding box center [676, 519] width 247 height 28
click at [644, 468] on label "Silver" at bounding box center [676, 482] width 247 height 28
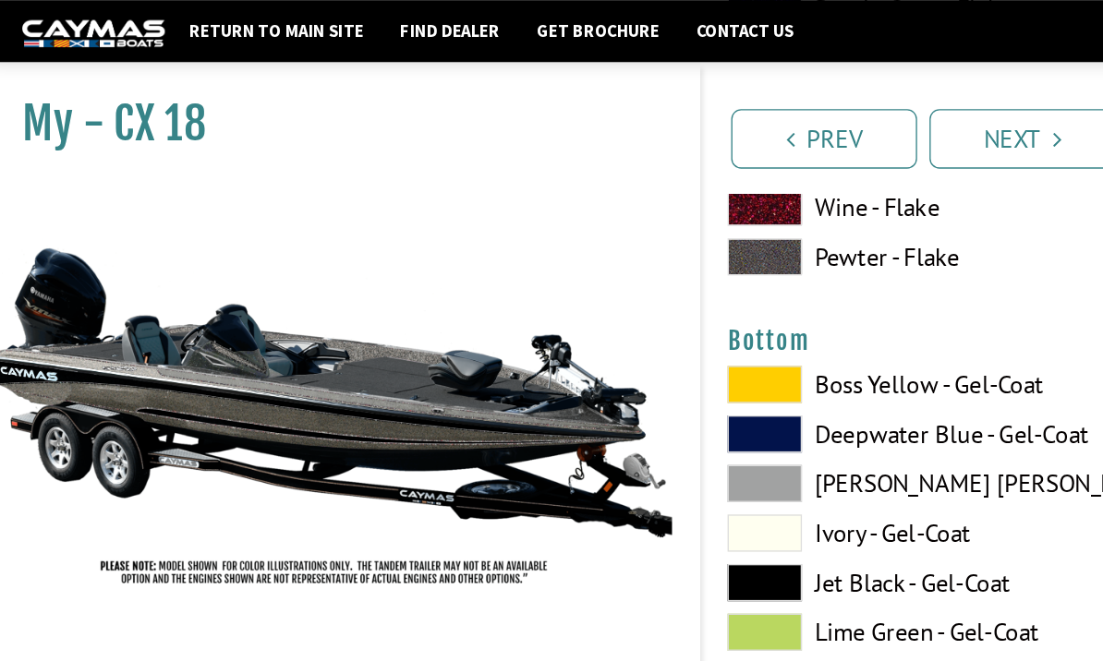
scroll to position [6889, 0]
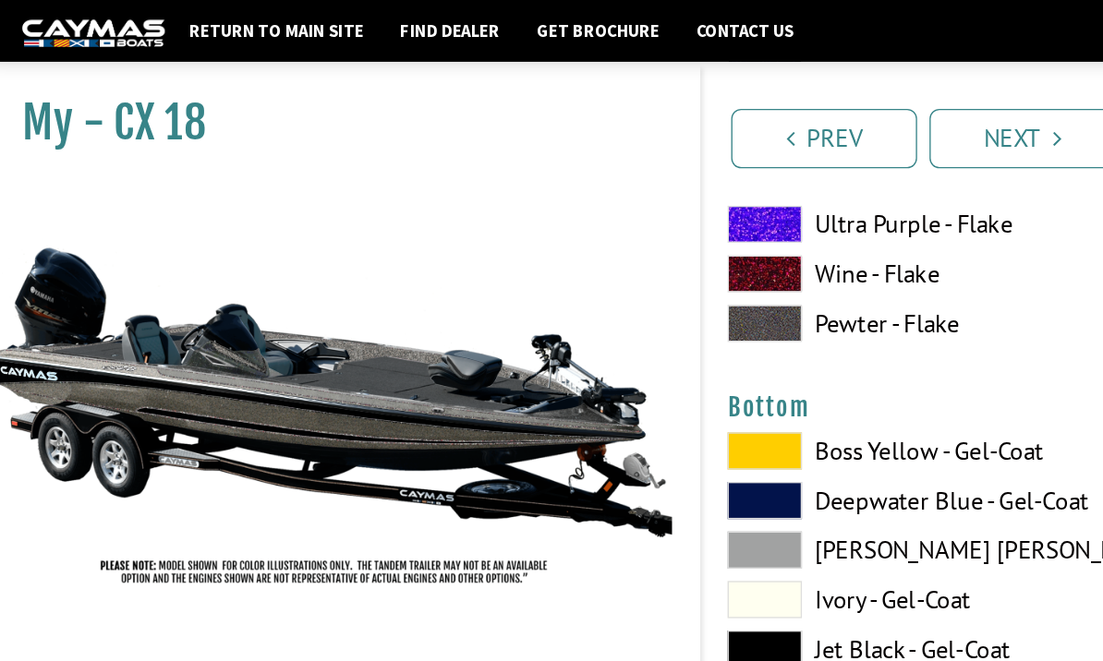
click at [778, 111] on link "Next" at bounding box center [773, 103] width 139 height 44
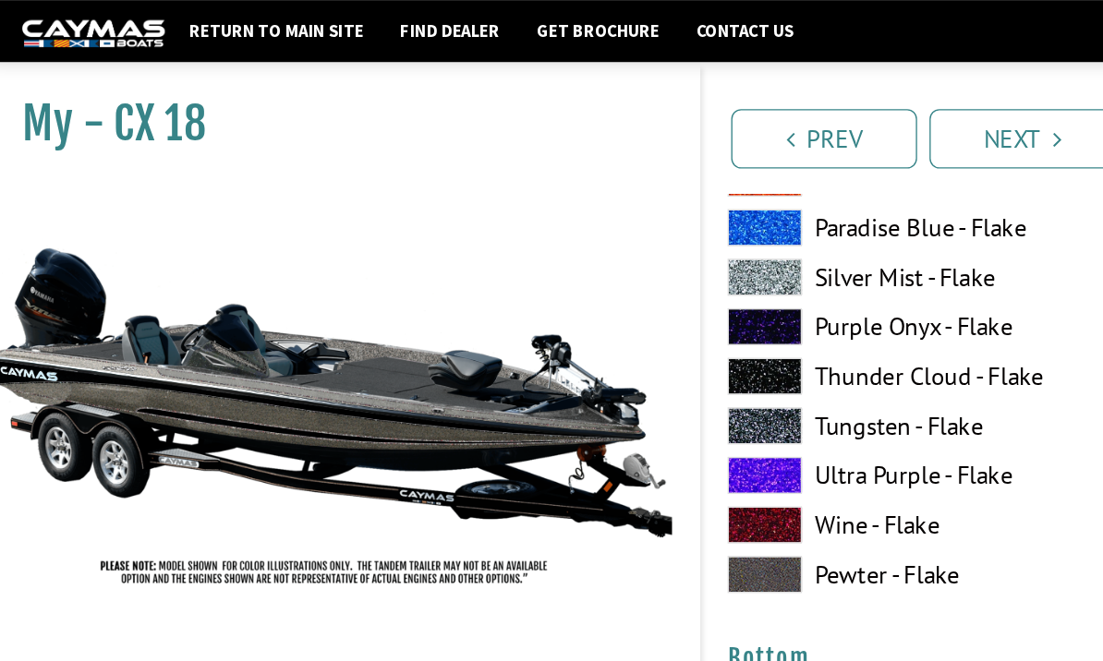
scroll to position [6673, 0]
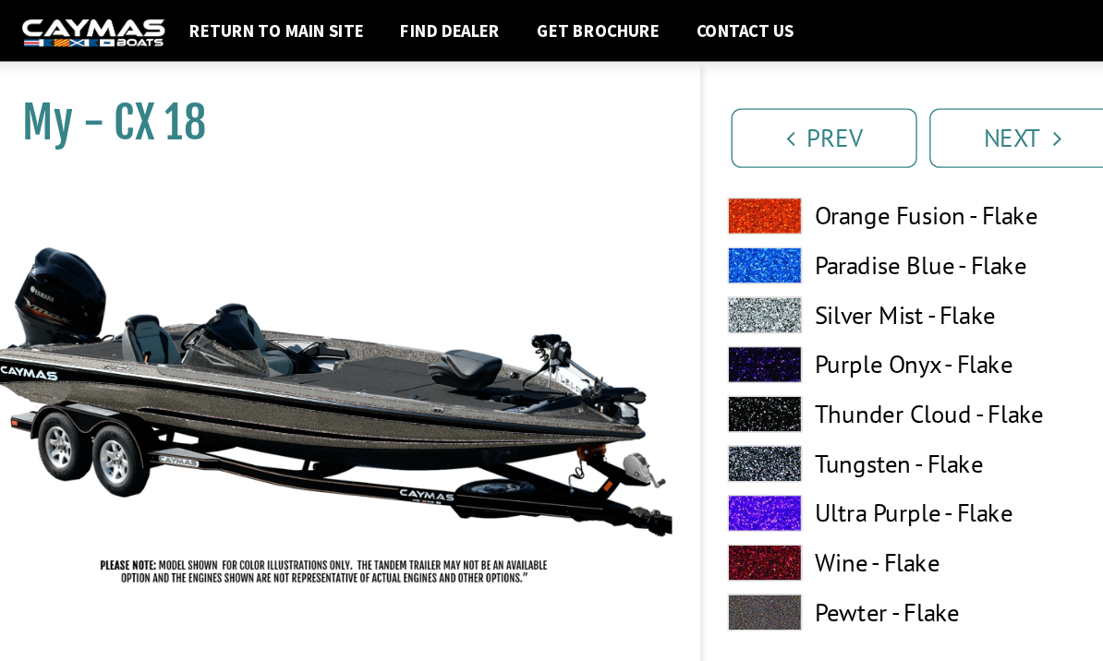
click at [768, 102] on link "Next" at bounding box center [773, 103] width 139 height 44
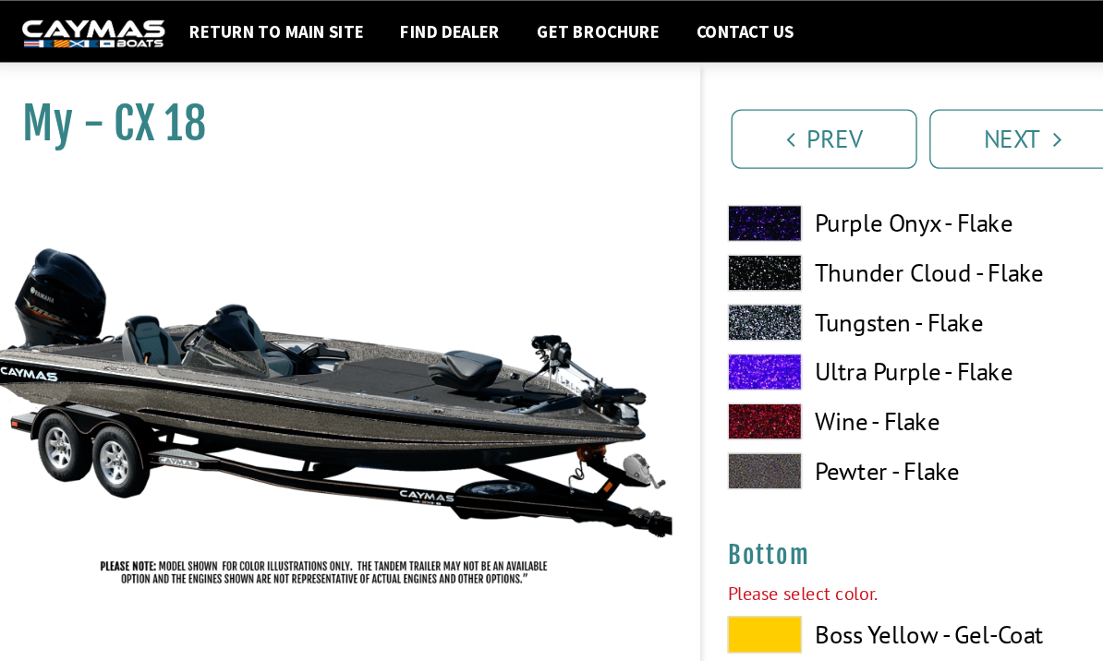
scroll to position [6772, 0]
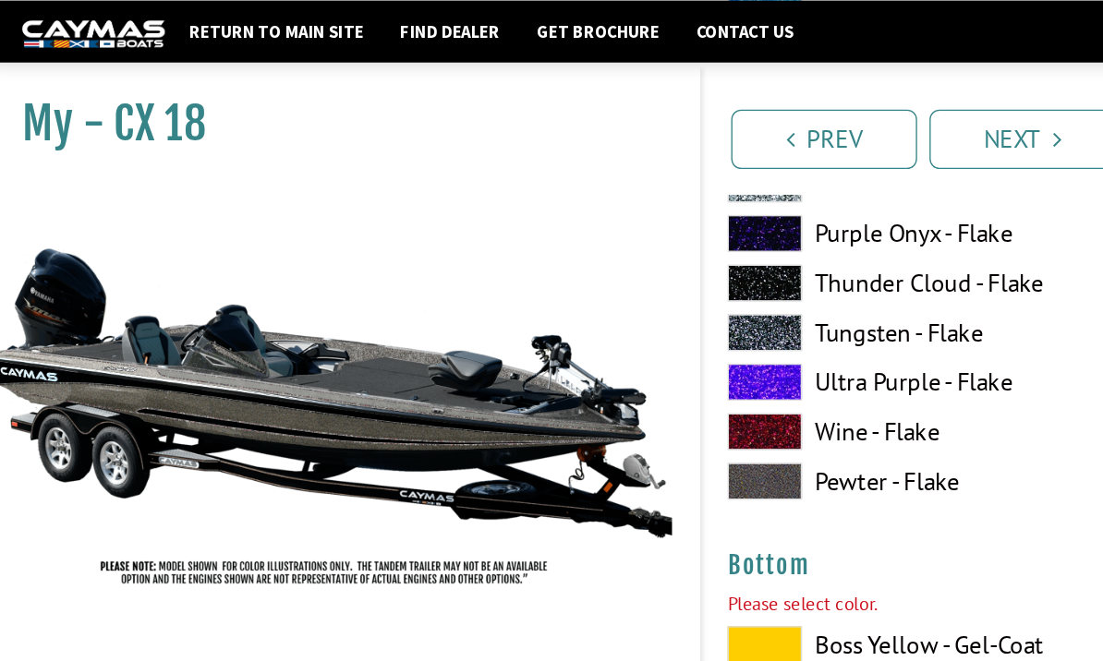
click at [641, 113] on link "Prev" at bounding box center [625, 103] width 139 height 44
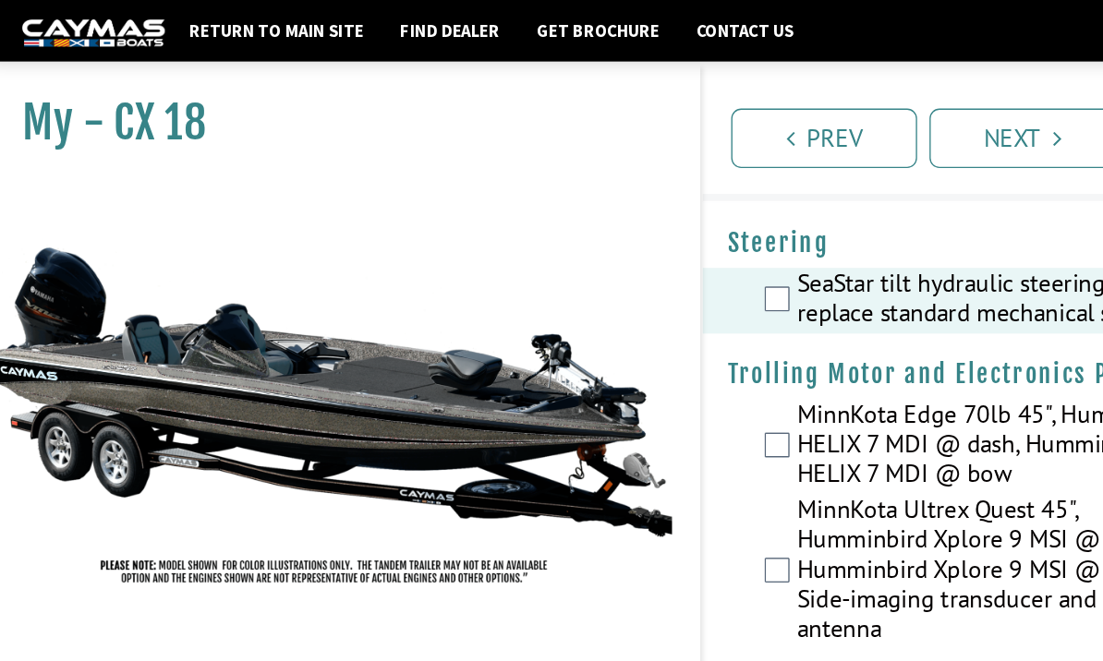
scroll to position [0, 0]
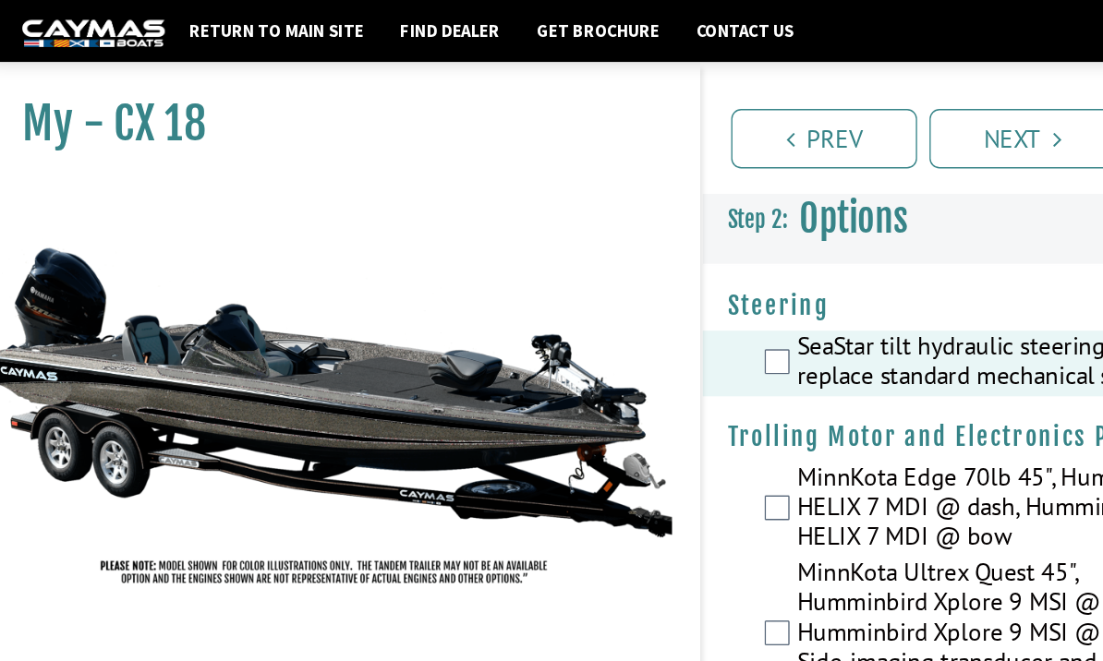
click at [766, 106] on link "Next" at bounding box center [773, 103] width 139 height 44
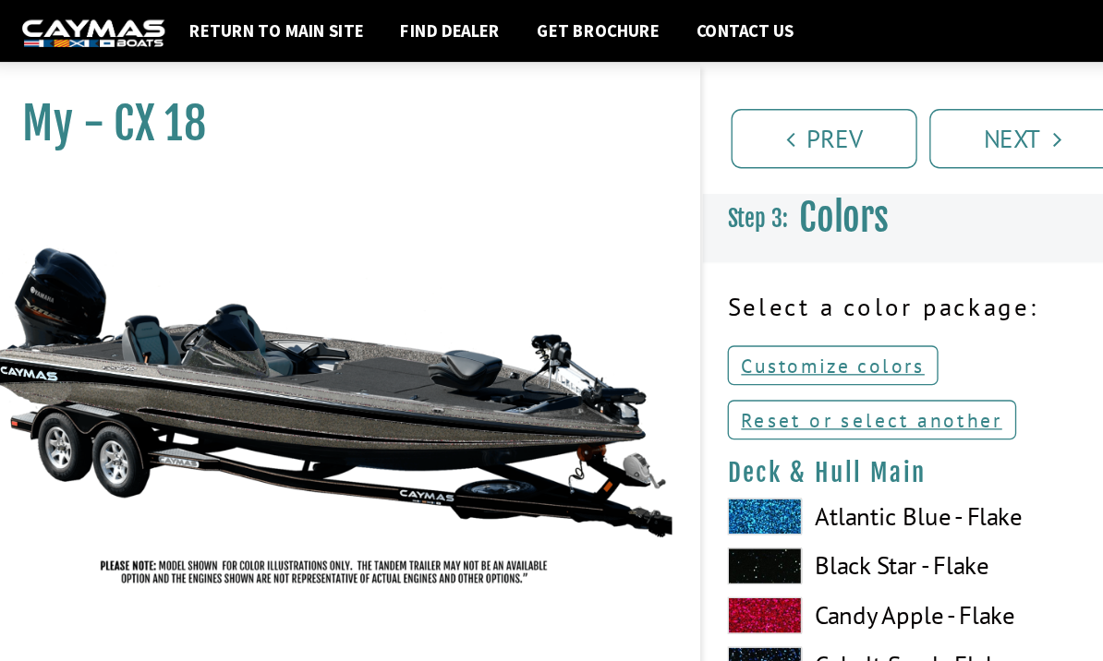
click at [661, 317] on link "Reset or select another" at bounding box center [660, 313] width 215 height 30
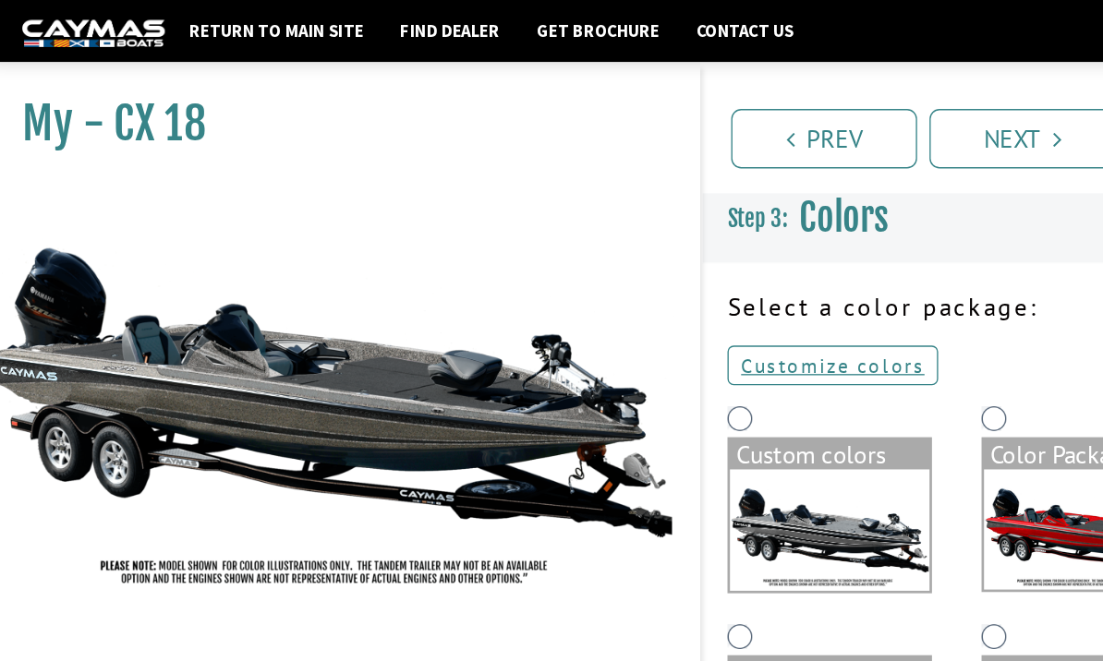
click at [780, 103] on link "Next" at bounding box center [773, 103] width 139 height 44
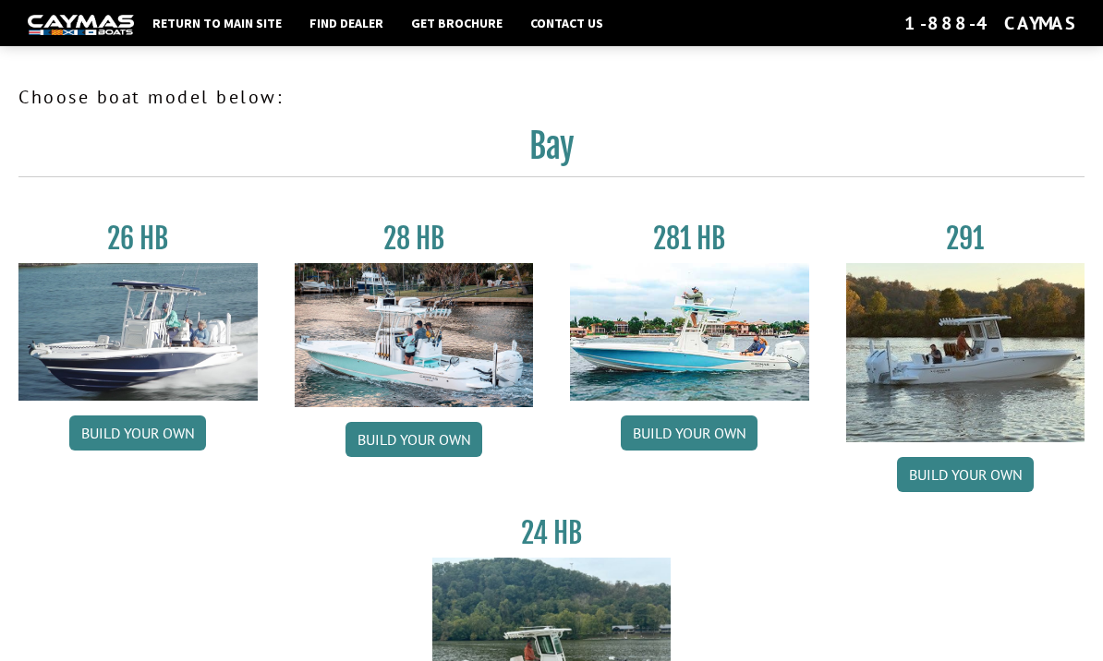
scroll to position [1468, 0]
